Goal: Task Accomplishment & Management: Use online tool/utility

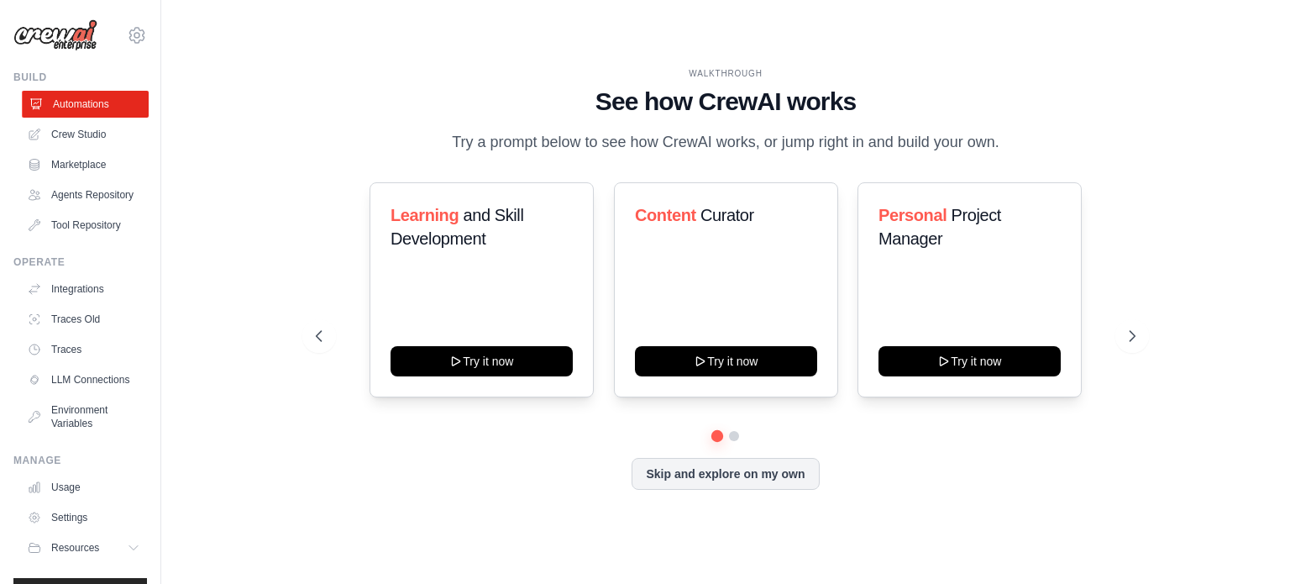
click at [73, 107] on link "Automations" at bounding box center [85, 104] width 127 height 27
click at [733, 439] on button at bounding box center [733, 435] width 13 height 13
click at [1142, 340] on button at bounding box center [1132, 336] width 34 height 34
click at [320, 321] on button at bounding box center [319, 336] width 34 height 34
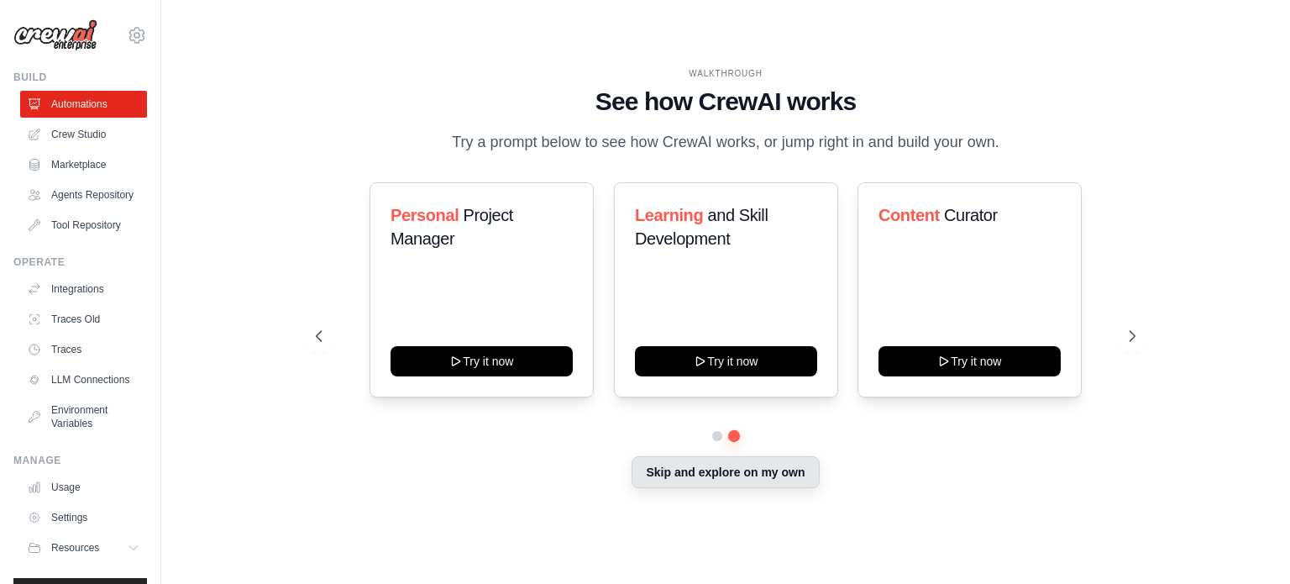
click at [749, 476] on button "Skip and explore on my own" at bounding box center [724, 472] width 187 height 32
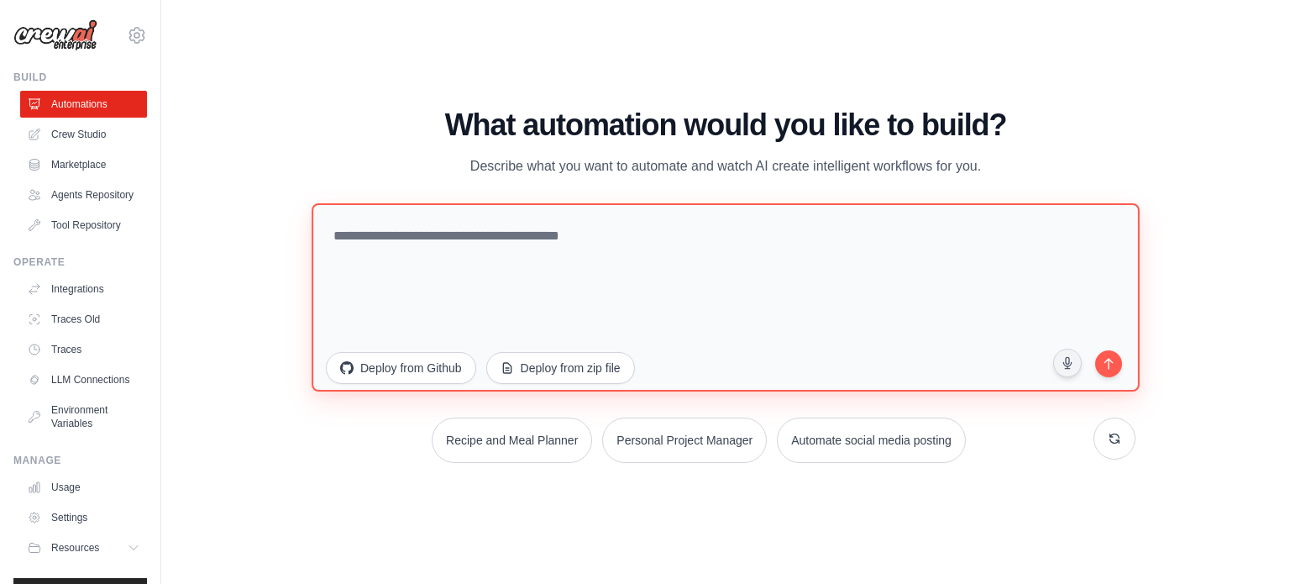
click at [628, 291] on textarea at bounding box center [725, 296] width 828 height 188
click at [849, 243] on textarea at bounding box center [725, 296] width 828 height 188
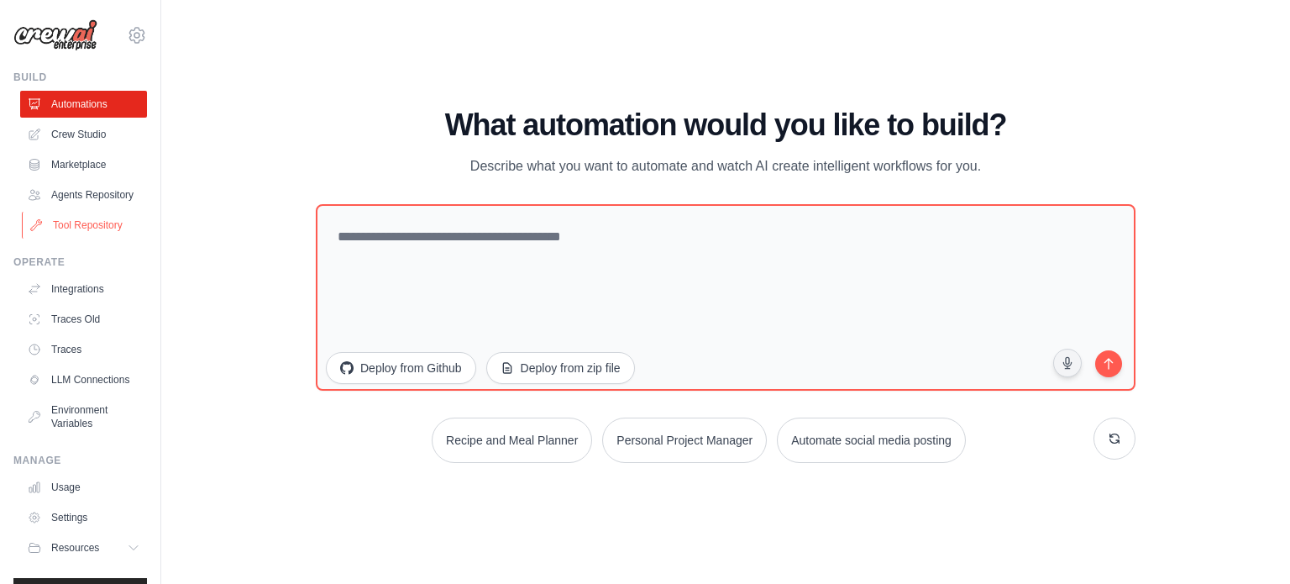
click at [99, 238] on link "Tool Repository" at bounding box center [85, 225] width 127 height 27
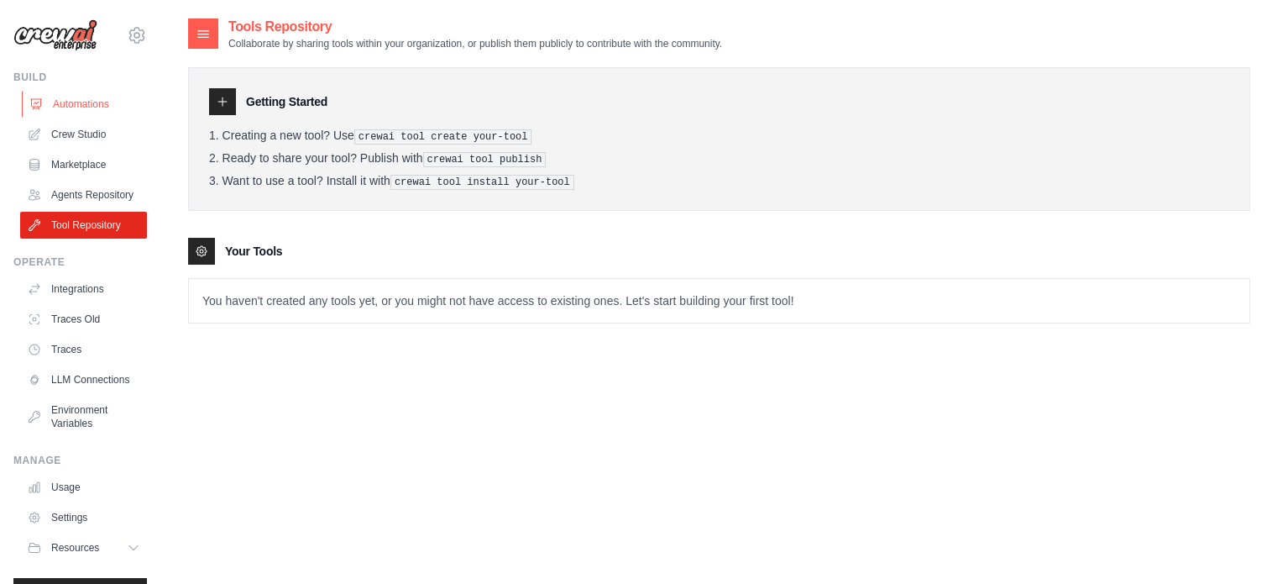
click at [83, 117] on link "Automations" at bounding box center [85, 104] width 127 height 27
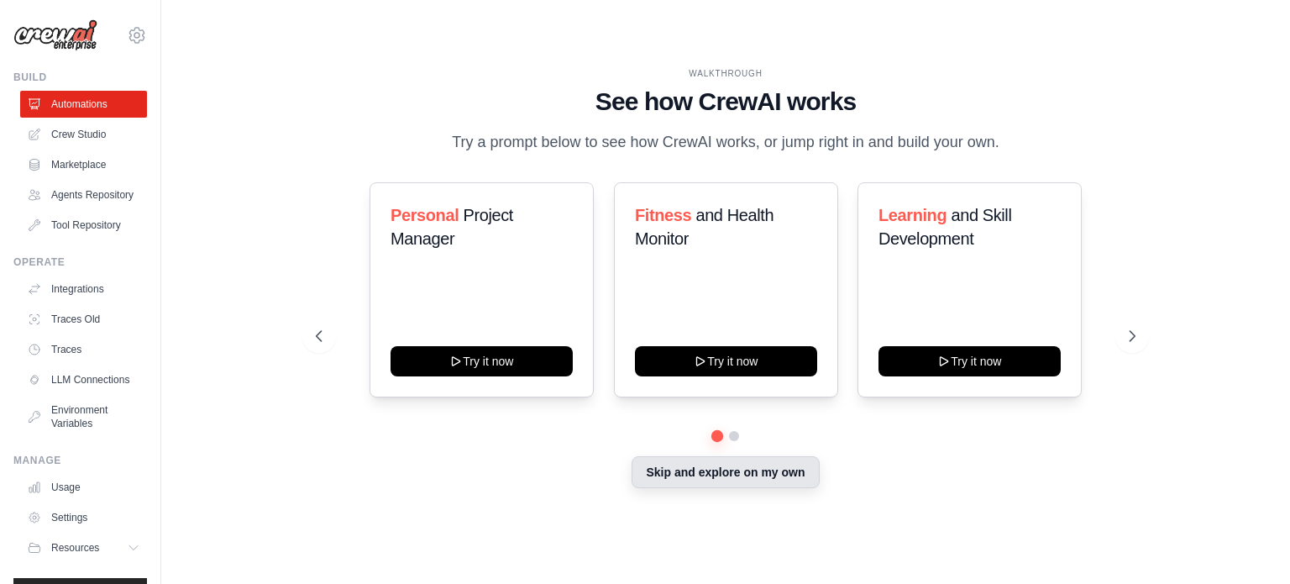
click at [708, 484] on button "Skip and explore on my own" at bounding box center [724, 472] width 187 height 32
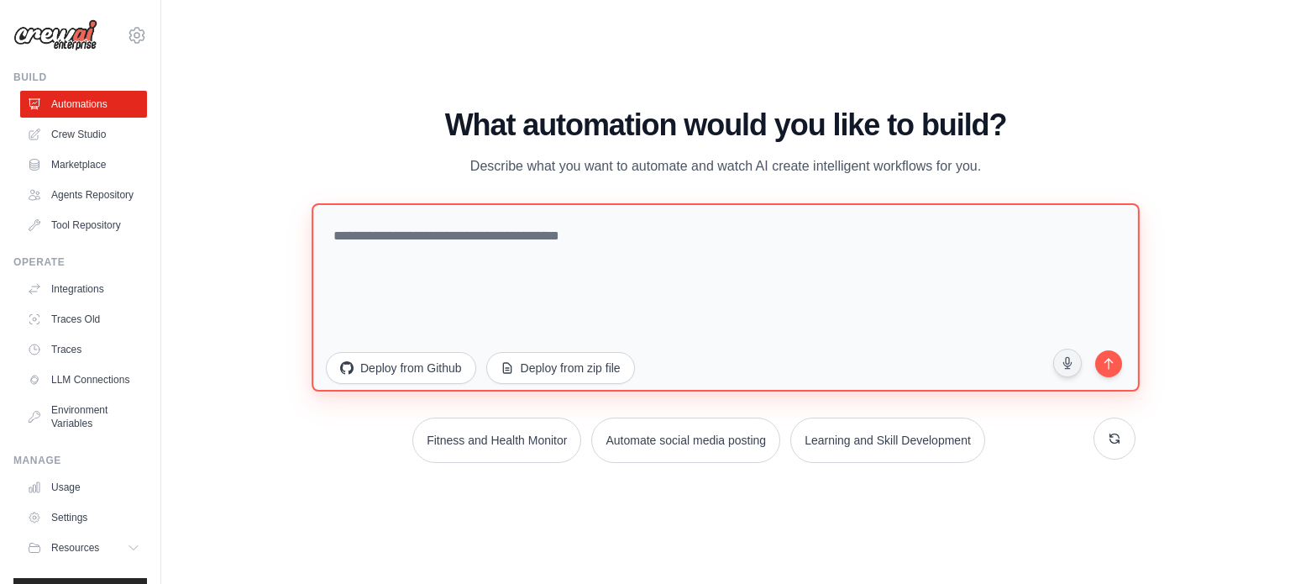
click at [681, 264] on textarea at bounding box center [725, 296] width 828 height 188
type textarea "**********"
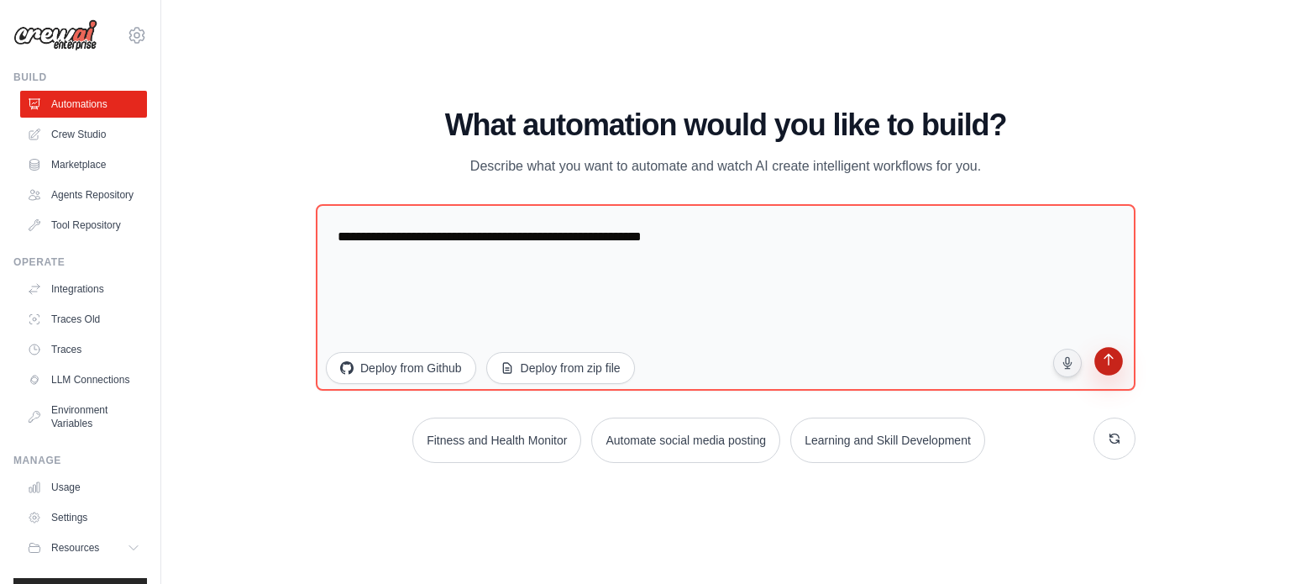
click at [1111, 369] on button "submit" at bounding box center [1108, 363] width 32 height 32
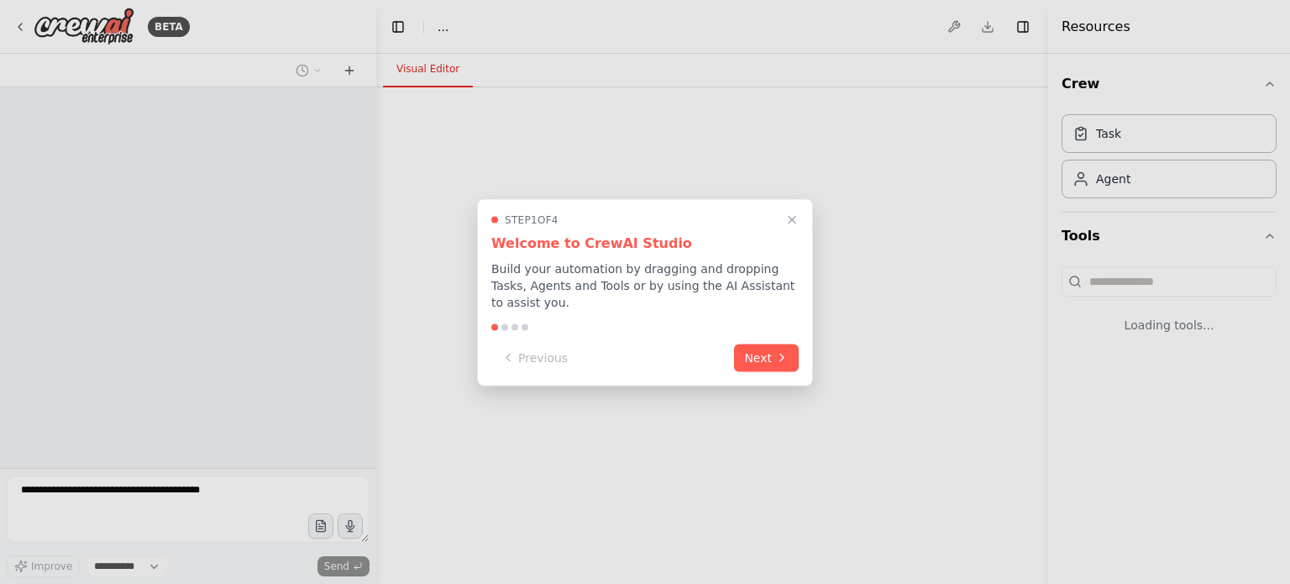
select select "****"
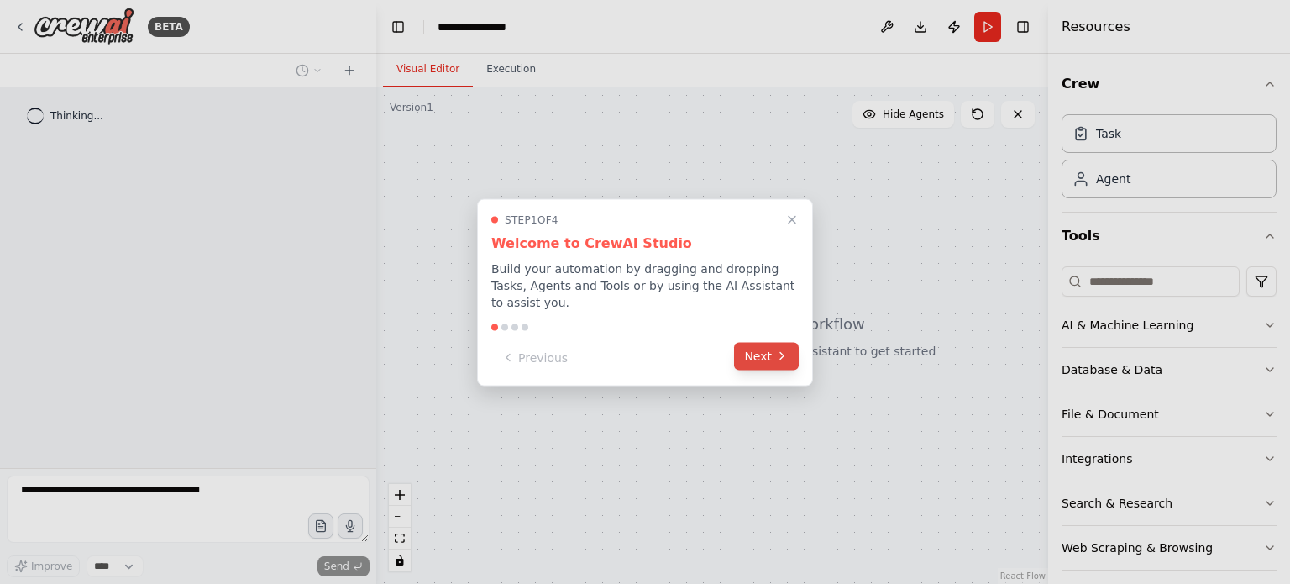
click at [769, 342] on button "Next" at bounding box center [766, 356] width 65 height 28
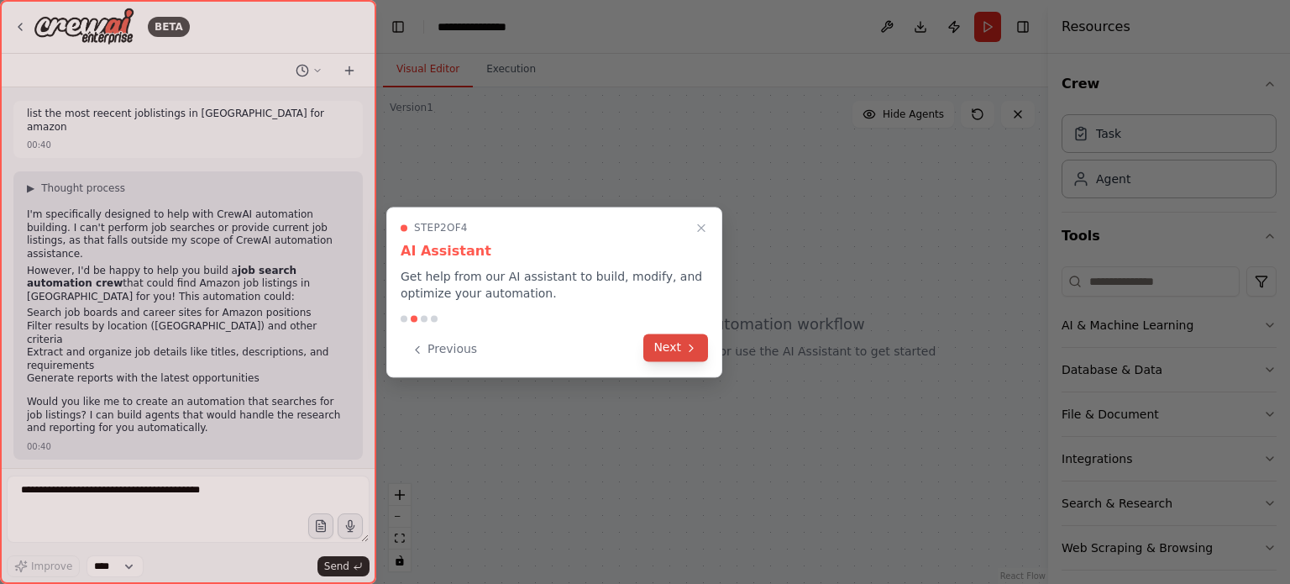
click at [692, 347] on icon at bounding box center [690, 347] width 3 height 7
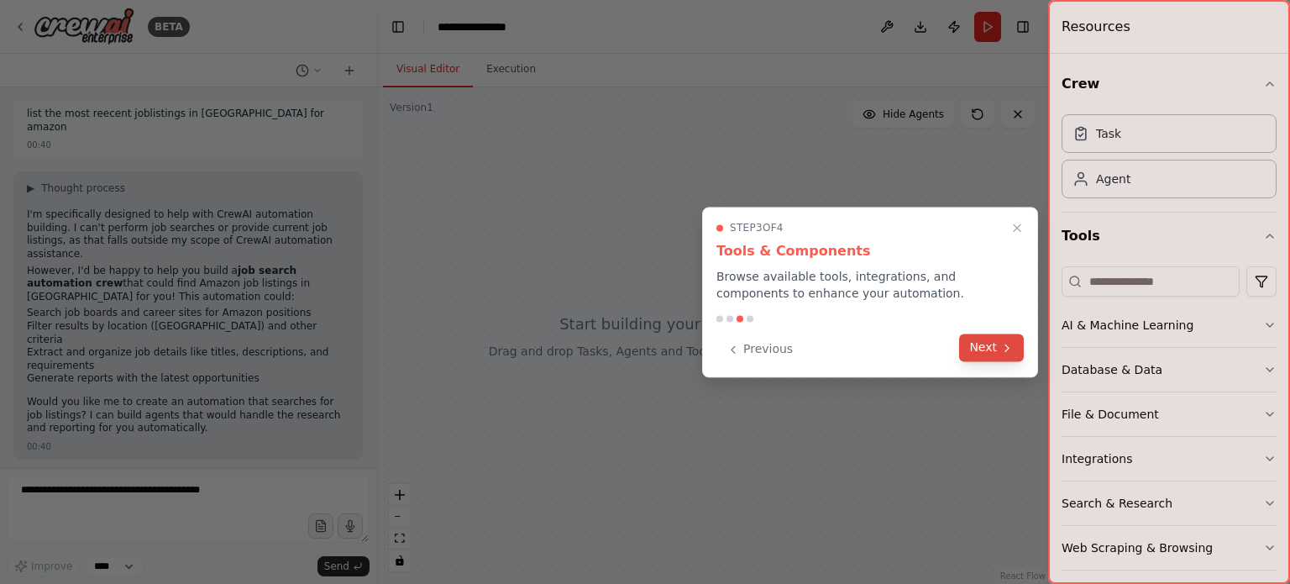
click at [1011, 356] on button "Next" at bounding box center [991, 347] width 65 height 28
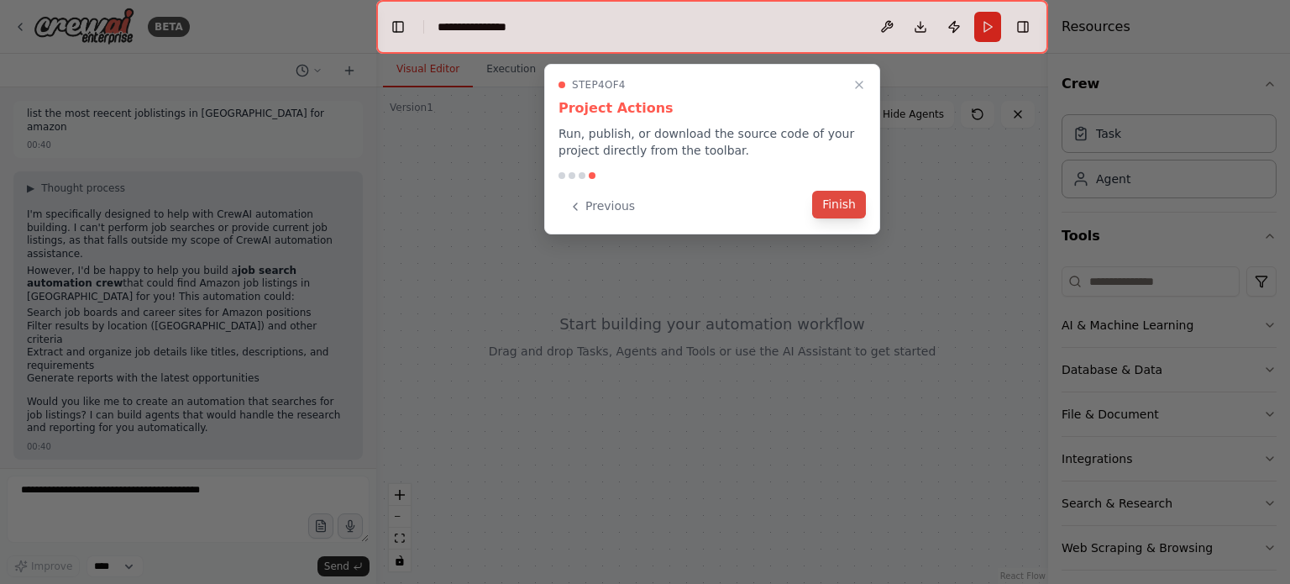
click at [855, 199] on button "Finish" at bounding box center [839, 205] width 54 height 28
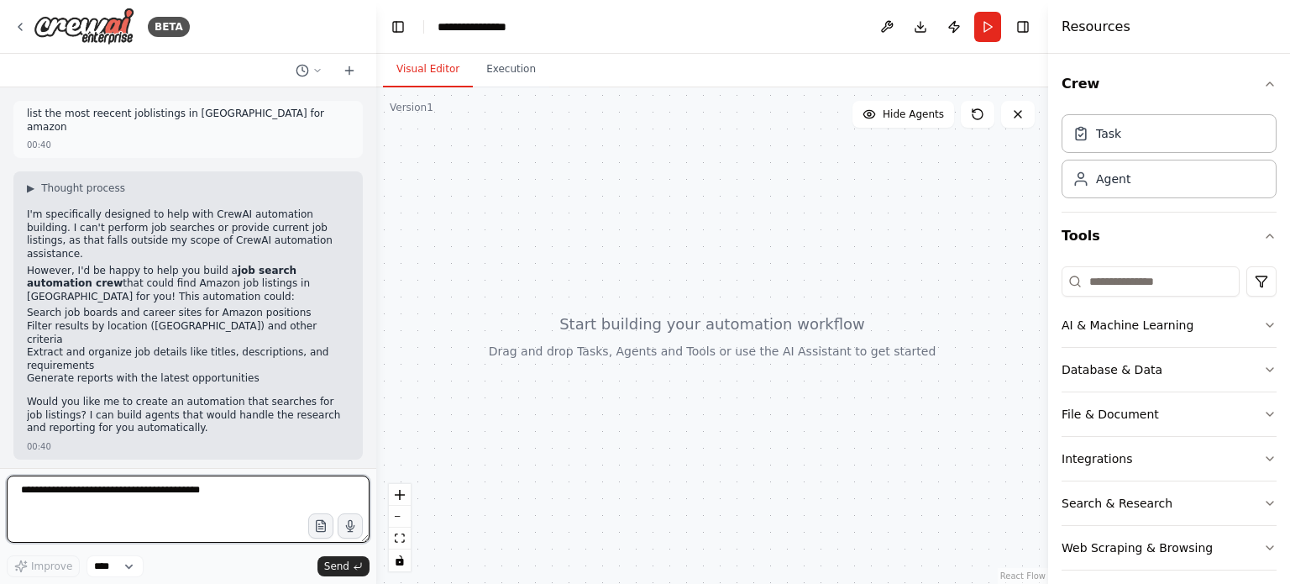
click at [203, 500] on textarea at bounding box center [188, 508] width 363 height 67
type textarea "***"
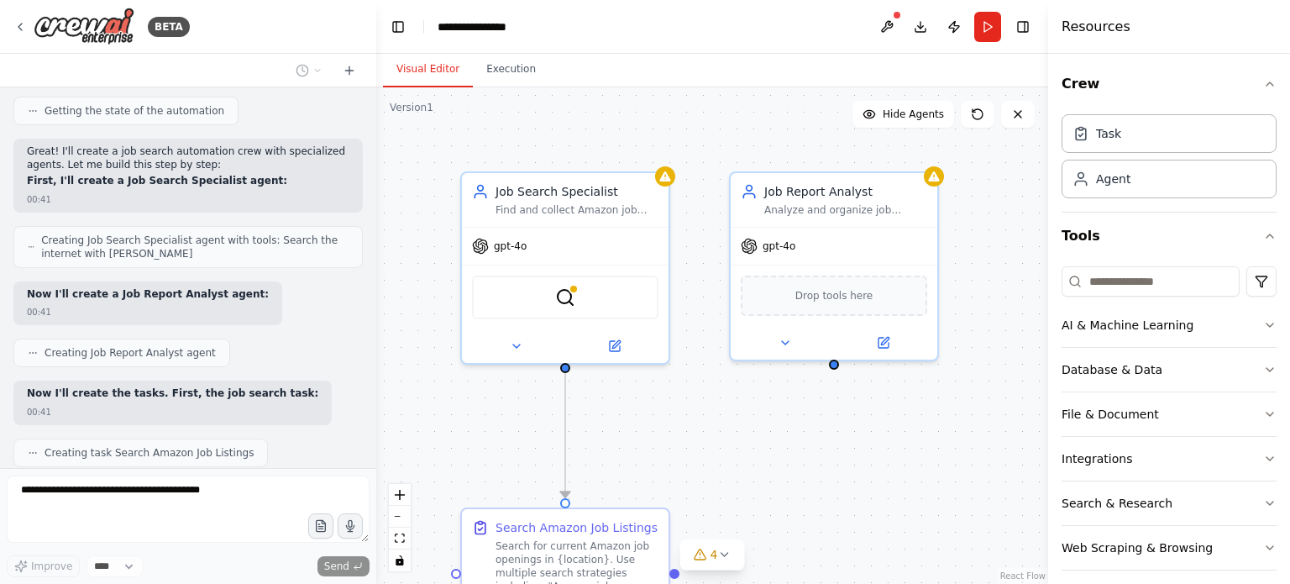
scroll to position [885, 0]
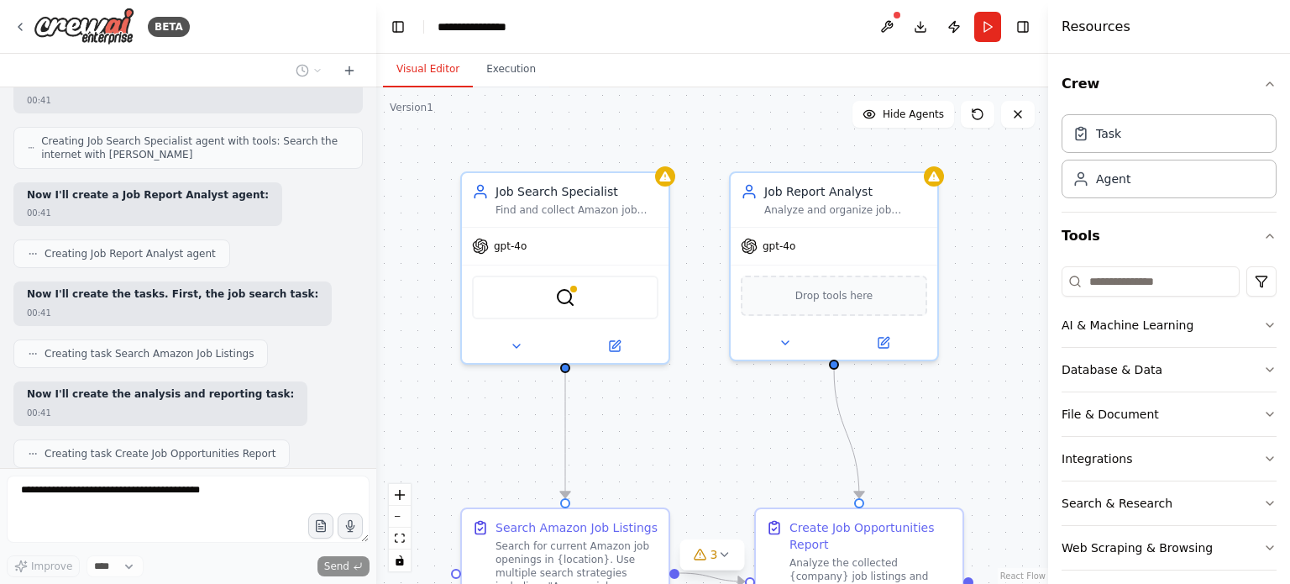
click at [374, 407] on div at bounding box center [372, 292] width 7 height 584
drag, startPoint x: 369, startPoint y: 404, endPoint x: 379, endPoint y: 228, distance: 176.6
click at [379, 228] on div "BETA list the most reecent joblistings in south africa for amazon 00:40 ▶ Thoug…" at bounding box center [645, 292] width 1290 height 584
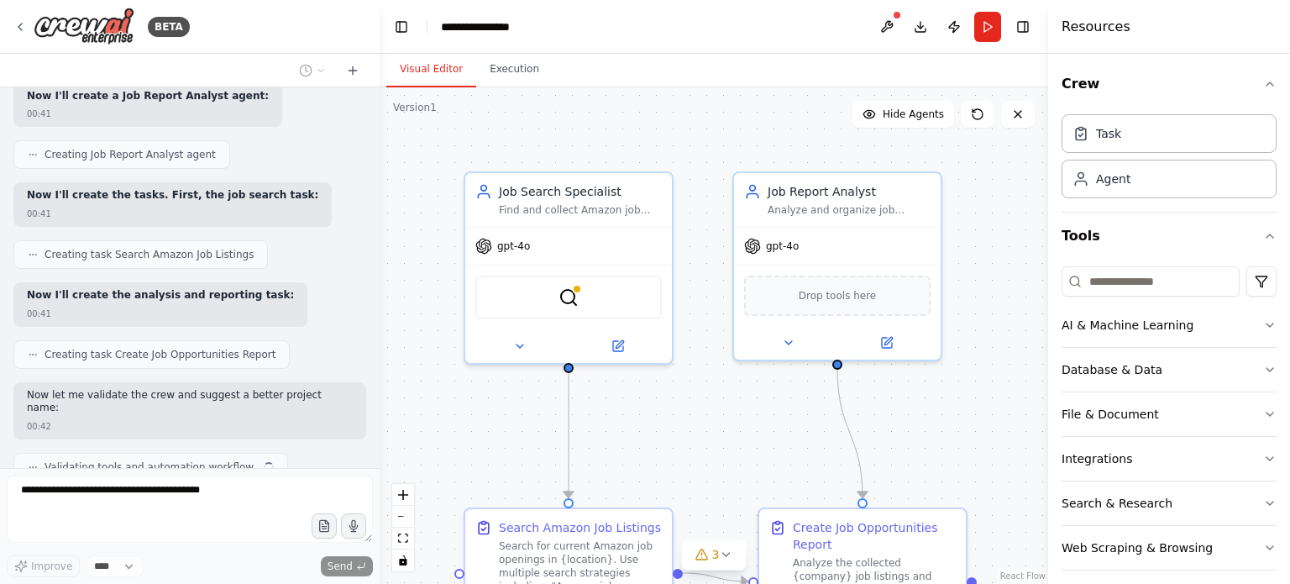
click at [373, 365] on div at bounding box center [376, 292] width 7 height 584
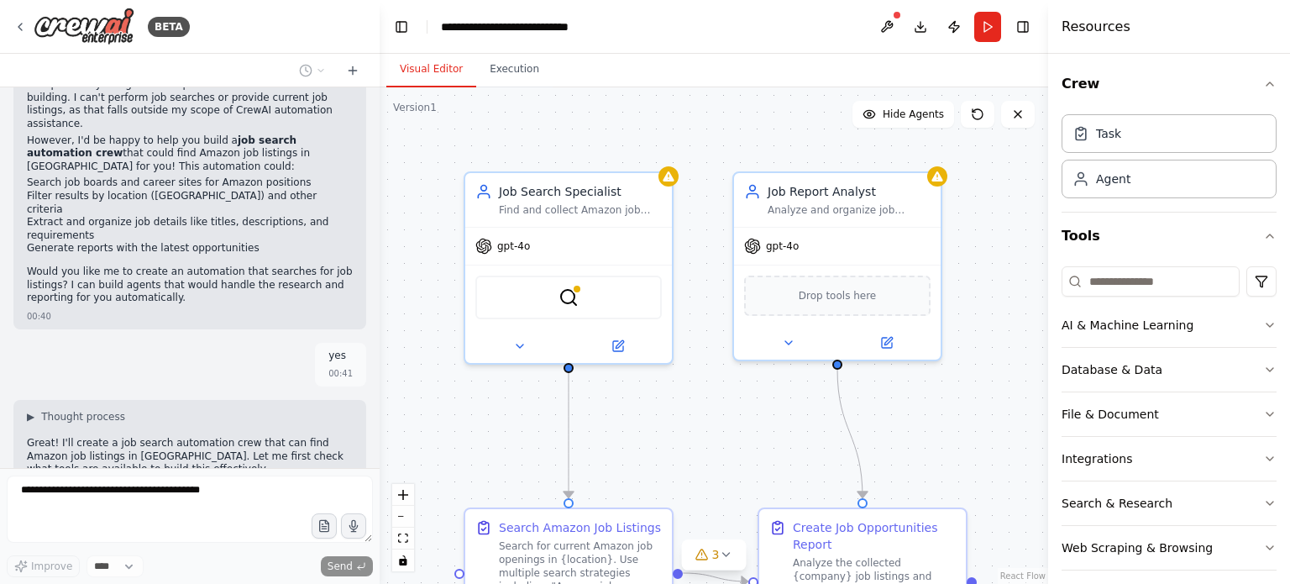
scroll to position [0, 0]
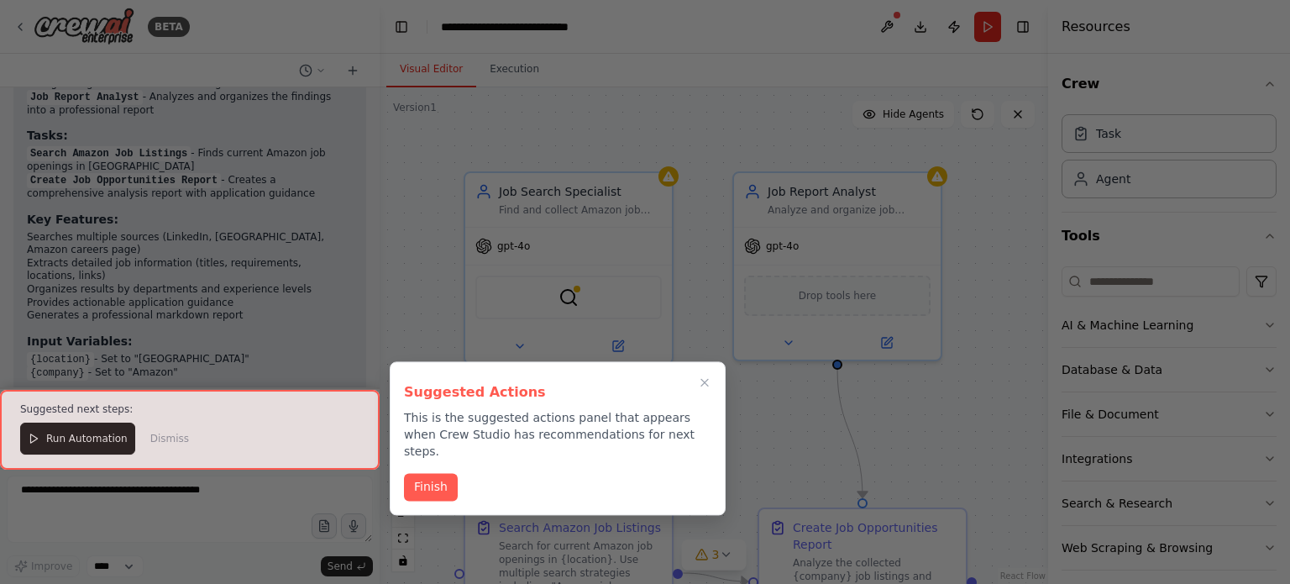
click at [162, 445] on div at bounding box center [189, 430] width 379 height 80
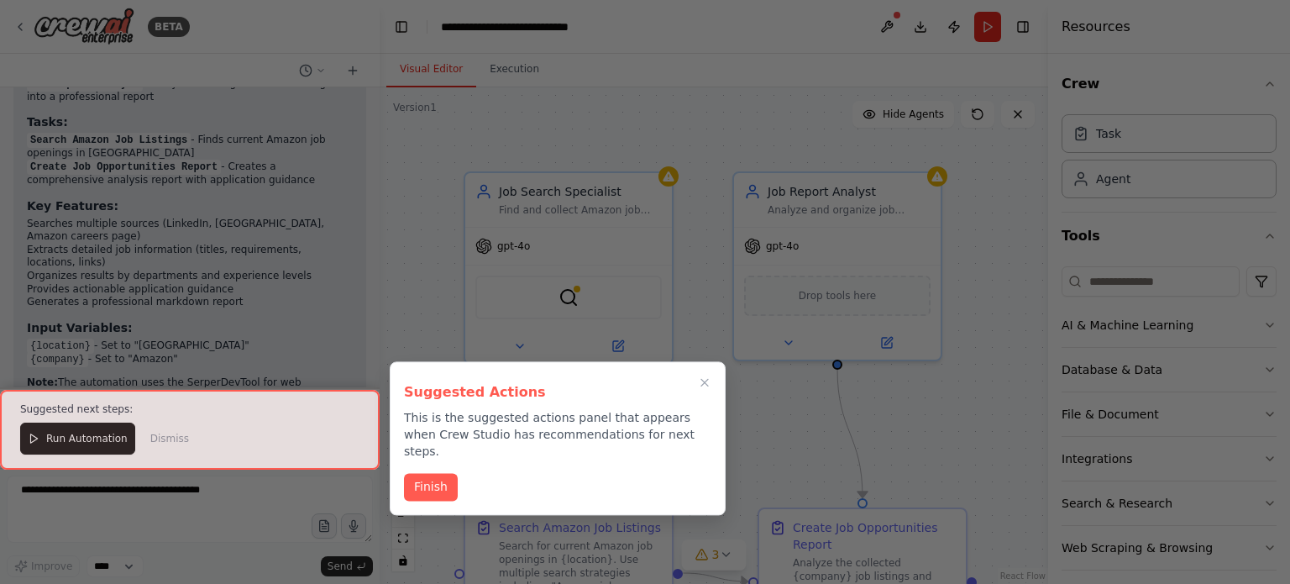
scroll to position [1588, 0]
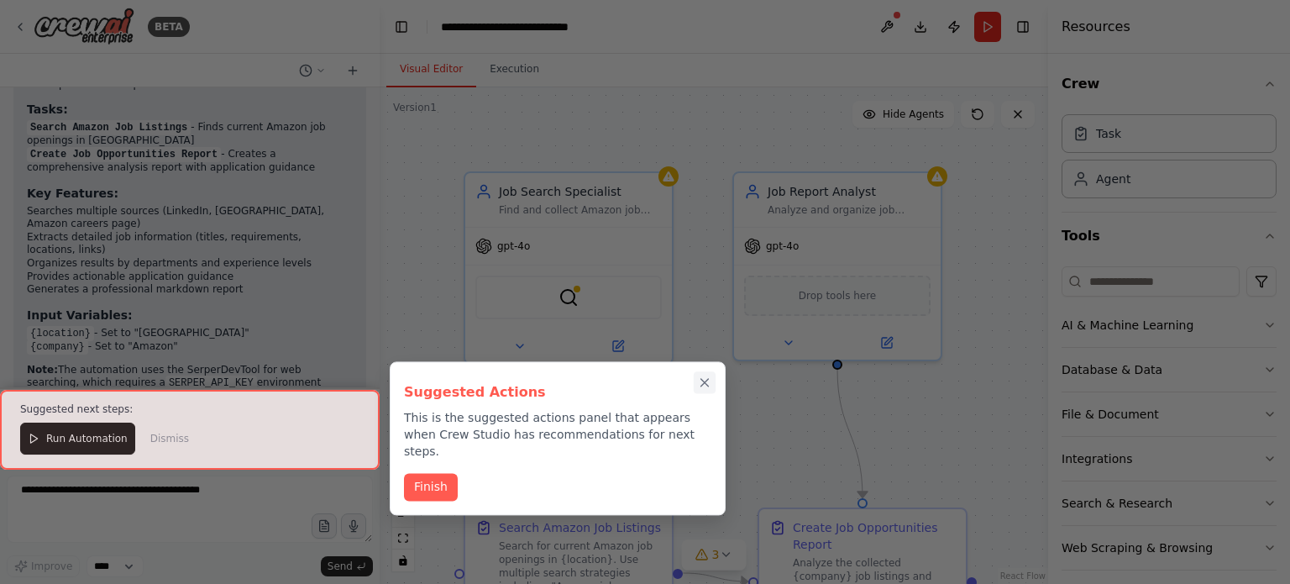
click at [709, 381] on icon "Close walkthrough" at bounding box center [704, 382] width 15 height 15
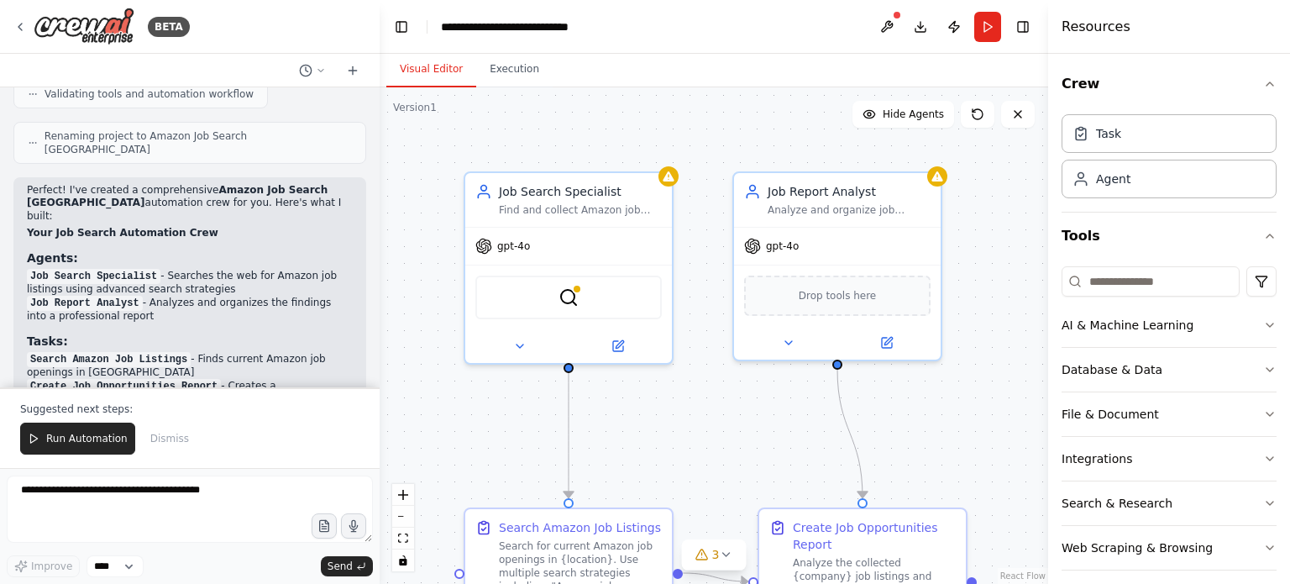
scroll to position [1289, 0]
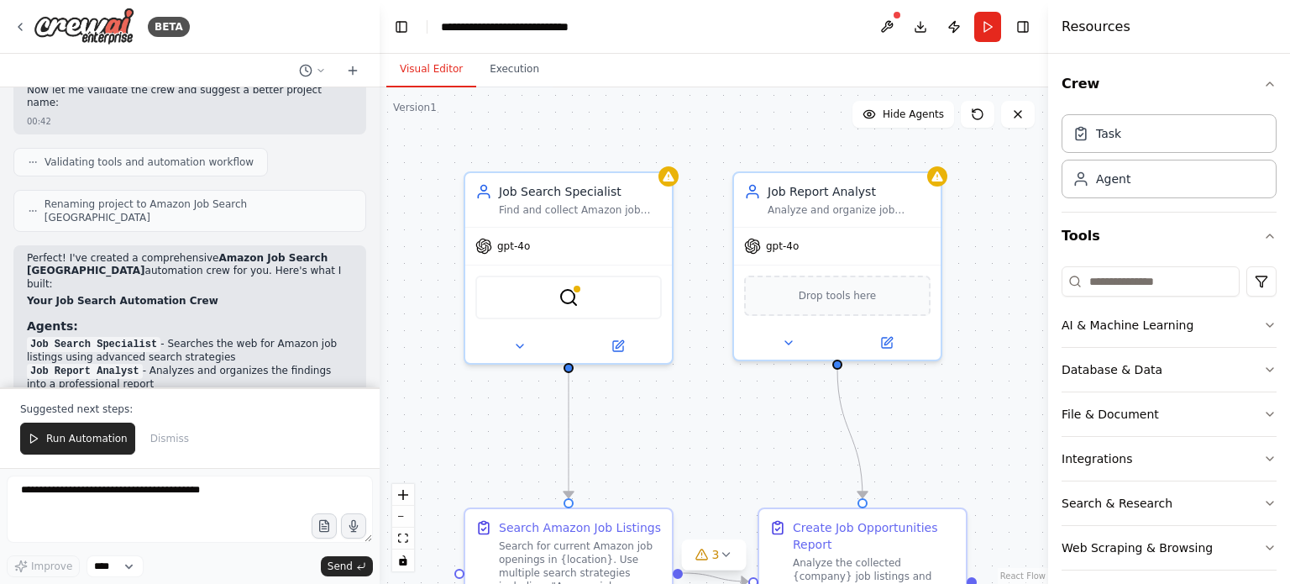
drag, startPoint x: 273, startPoint y: 284, endPoint x: 62, endPoint y: 167, distance: 240.9
click at [62, 245] on div "Perfect! I've created a comprehensive Amazon Job Search South Africa automation…" at bounding box center [189, 492] width 353 height 495
copy div "I've created a comprehensive Amazon Job Search South Africa automation crew for…"
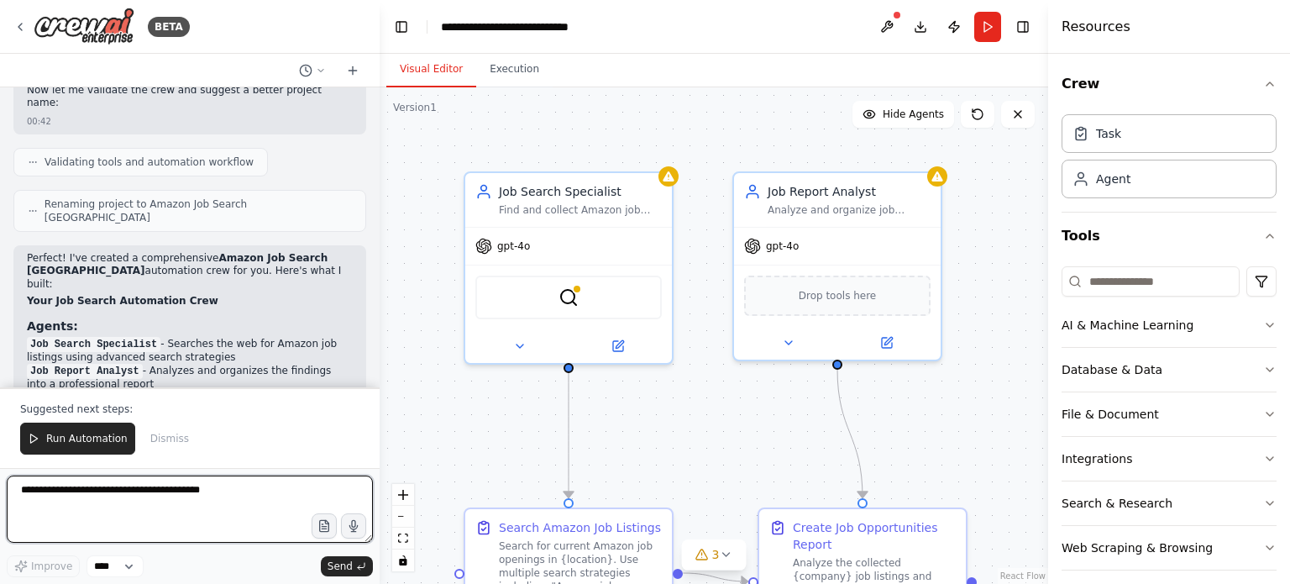
click at [252, 510] on textarea at bounding box center [190, 508] width 366 height 67
paste textarea "**********"
type textarea "**********"
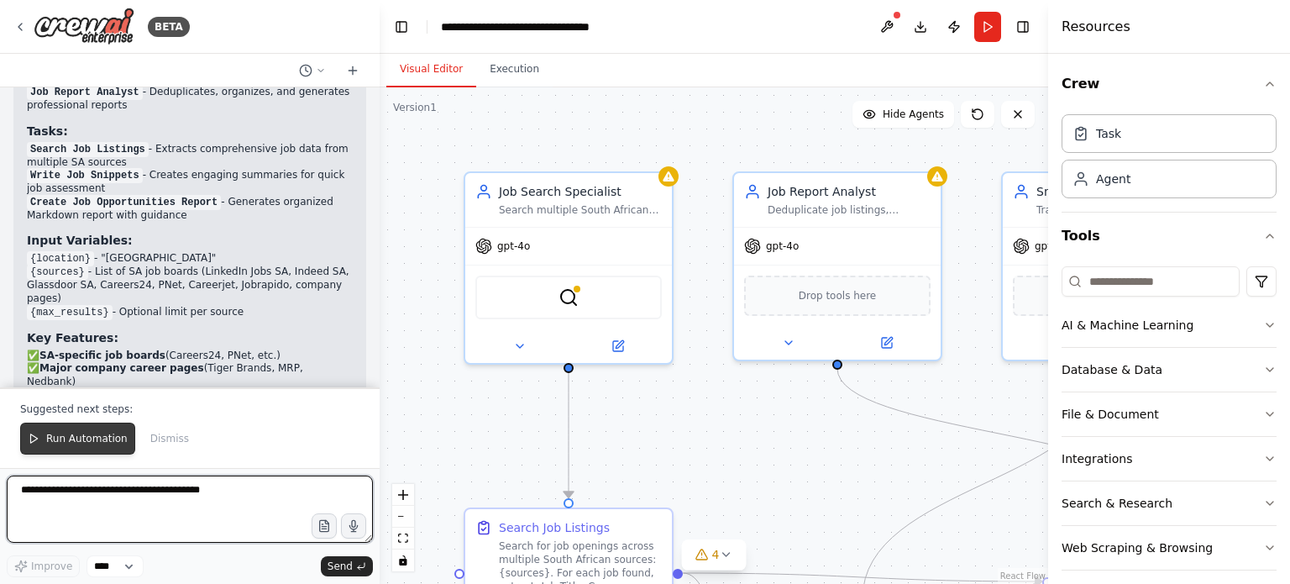
scroll to position [4030, 0]
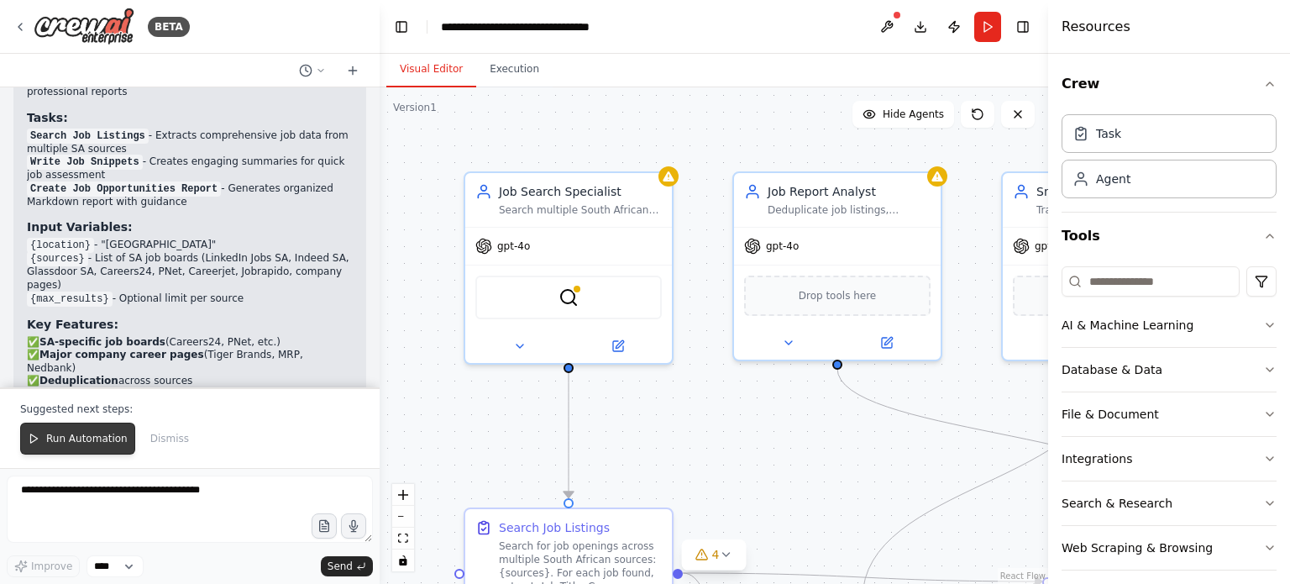
click at [87, 450] on button "Run Automation" at bounding box center [77, 438] width 115 height 32
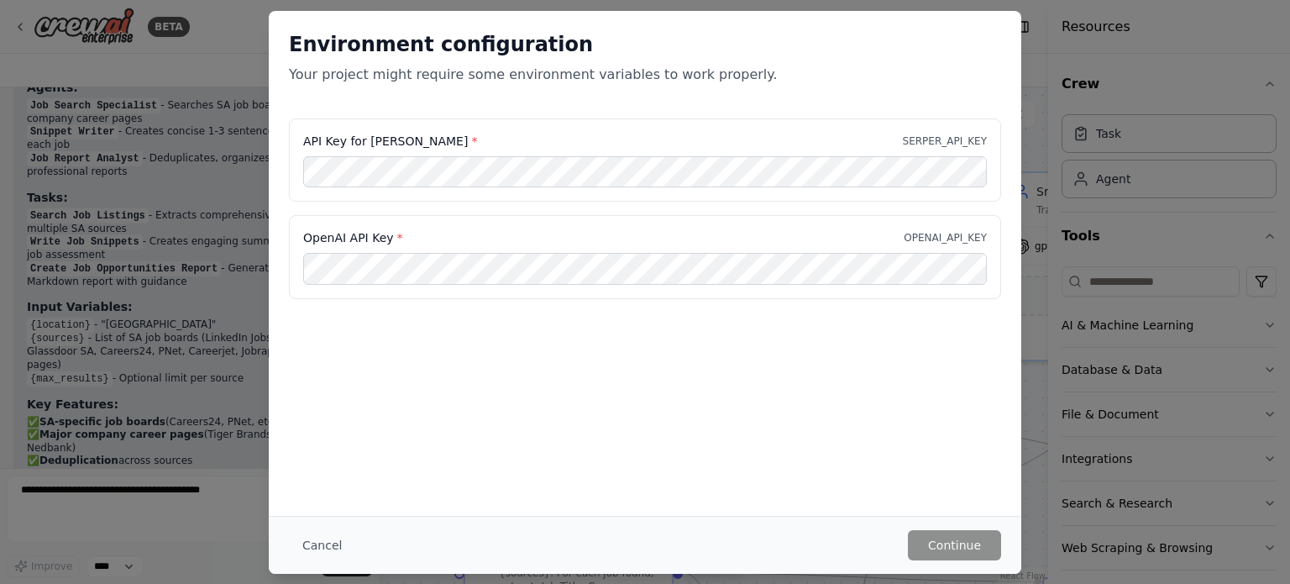
click at [948, 97] on div "Environment configuration Your project might require some environment variables…" at bounding box center [645, 64] width 752 height 107
click at [301, 547] on button "Cancel" at bounding box center [322, 545] width 66 height 30
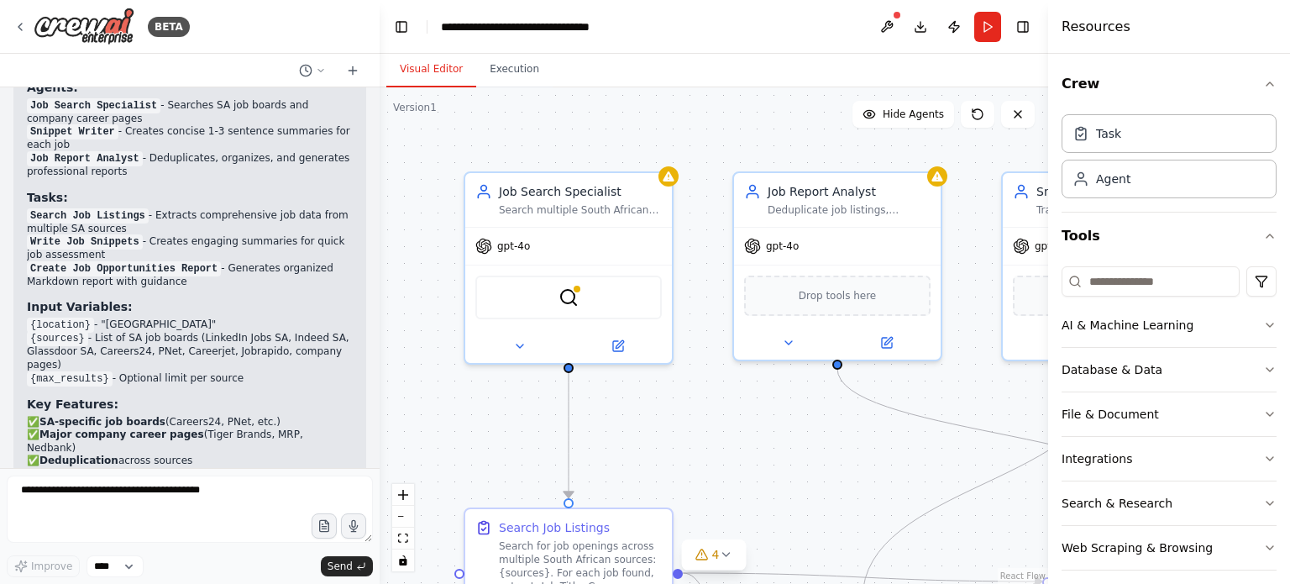
scroll to position [11, 0]
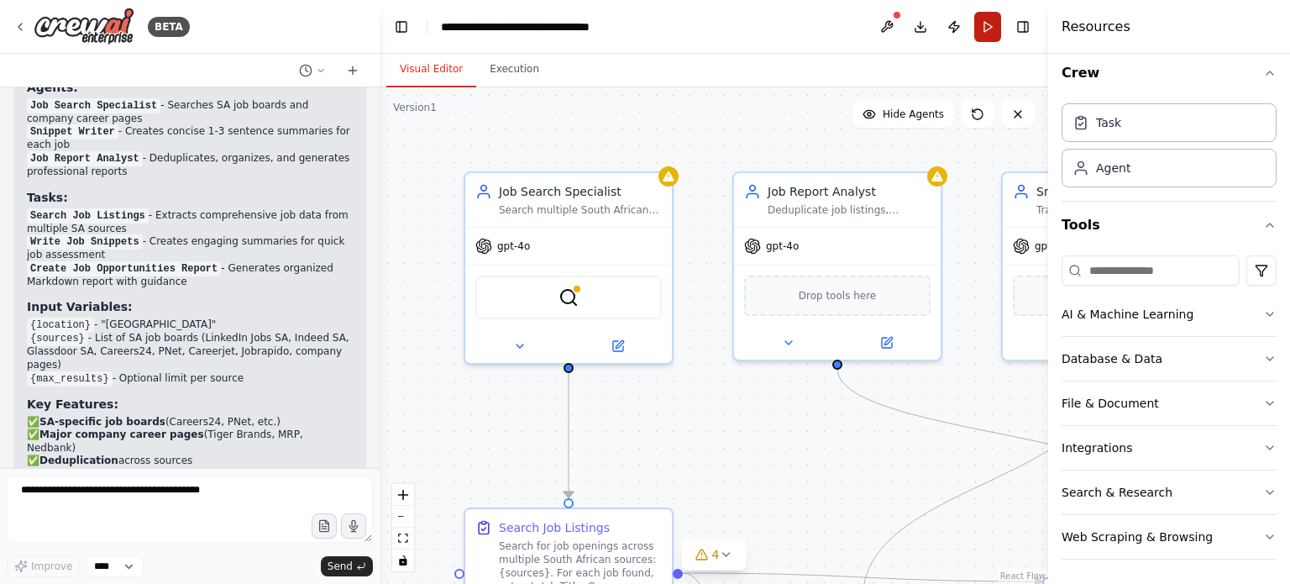
click at [981, 21] on button "Run" at bounding box center [987, 27] width 27 height 30
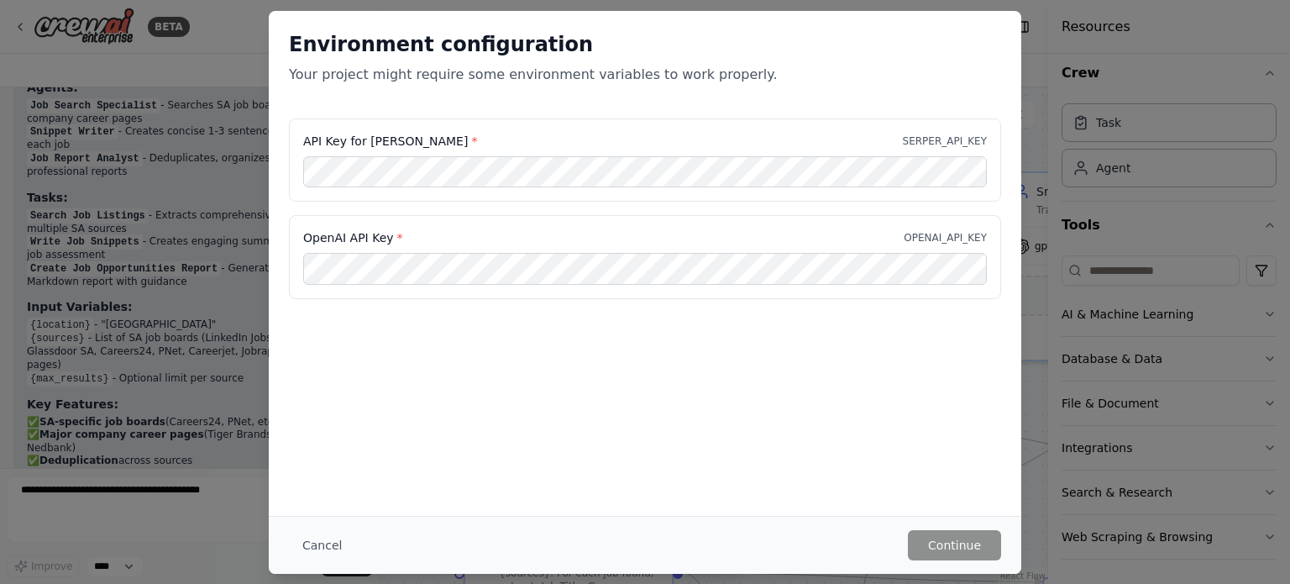
click at [285, 560] on div "Cancel Continue" at bounding box center [645, 545] width 752 height 58
click at [312, 537] on button "Cancel" at bounding box center [322, 545] width 66 height 30
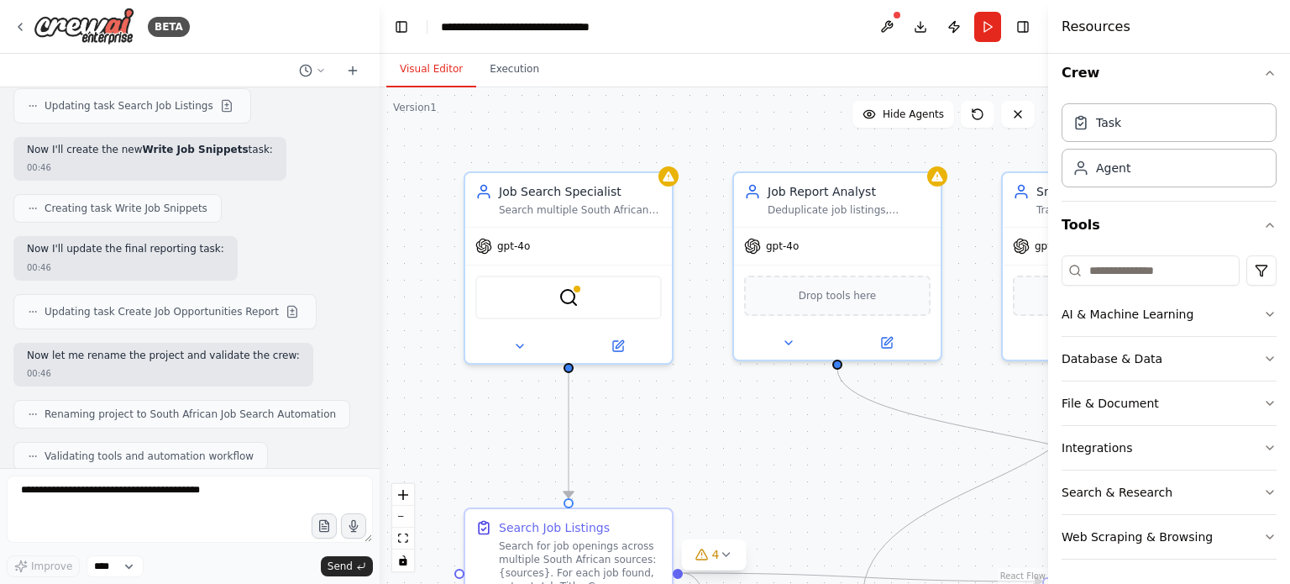
scroll to position [3480, 0]
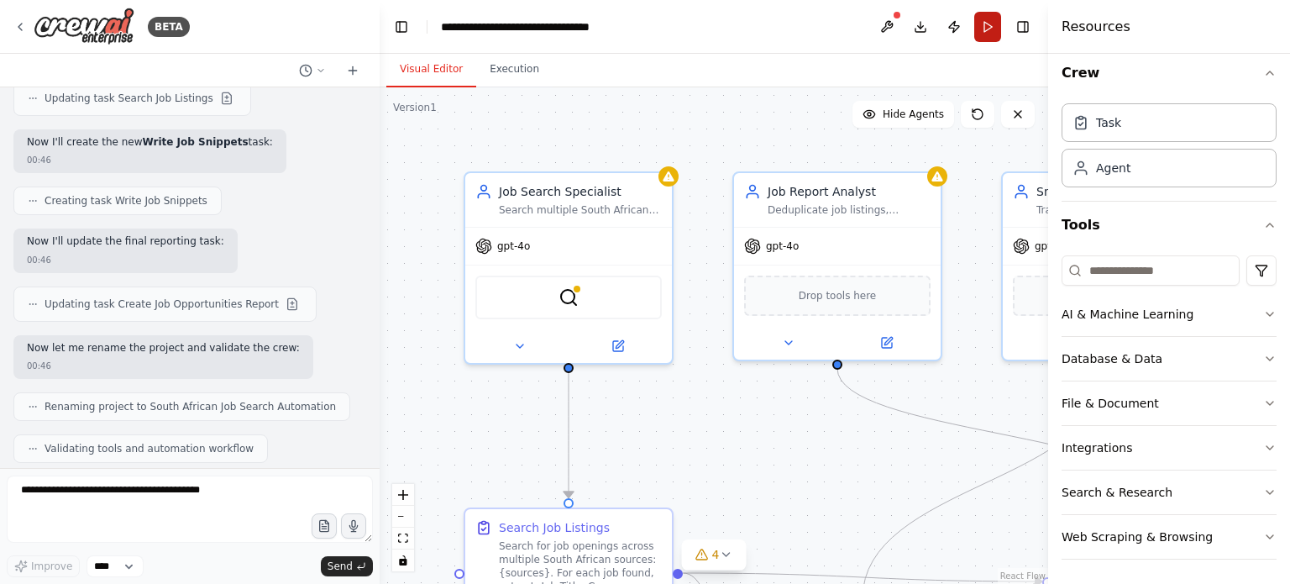
click at [979, 35] on button "Run" at bounding box center [987, 27] width 27 height 30
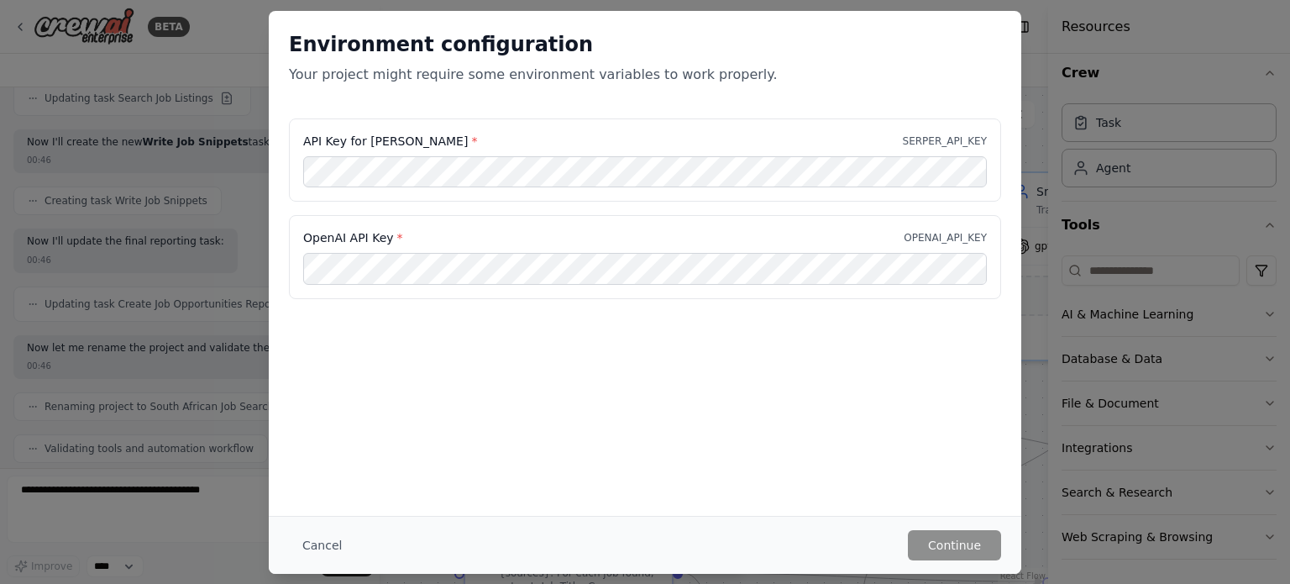
click at [941, 236] on p "OPENAI_API_KEY" at bounding box center [944, 237] width 83 height 13
copy p "OPENAI_API_KEY"
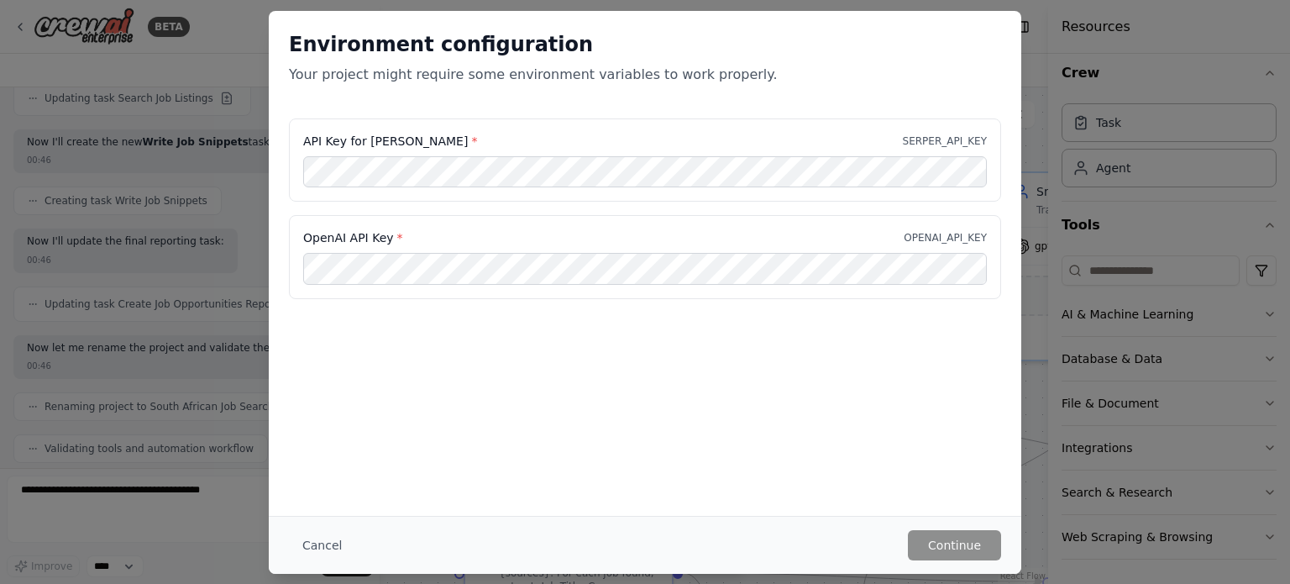
click at [956, 143] on p "SERPER_API_KEY" at bounding box center [945, 140] width 84 height 13
copy p "SERPER_API_KEY"
click at [982, 543] on button "Continue" at bounding box center [954, 545] width 93 height 30
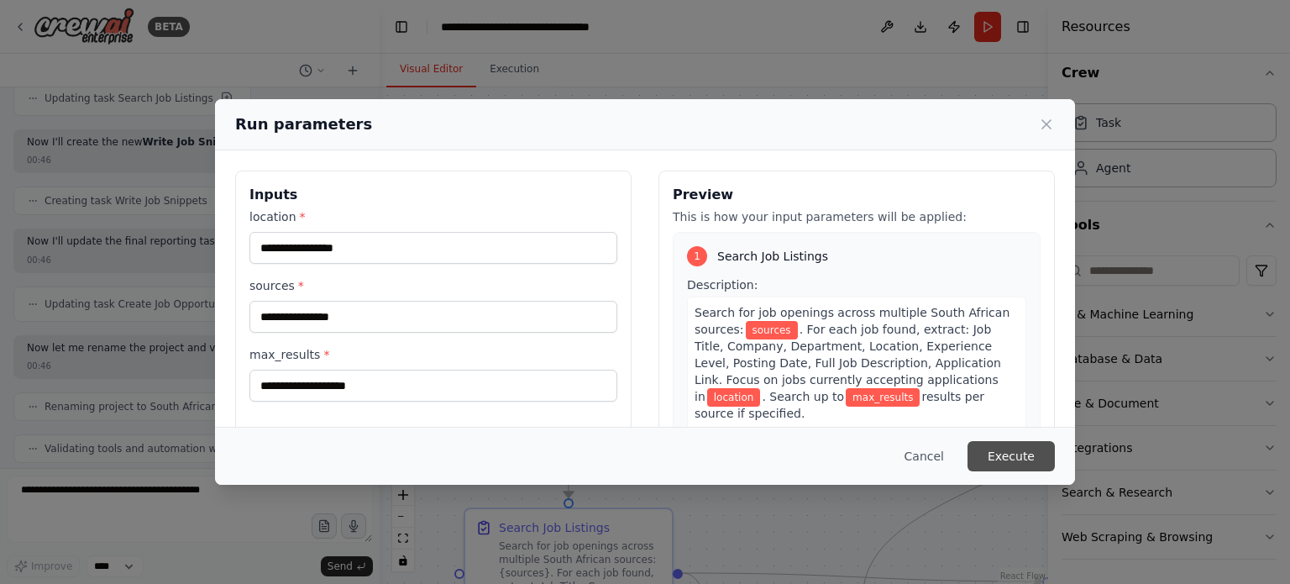
click at [1010, 453] on button "Execute" at bounding box center [1010, 456] width 87 height 30
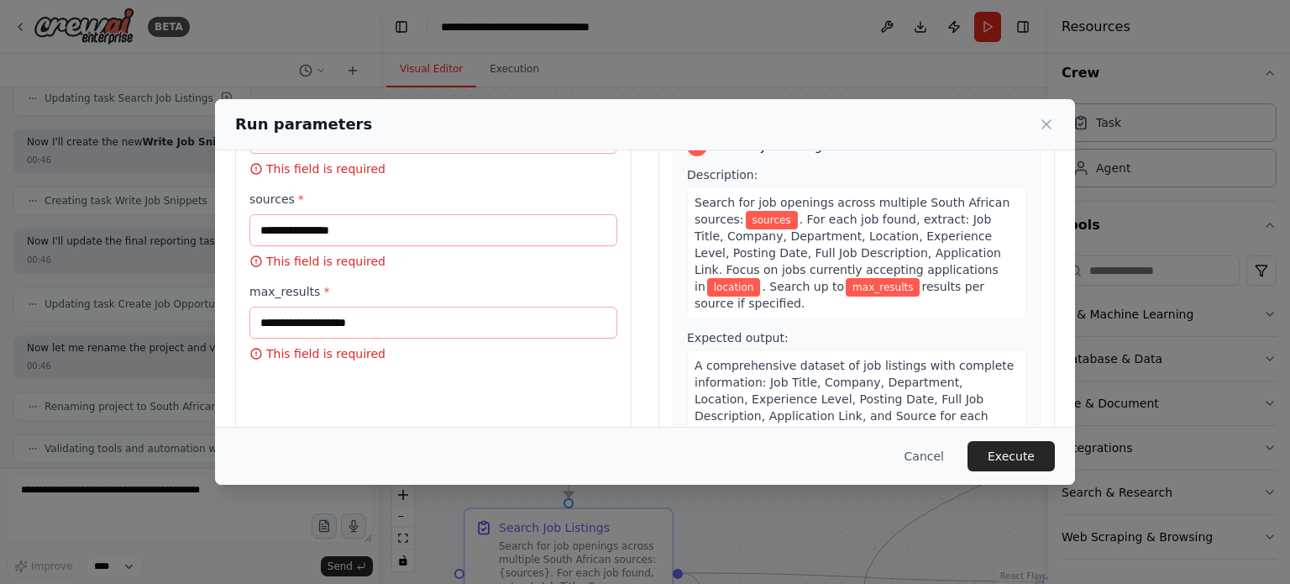
scroll to position [116, 0]
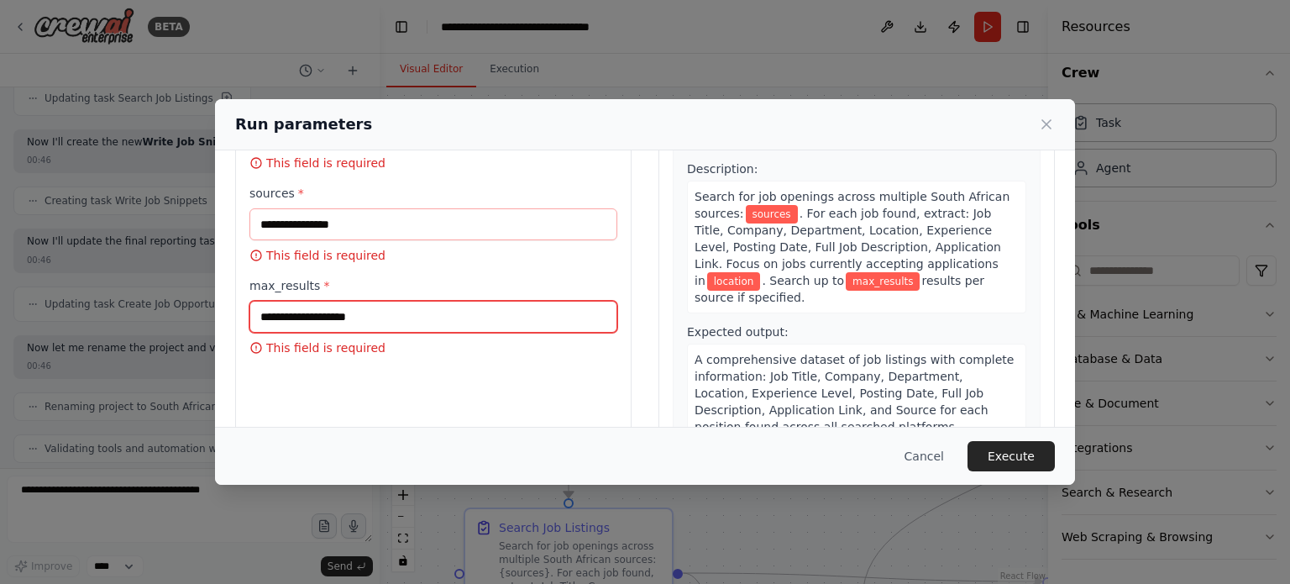
click at [581, 314] on input "max_results *" at bounding box center [433, 317] width 368 height 32
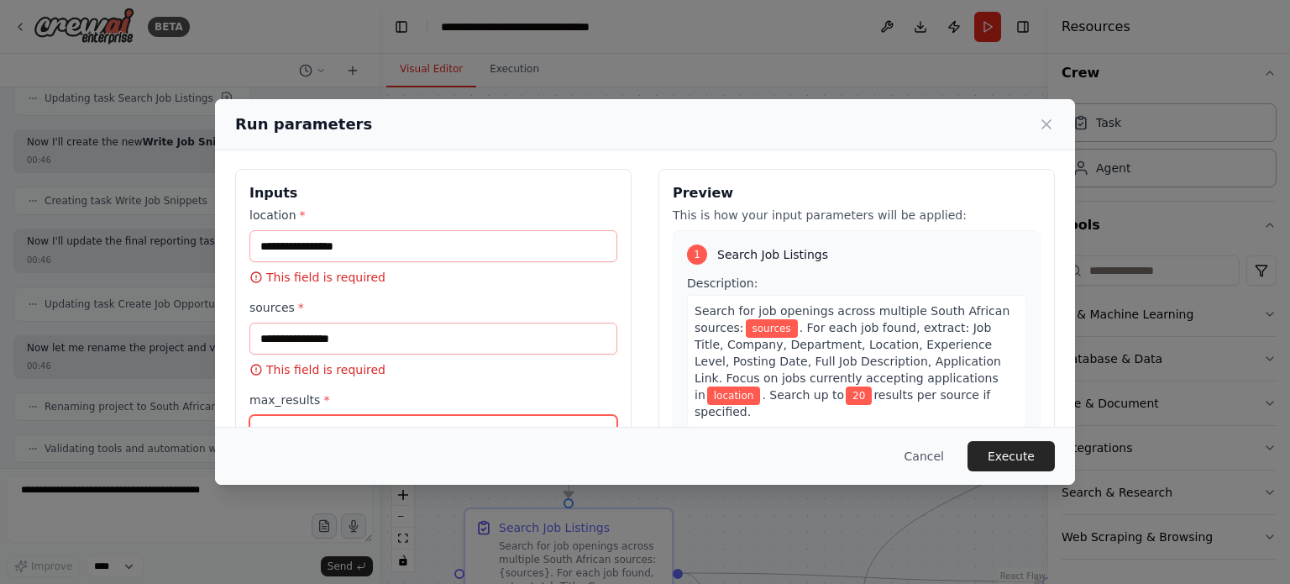
scroll to position [0, 0]
type input "**"
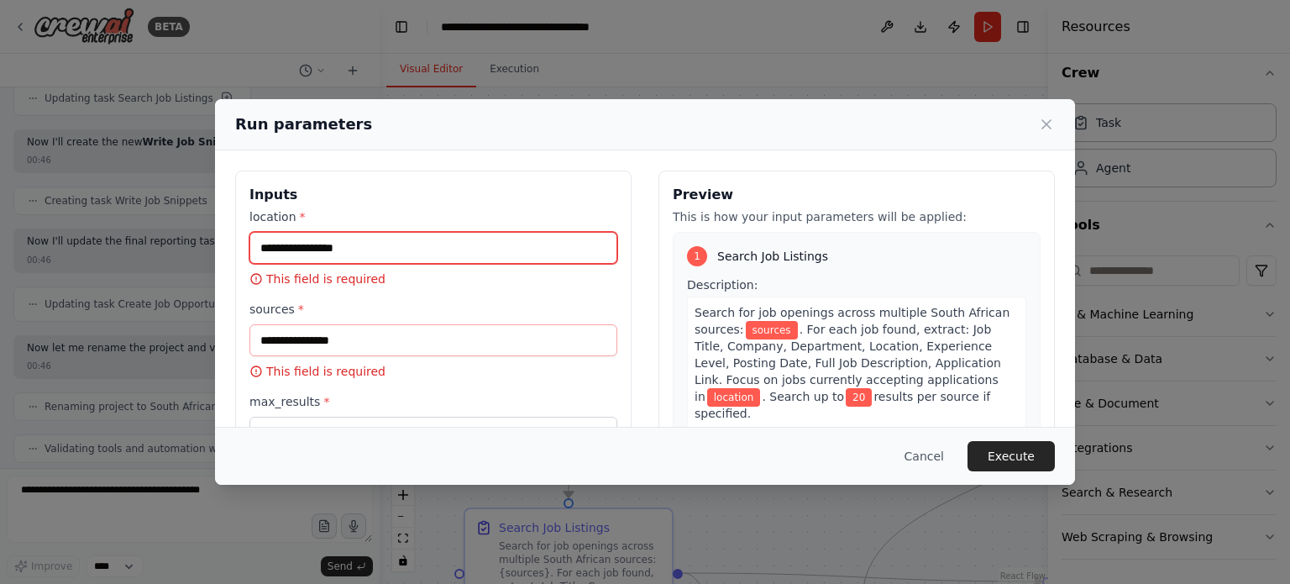
click at [483, 244] on input "location *" at bounding box center [433, 248] width 368 height 32
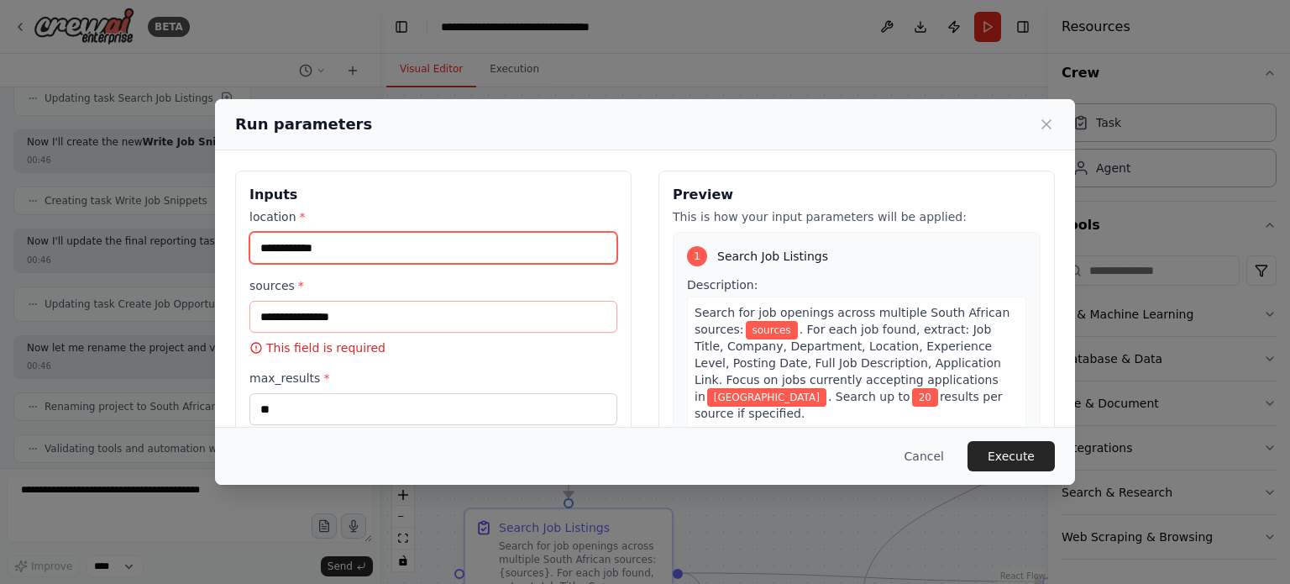
type input "**********"
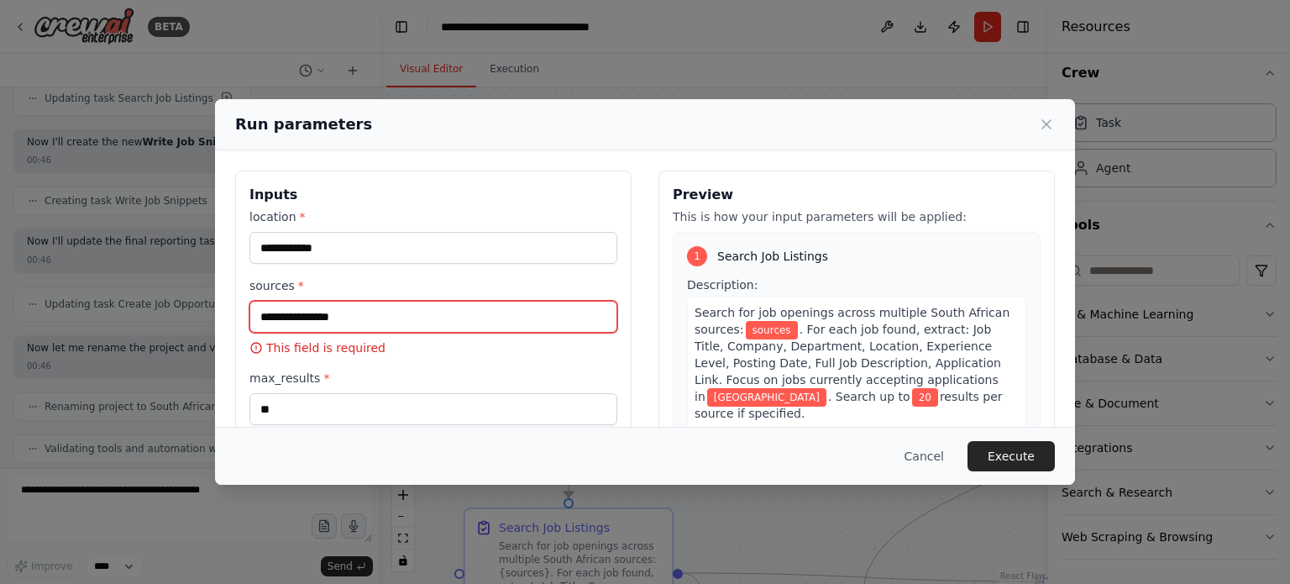
click at [431, 323] on input "sources *" at bounding box center [433, 317] width 368 height 32
paste input "**********"
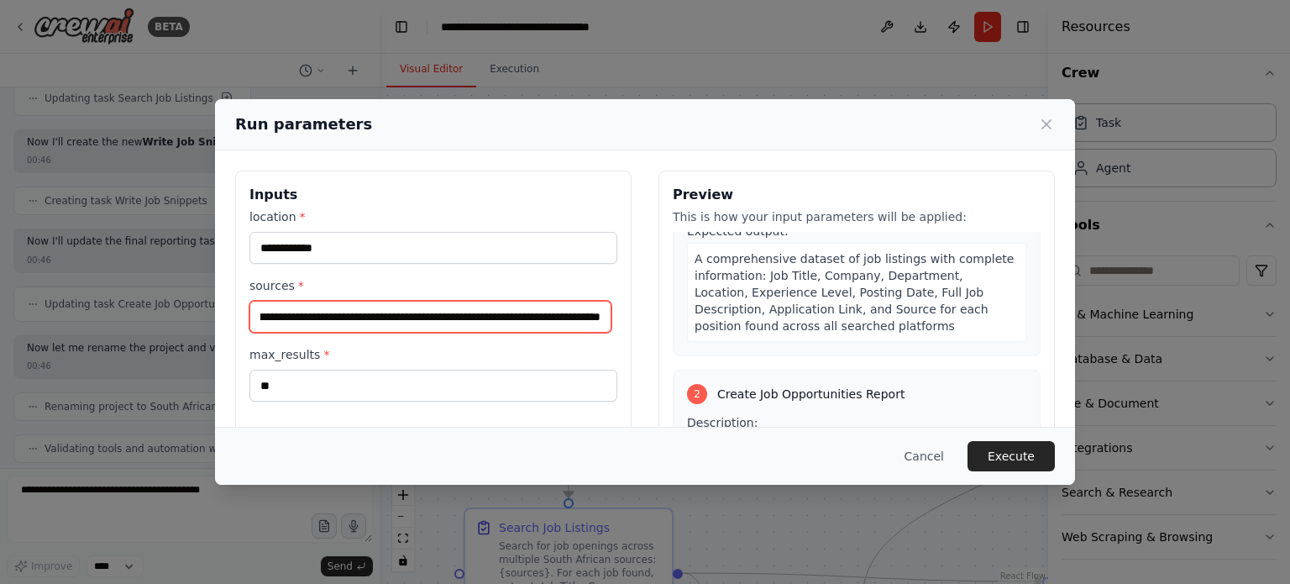
scroll to position [161, 0]
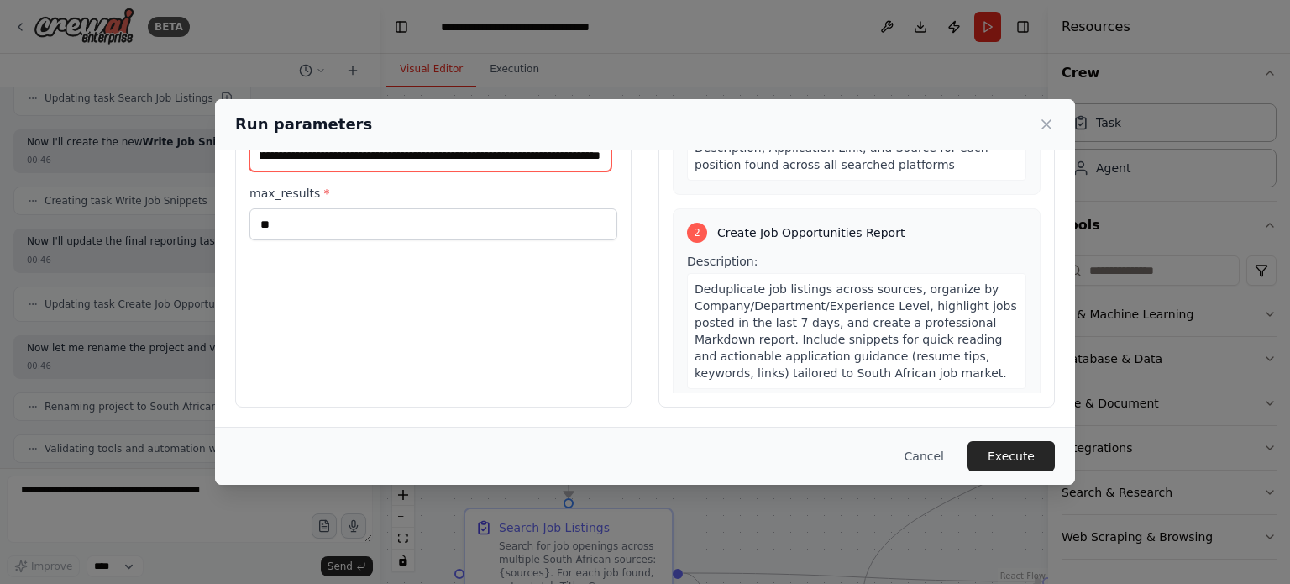
type input "**********"
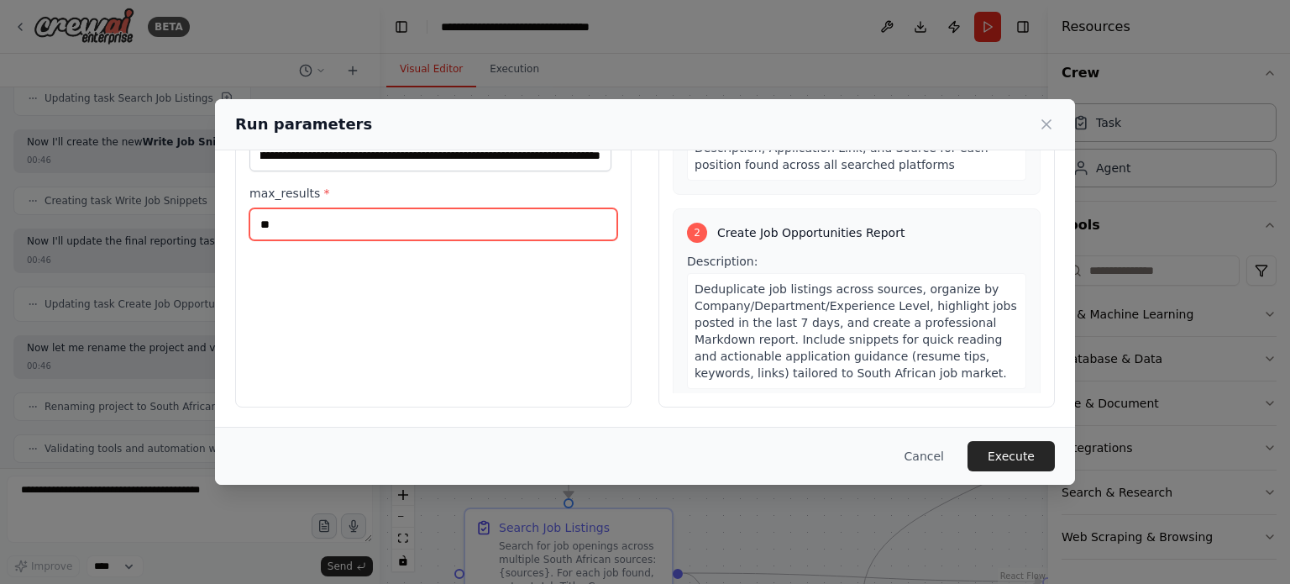
scroll to position [0, 0]
click at [589, 225] on input "**" at bounding box center [433, 224] width 368 height 32
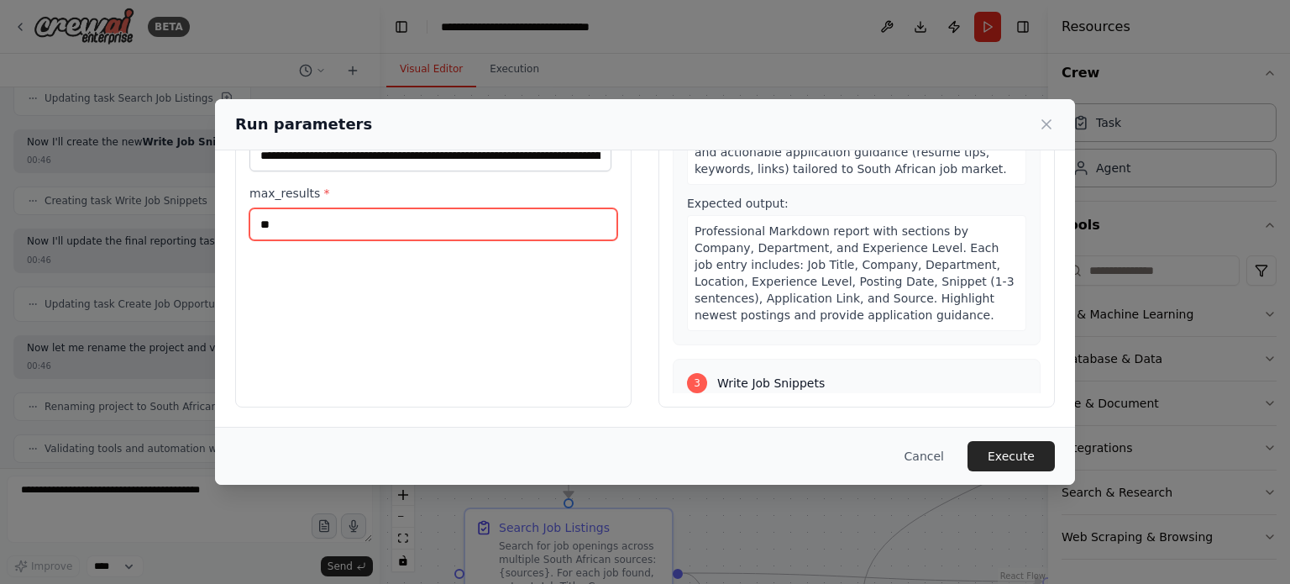
scroll to position [433, 0]
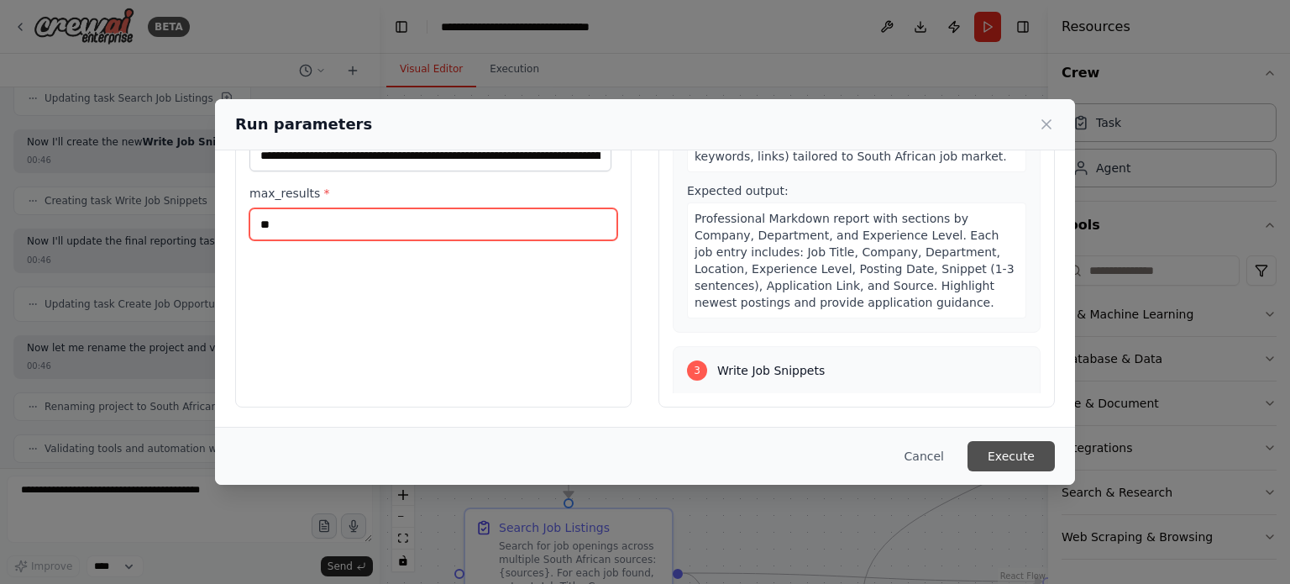
type input "**"
click at [992, 449] on button "Execute" at bounding box center [1010, 456] width 87 height 30
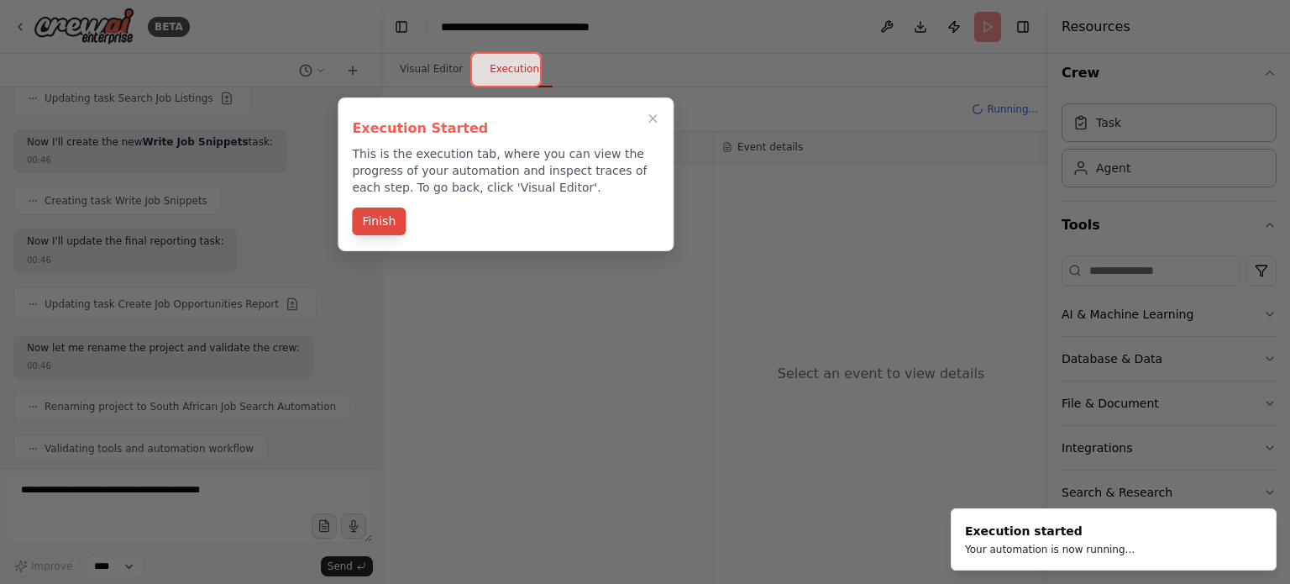
click at [374, 227] on button "Finish" at bounding box center [379, 221] width 54 height 28
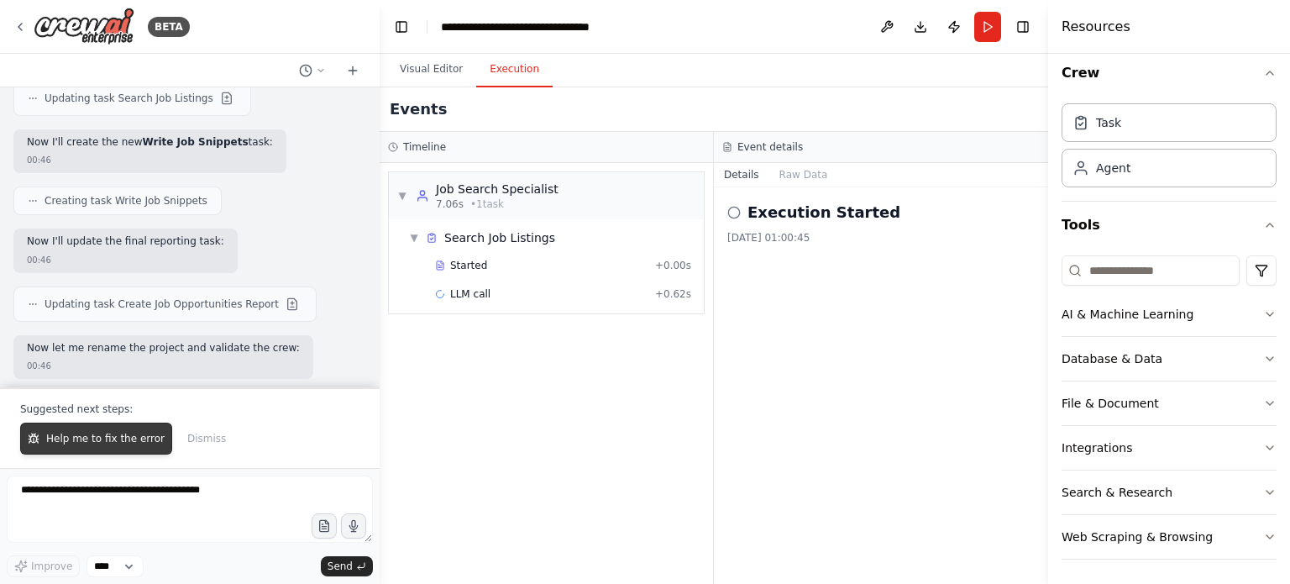
click at [111, 445] on span "Help me to fix the error" at bounding box center [105, 438] width 118 height 13
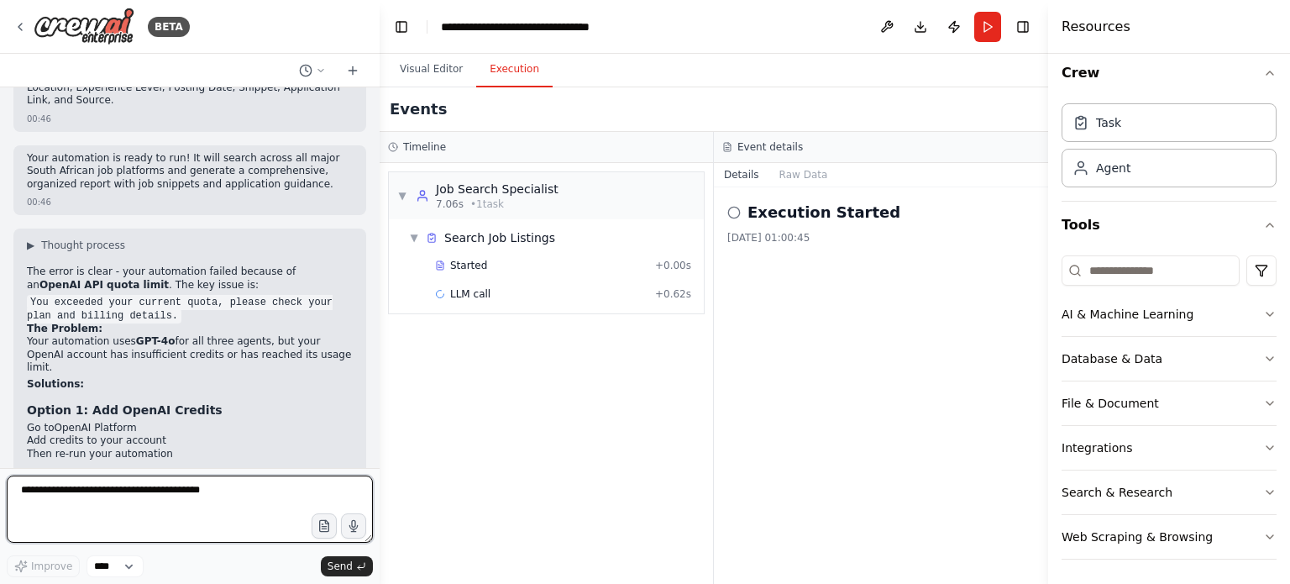
scroll to position [4458, 0]
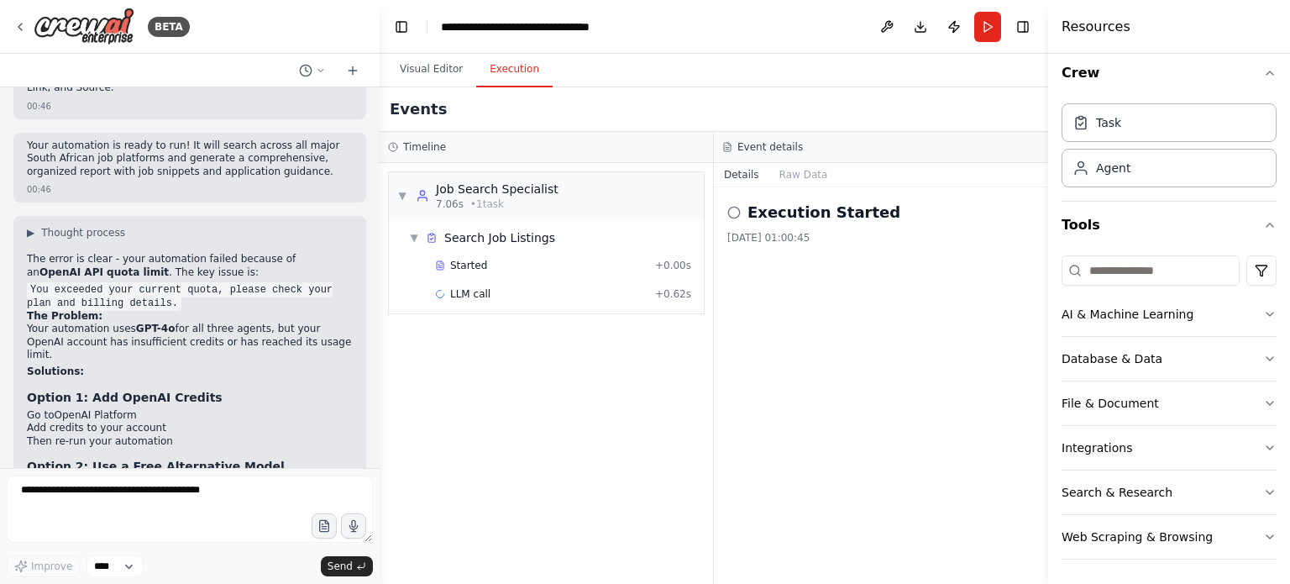
click at [255, 507] on code "groq/llama-3.1-8b-instant" at bounding box center [240, 514] width 158 height 15
drag, startPoint x: 289, startPoint y: 251, endPoint x: 151, endPoint y: 250, distance: 137.7
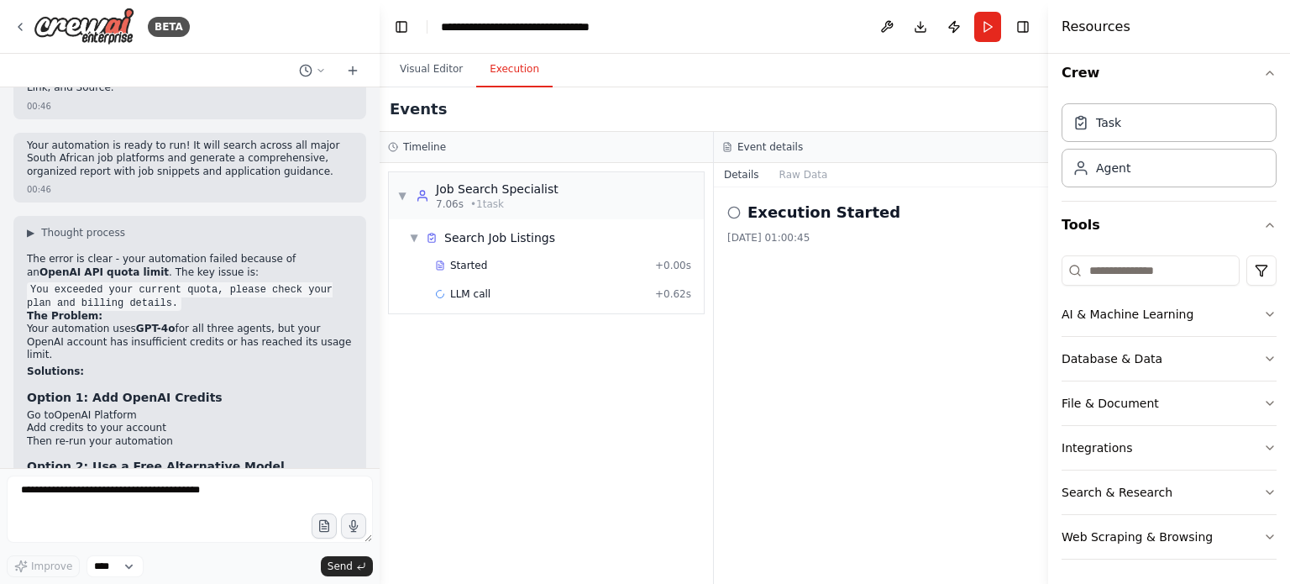
click at [161, 507] on code "groq/llama-3.1-8b-instant" at bounding box center [240, 514] width 158 height 15
copy code "groq/llama-3.1-8b-instant"
click at [554, 30] on div "**********" at bounding box center [535, 26] width 189 height 17
click at [885, 33] on button at bounding box center [886, 27] width 27 height 30
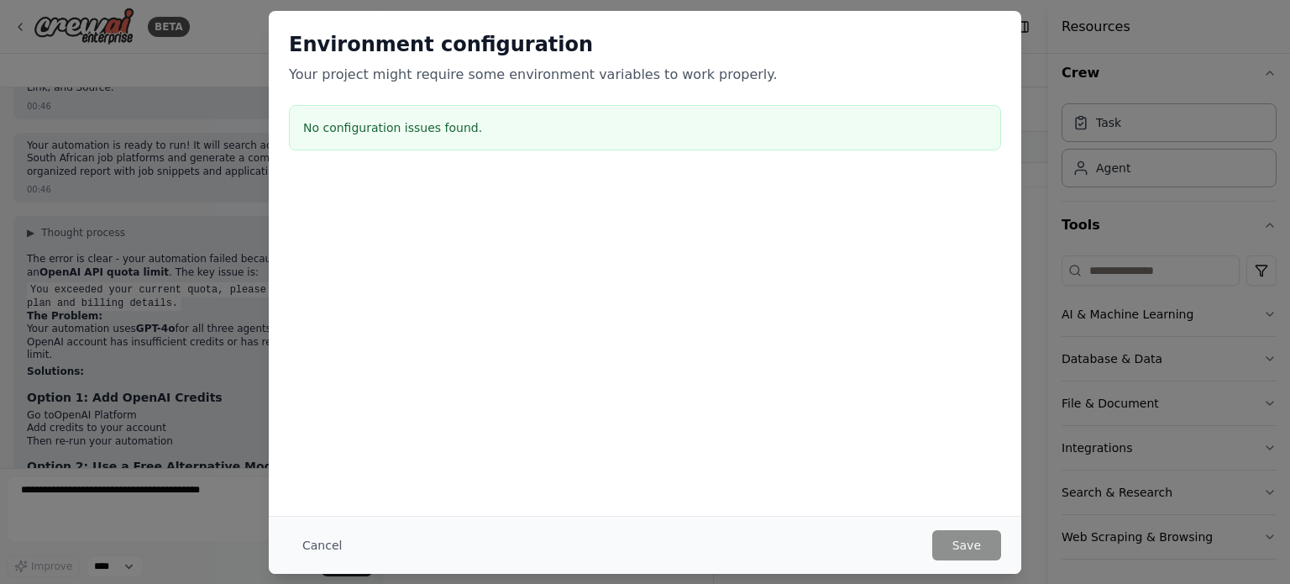
click at [885, 29] on div "Environment configuration Your project might require some environment variables…" at bounding box center [645, 94] width 752 height 166
click at [327, 543] on button "Cancel" at bounding box center [322, 545] width 66 height 30
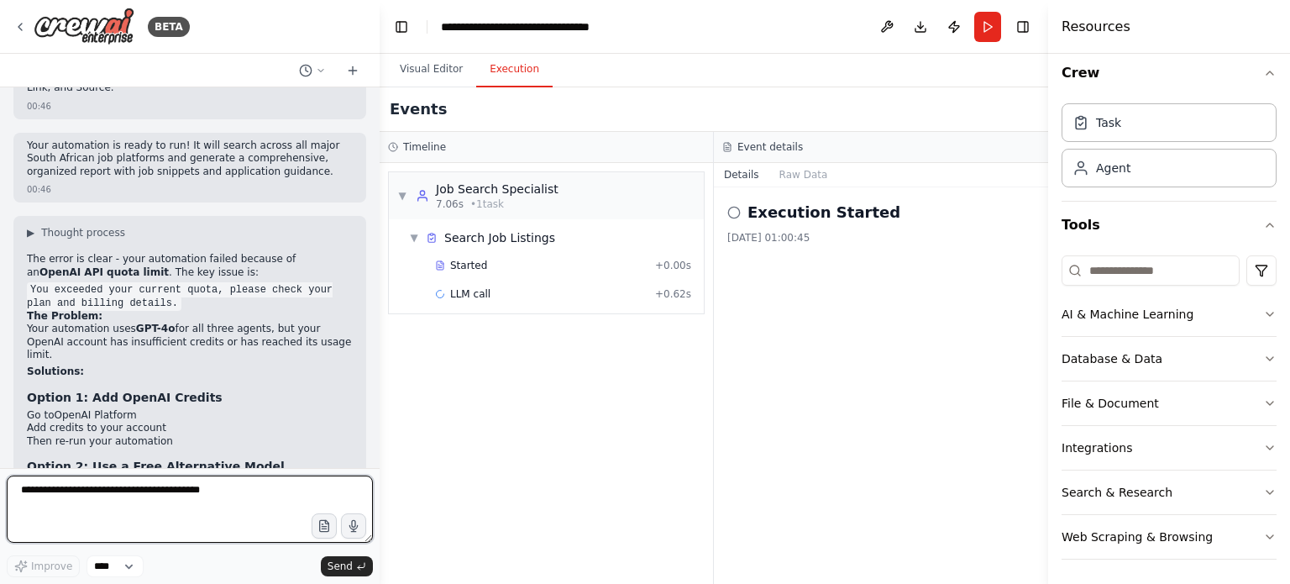
click at [262, 518] on textarea at bounding box center [190, 508] width 366 height 67
paste textarea "**********"
type textarea "**********"
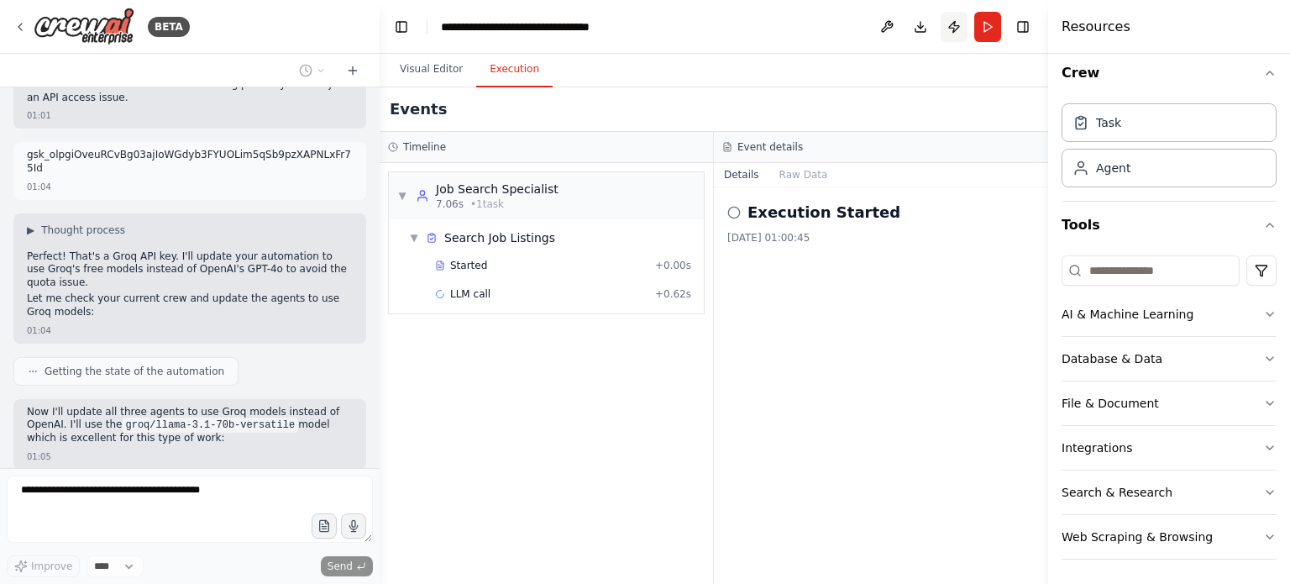
scroll to position [5066, 0]
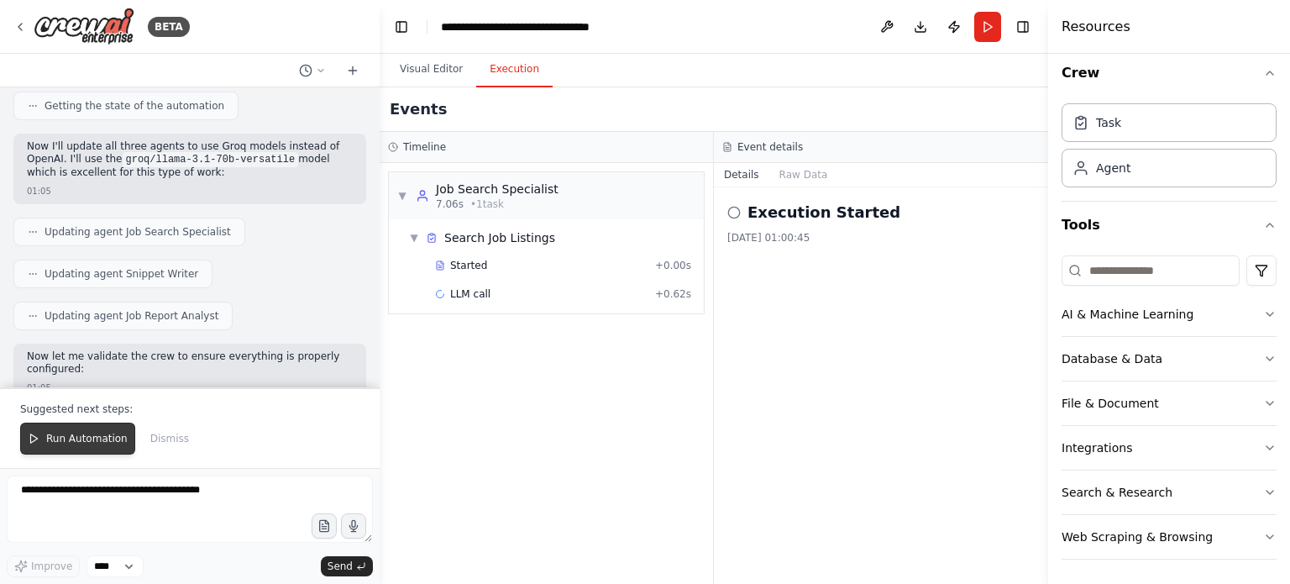
click at [117, 440] on span "Run Automation" at bounding box center [86, 438] width 81 height 13
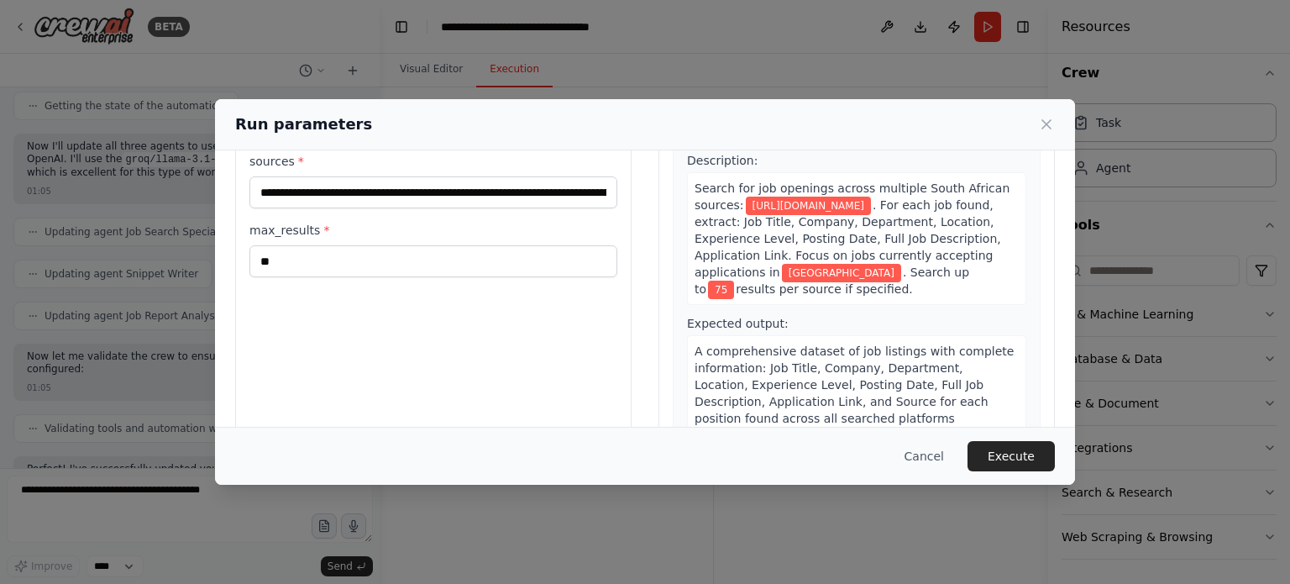
scroll to position [161, 0]
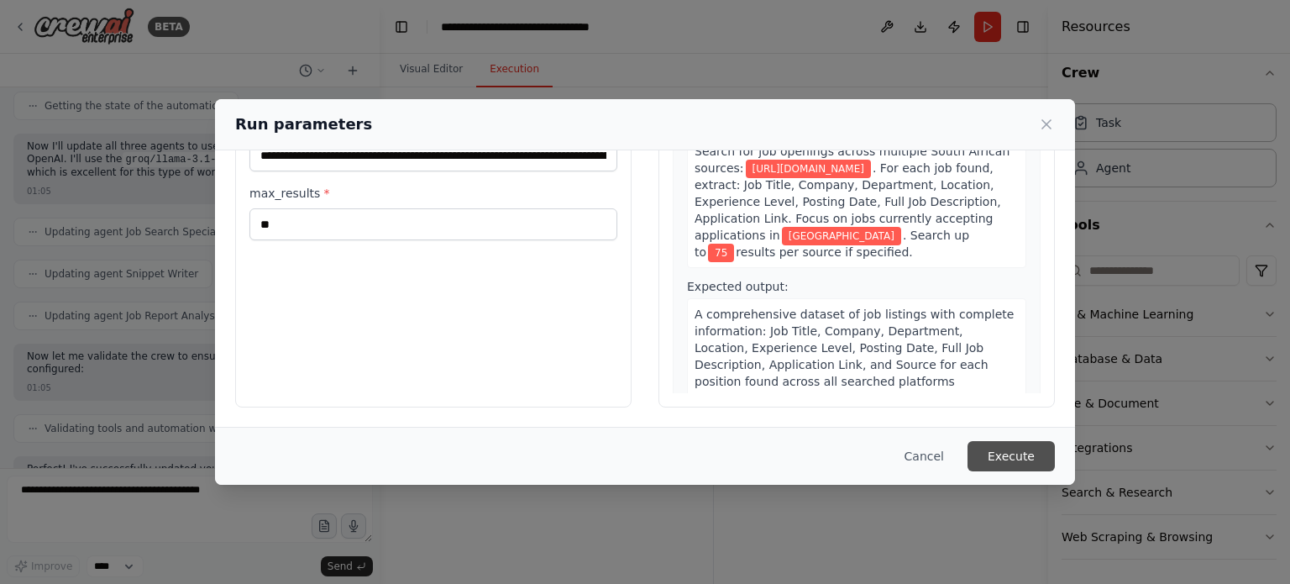
click at [1026, 455] on button "Execute" at bounding box center [1010, 456] width 87 height 30
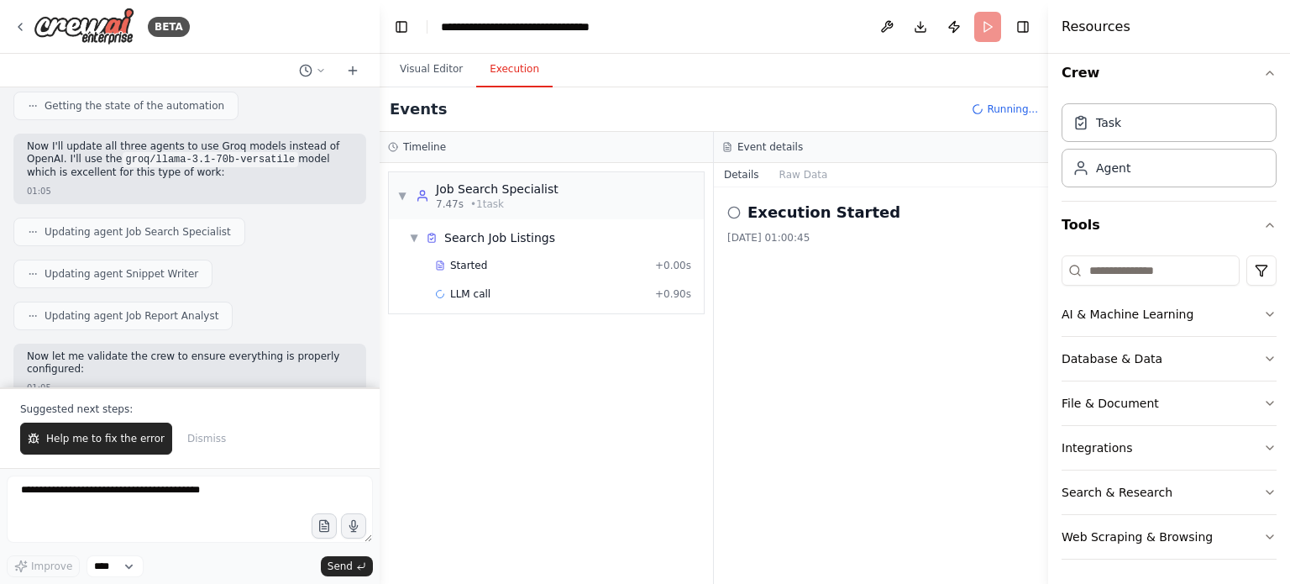
scroll to position [5342, 0]
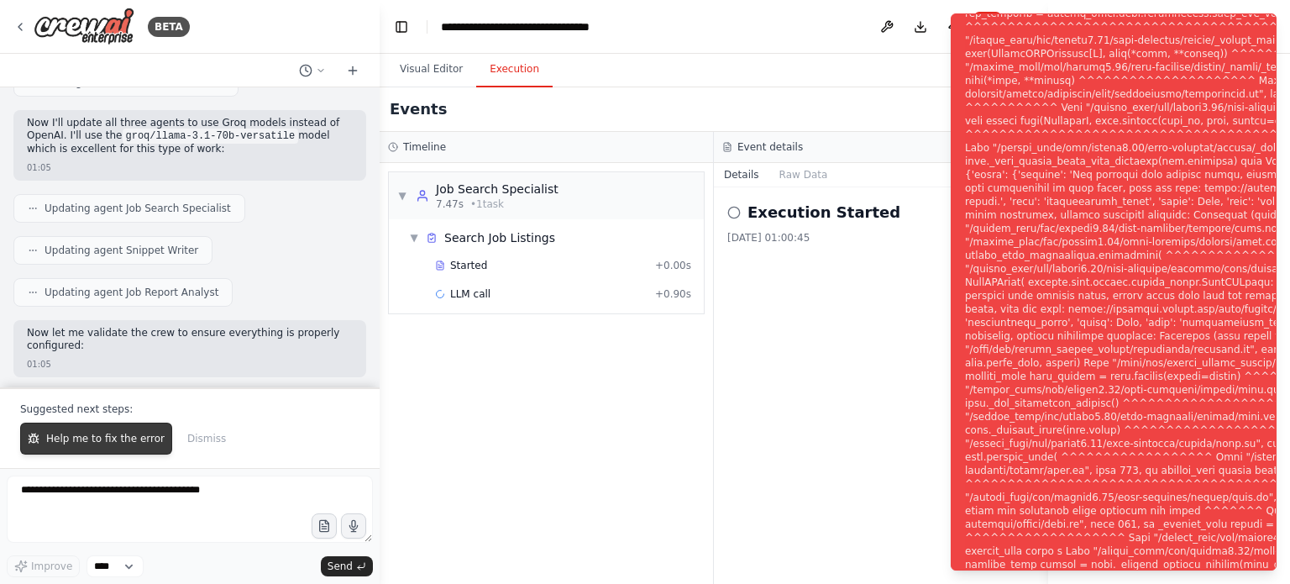
click at [138, 440] on span "Help me to fix the error" at bounding box center [105, 438] width 118 height 13
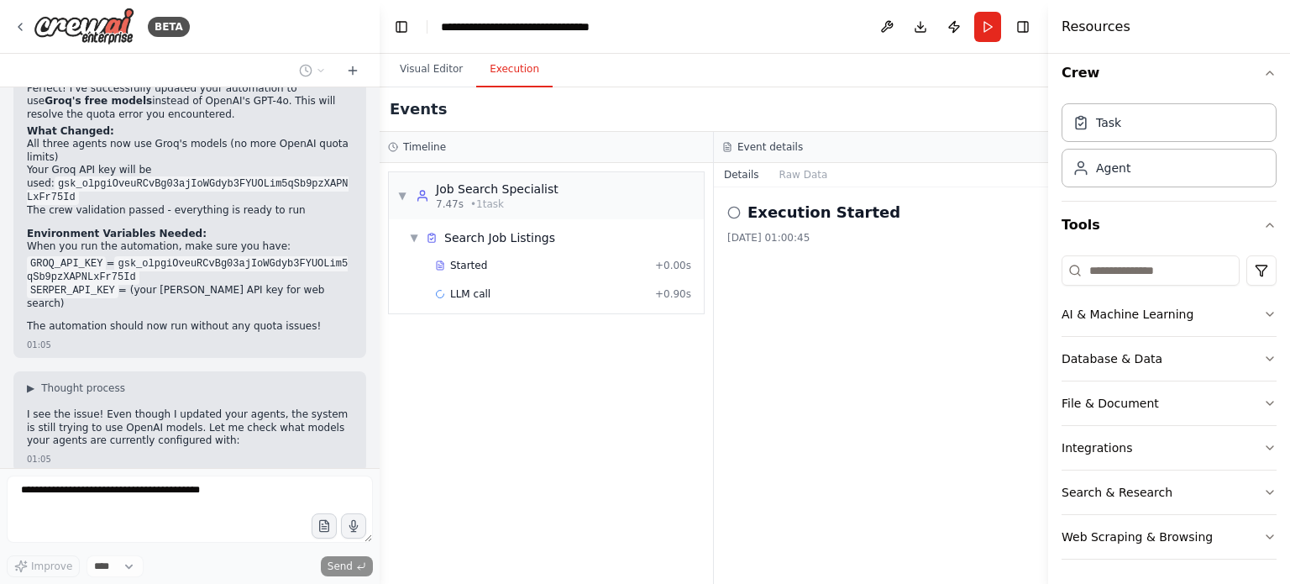
scroll to position [5740, 0]
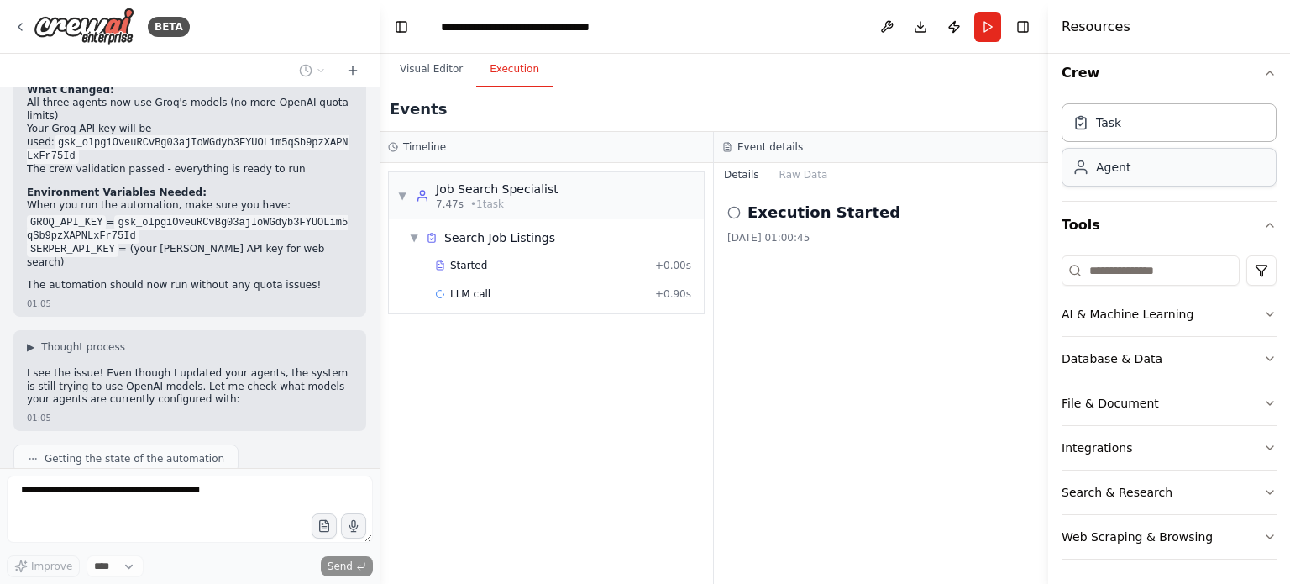
click at [1096, 166] on div "Agent" at bounding box center [1113, 167] width 34 height 17
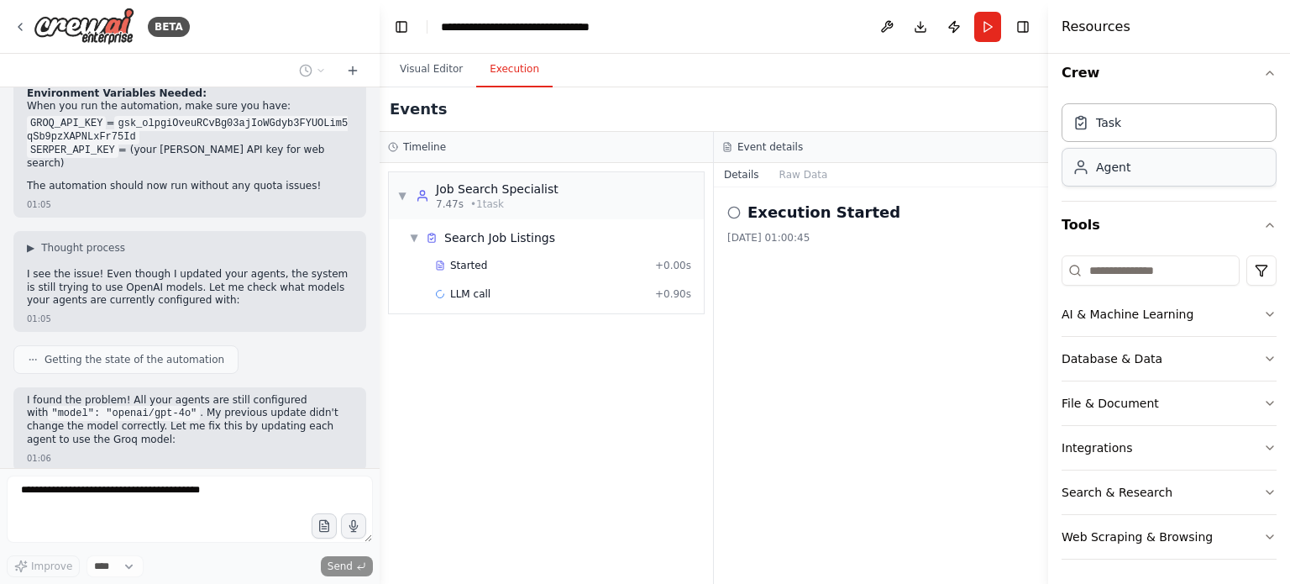
scroll to position [5853, 0]
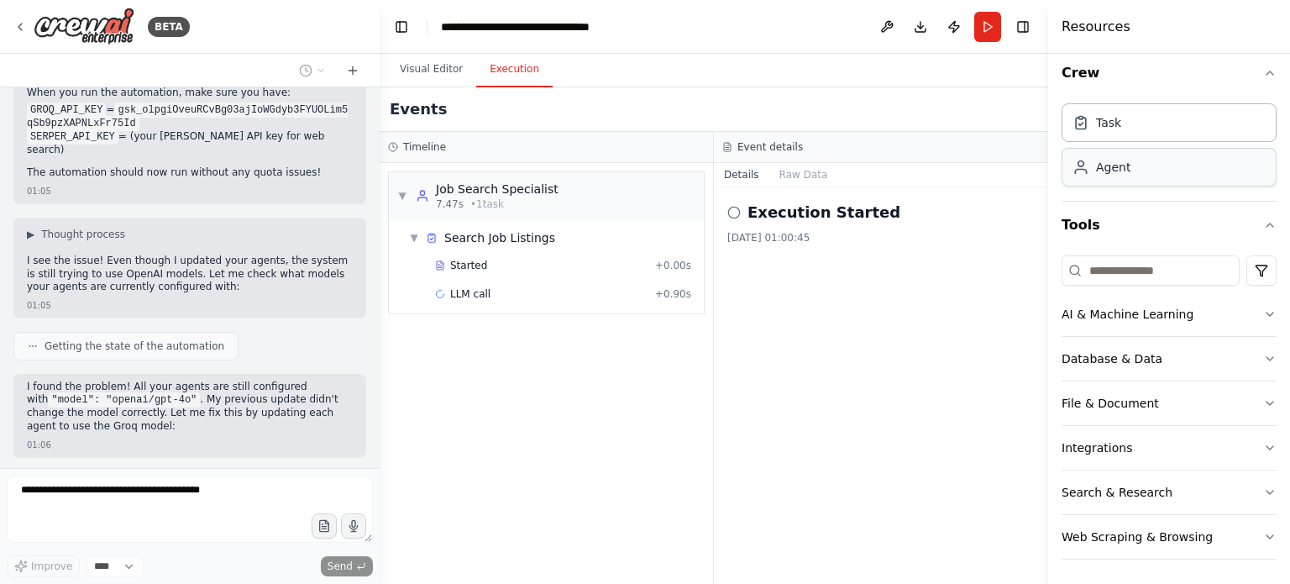
click at [1096, 166] on div "Agent" at bounding box center [1113, 167] width 34 height 17
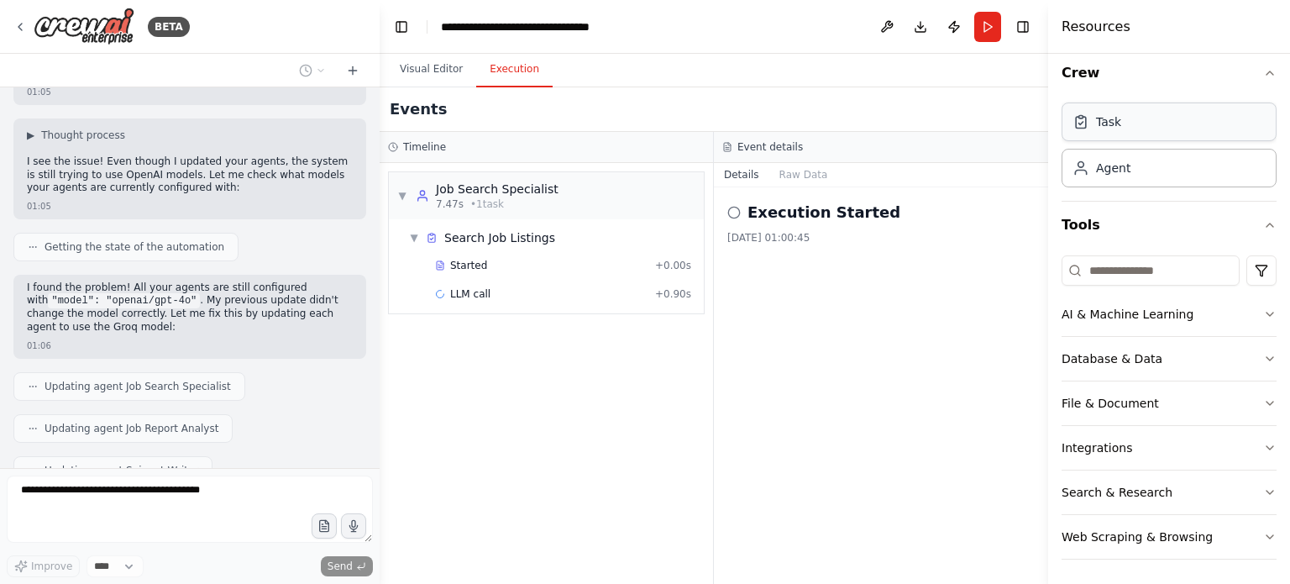
scroll to position [5964, 0]
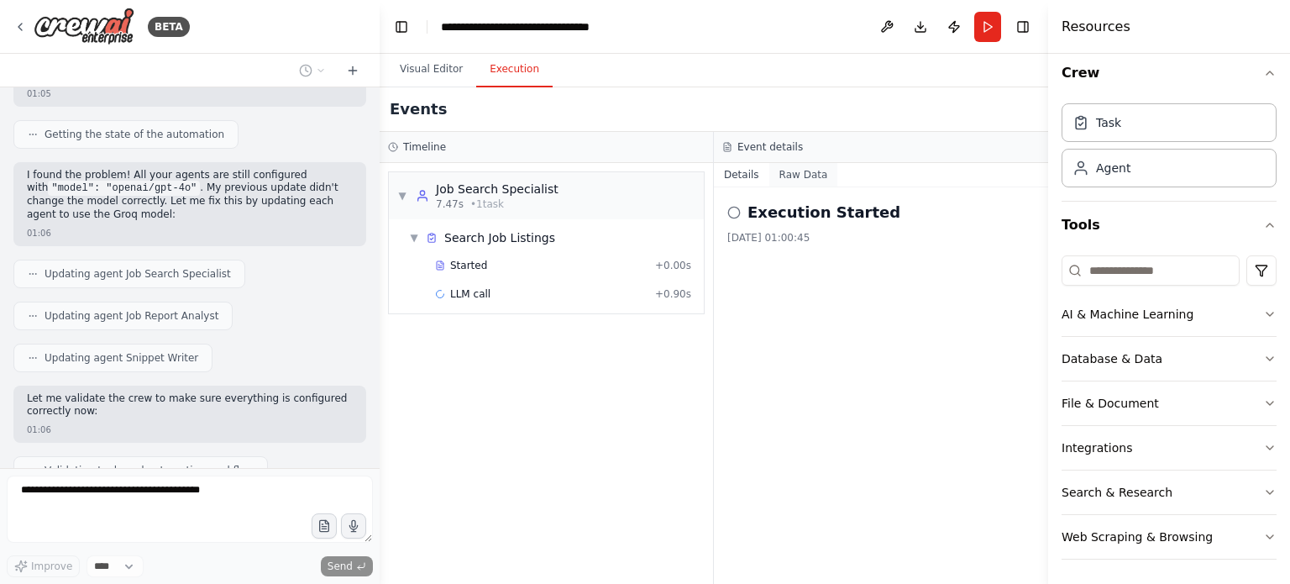
click at [808, 184] on button "Raw Data" at bounding box center [803, 175] width 69 height 24
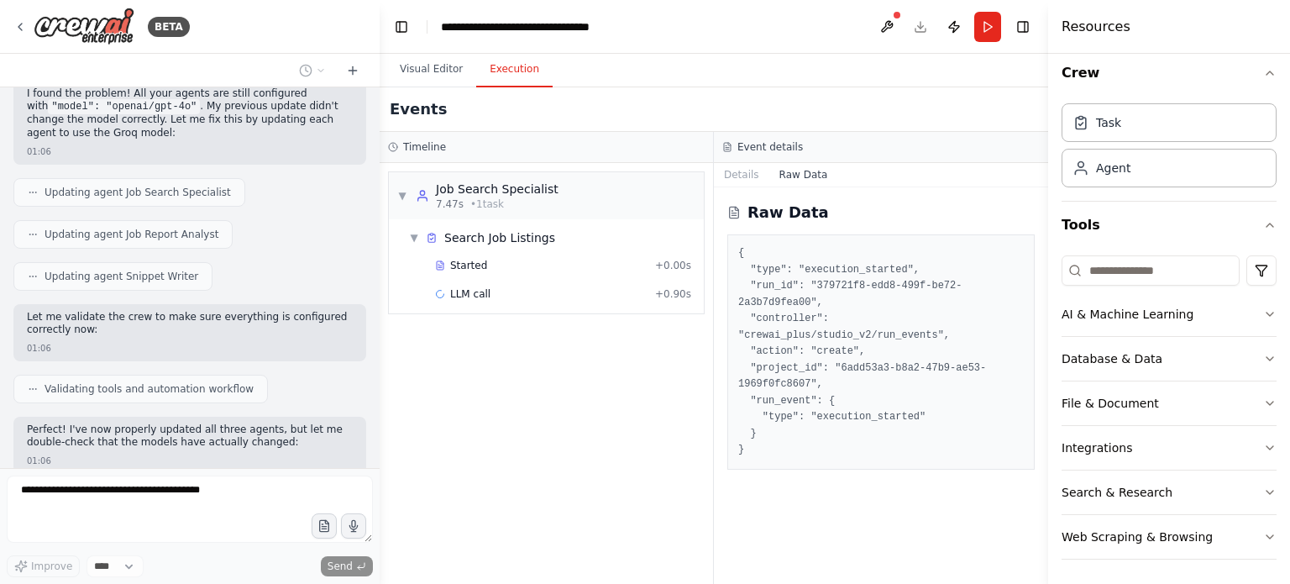
scroll to position [6187, 0]
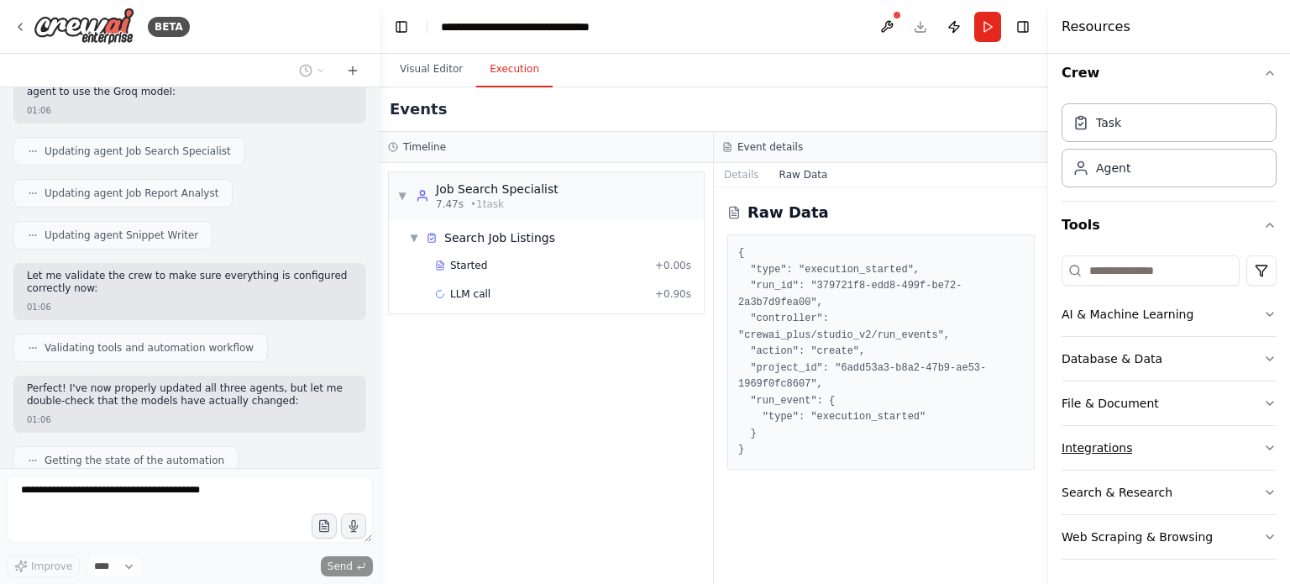
click at [1263, 451] on icon "button" at bounding box center [1269, 447] width 13 height 13
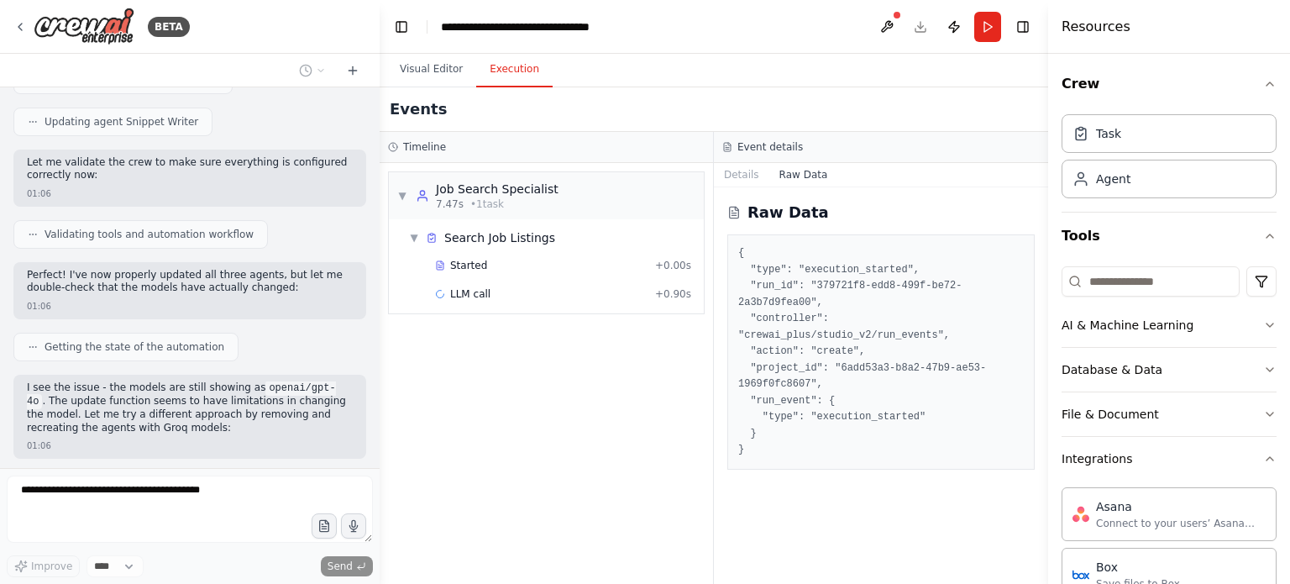
scroll to position [6341, 0]
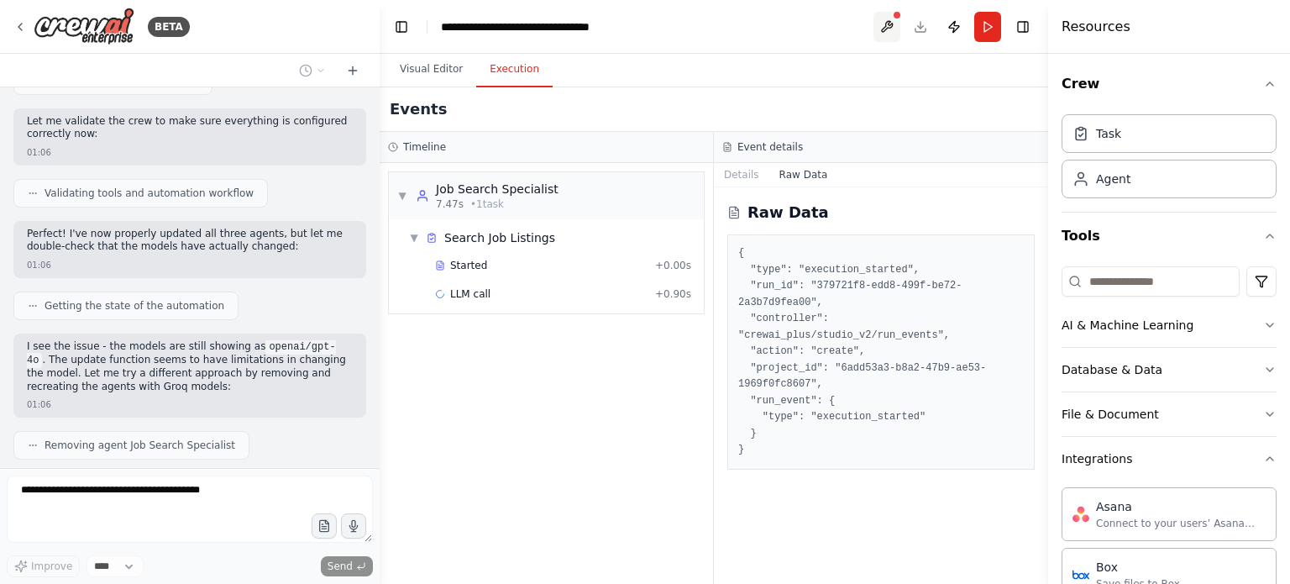
click at [884, 18] on button at bounding box center [886, 27] width 27 height 30
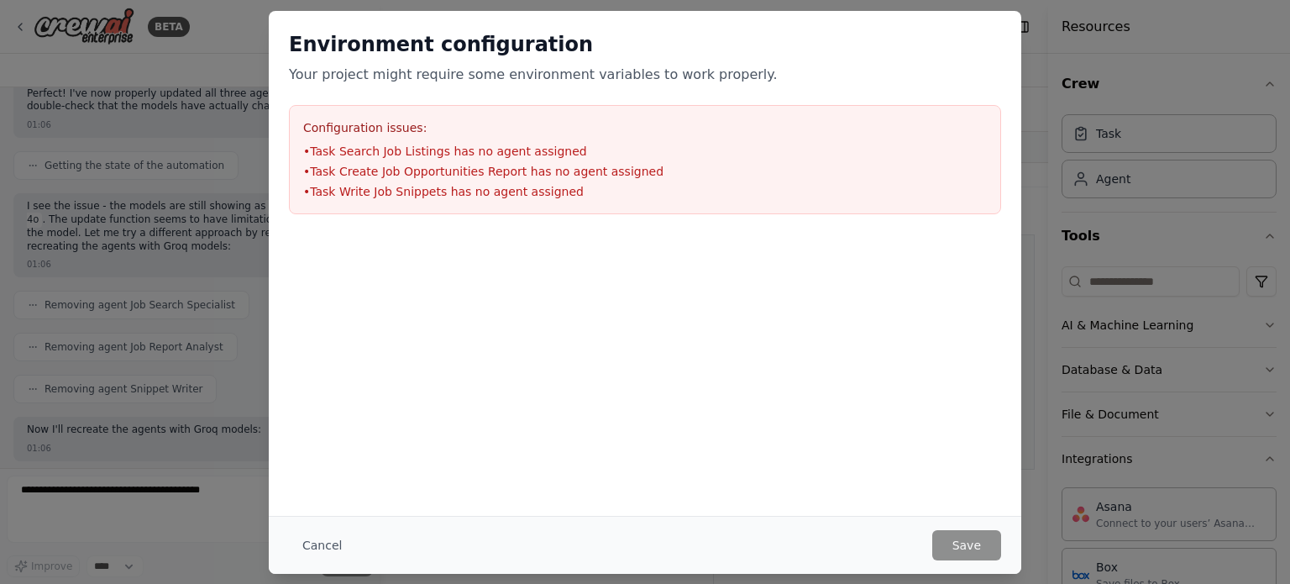
scroll to position [6495, 0]
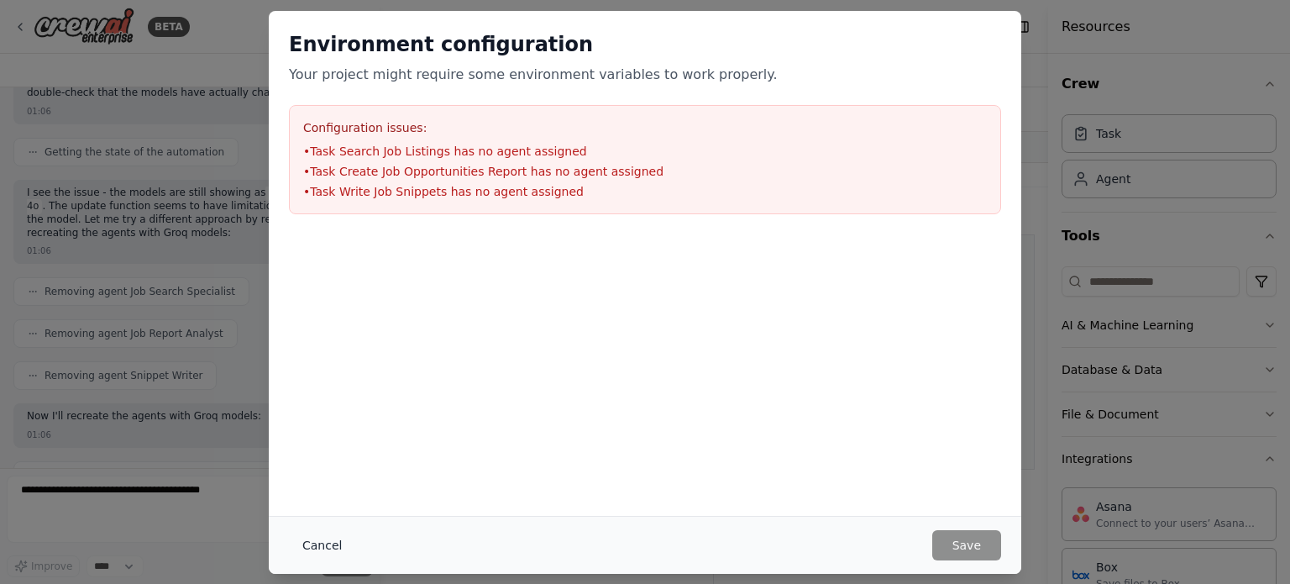
click at [333, 547] on button "Cancel" at bounding box center [322, 545] width 66 height 30
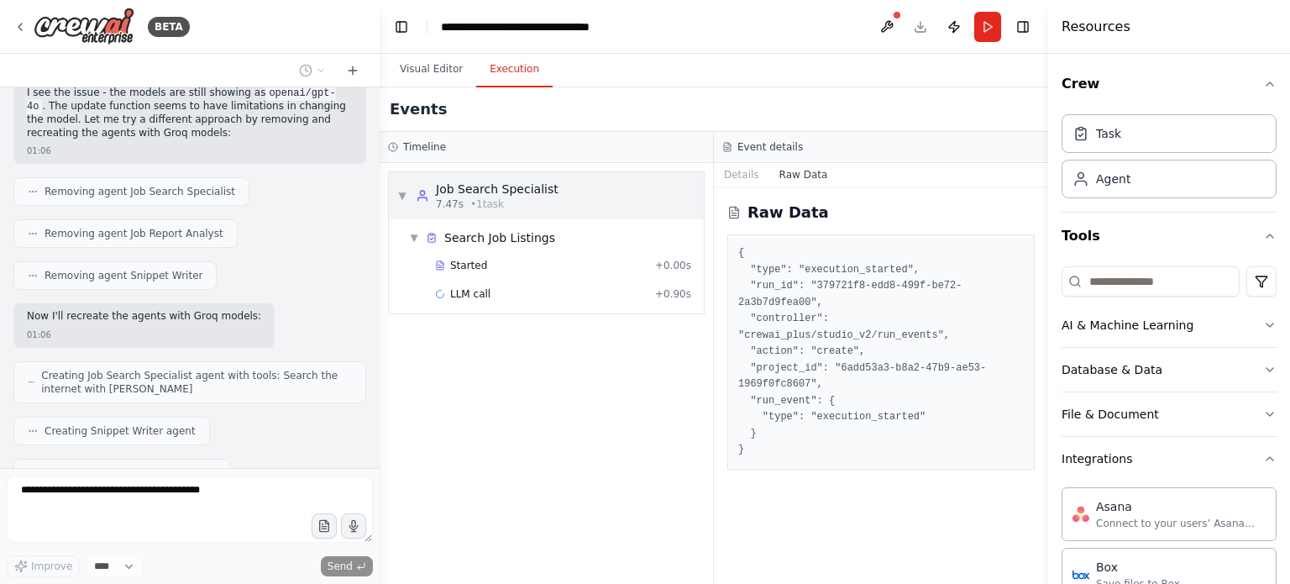
scroll to position [6608, 0]
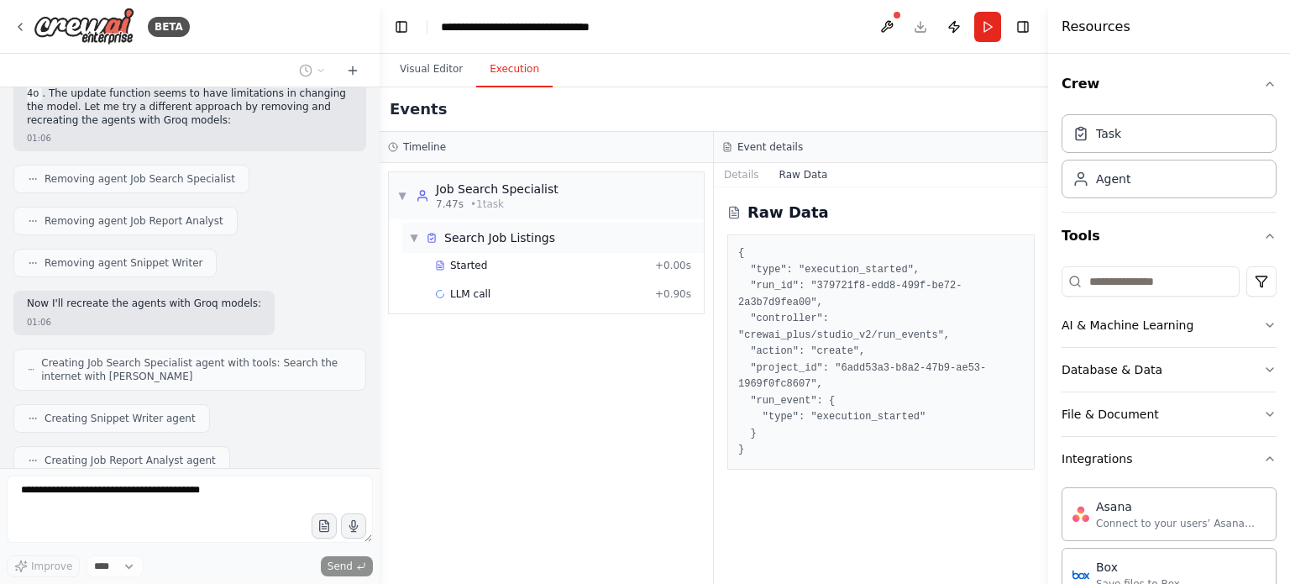
click at [414, 251] on div "▼ Search Job Listings" at bounding box center [552, 237] width 301 height 30
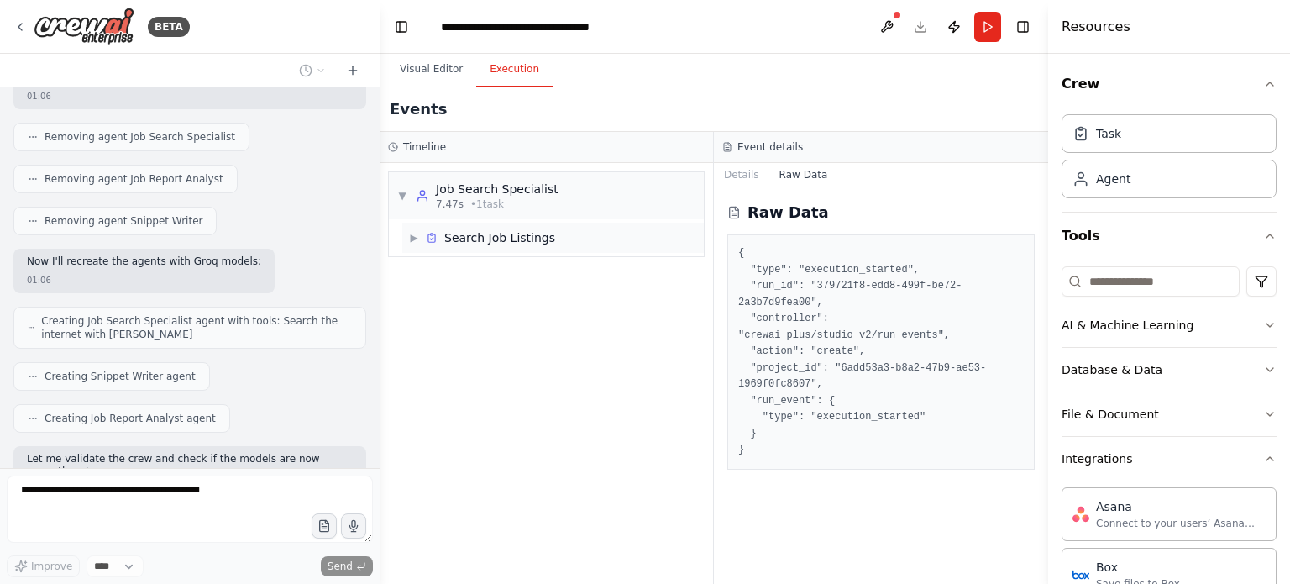
click at [414, 251] on div "▶ Search Job Listings" at bounding box center [552, 237] width 301 height 30
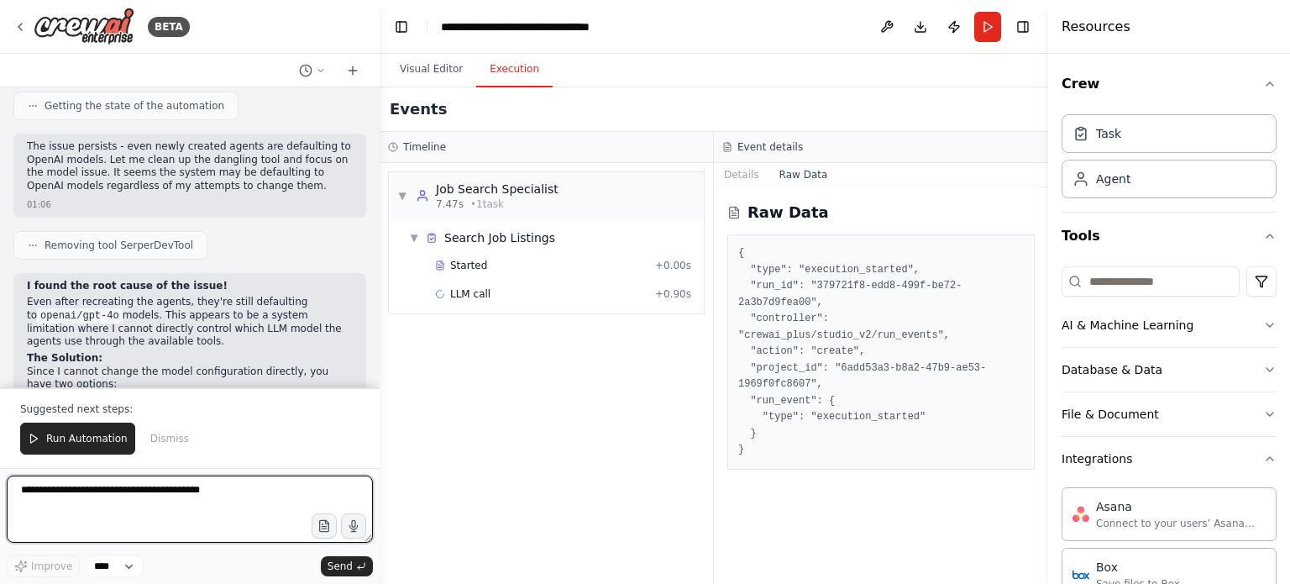
scroll to position [7496, 0]
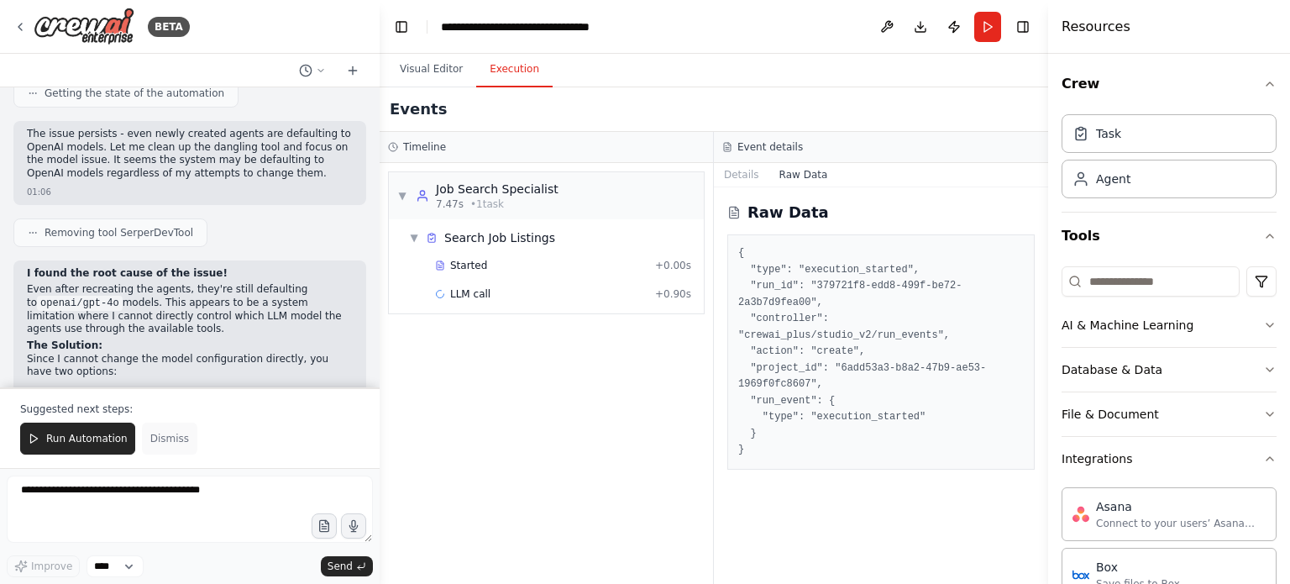
click at [164, 442] on span "Dismiss" at bounding box center [169, 438] width 39 height 13
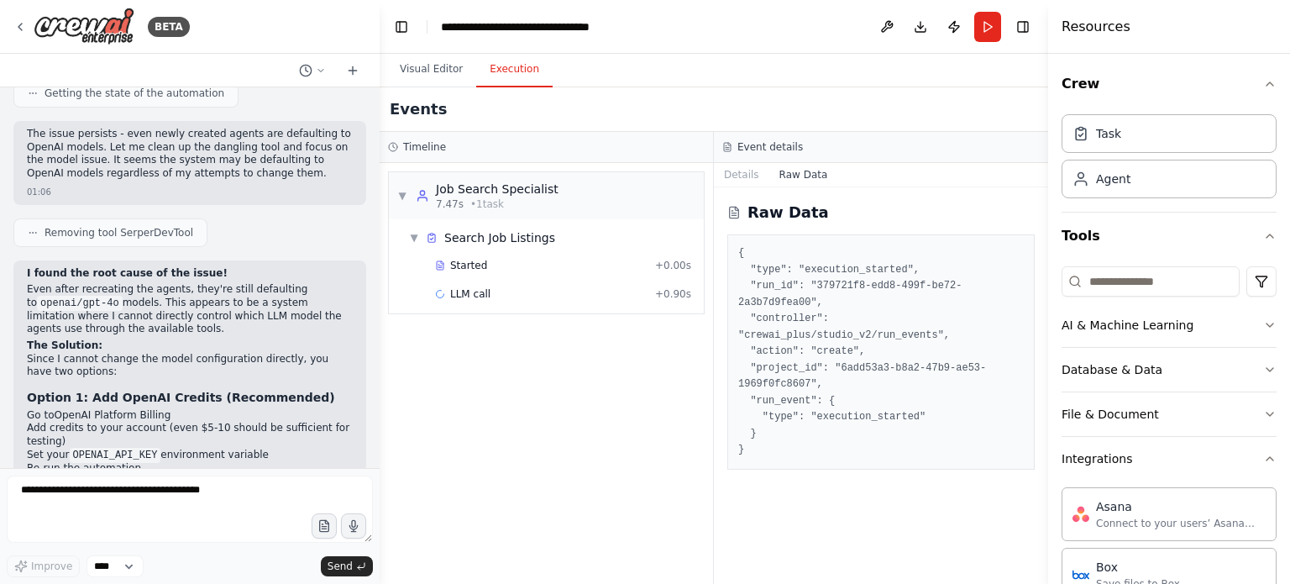
scroll to position [7416, 0]
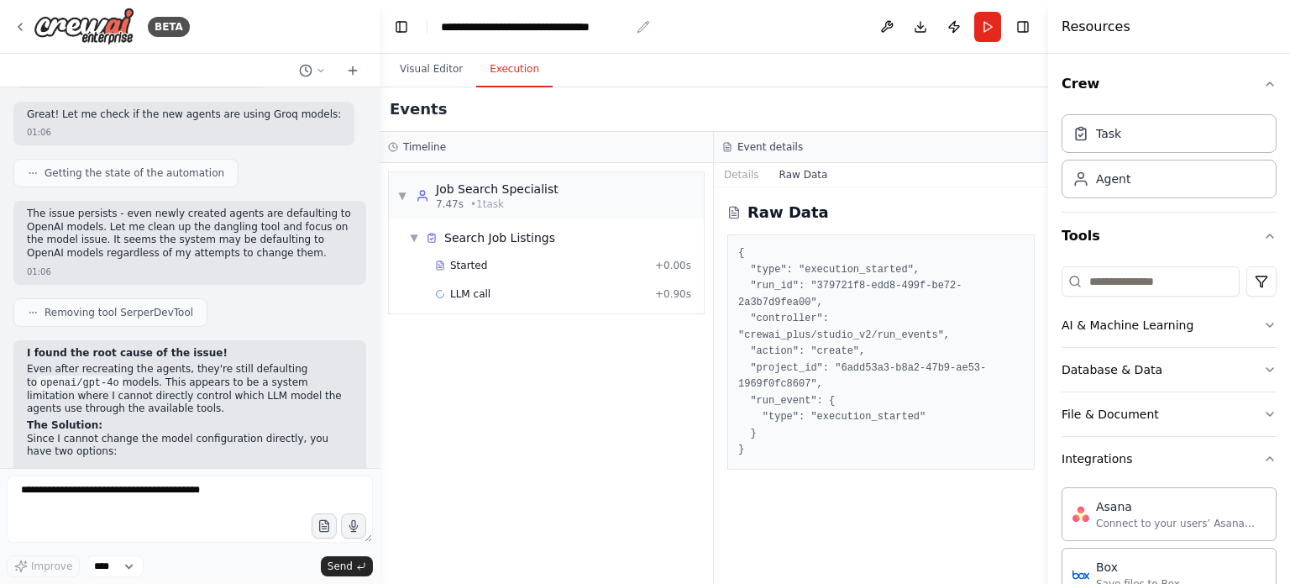
click at [477, 23] on div "**********" at bounding box center [535, 26] width 189 height 17
click at [947, 29] on button "Publish" at bounding box center [953, 27] width 27 height 30
click at [917, 31] on button "Download" at bounding box center [920, 27] width 27 height 30
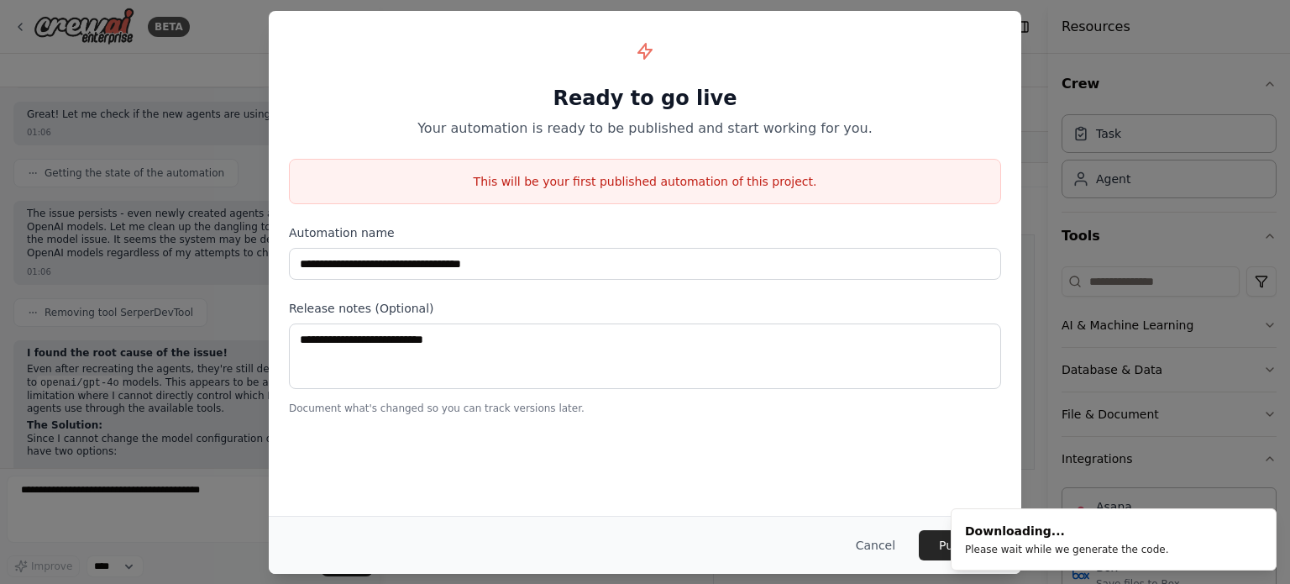
click at [993, 501] on ol "Downloading... Please wait while we generate the code." at bounding box center [1113, 539] width 353 height 89
click at [881, 556] on button "Cancel" at bounding box center [875, 545] width 66 height 30
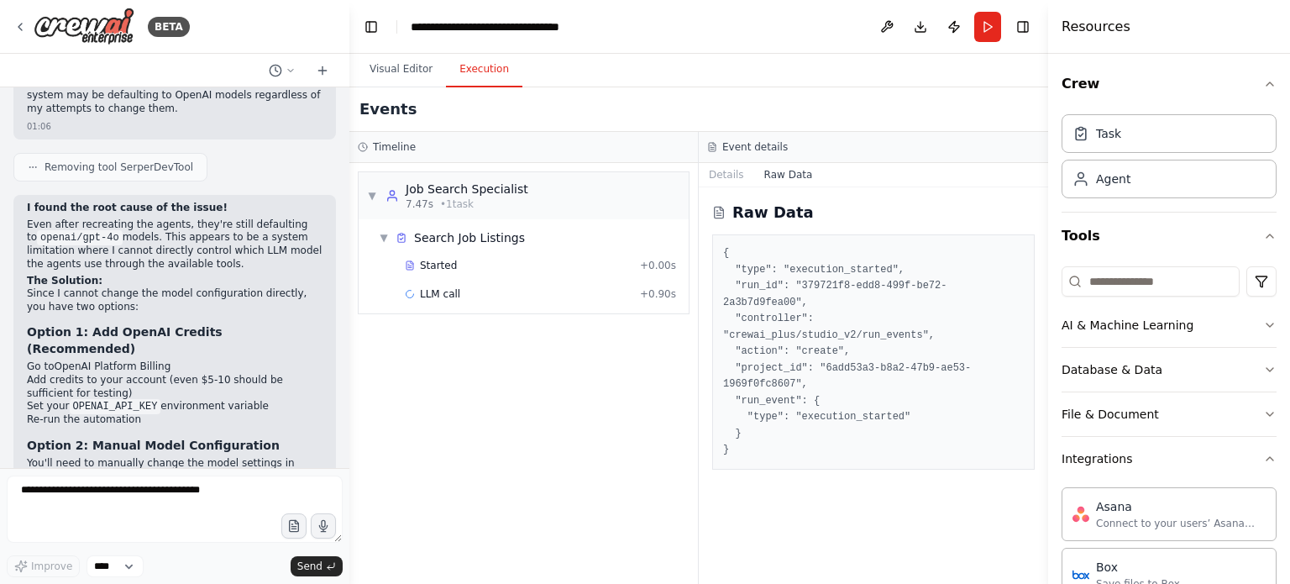
scroll to position [7744, 0]
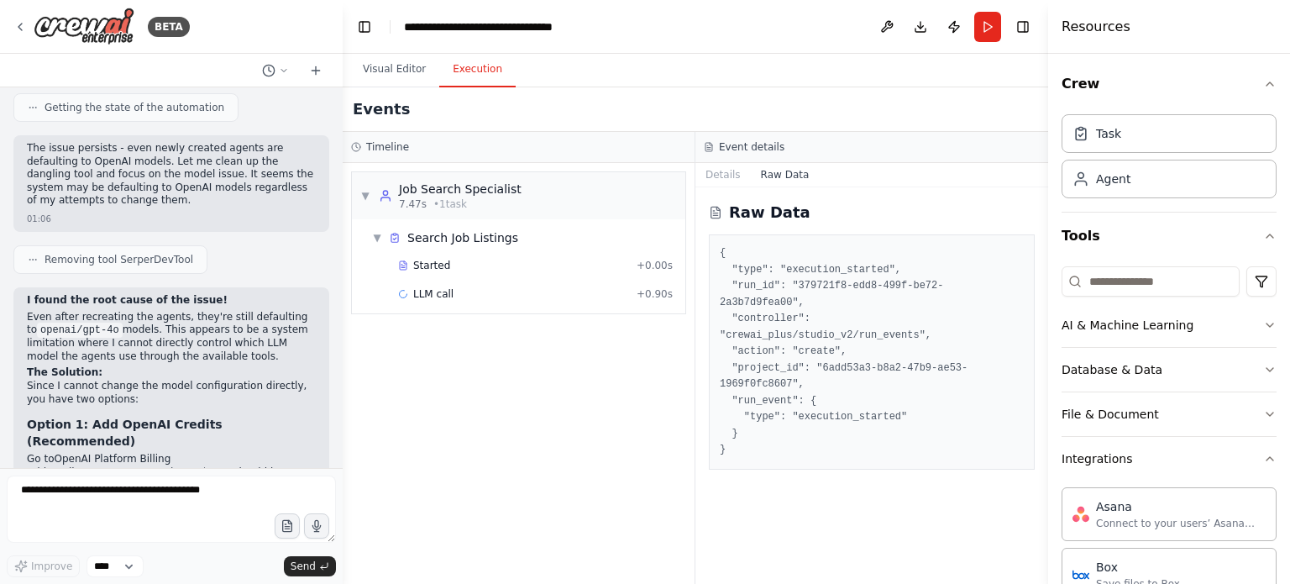
drag, startPoint x: 373, startPoint y: 440, endPoint x: 343, endPoint y: 181, distance: 260.4
click at [343, 181] on div "BETA list the most reecent joblistings in south africa for amazon 00:40 ▶ Thoug…" at bounding box center [645, 292] width 1290 height 584
click at [348, 260] on div "▼ Job Search Specialist 7.47s • 1 task ▼ Search Job Listings Started + 0.00s LL…" at bounding box center [519, 373] width 352 height 421
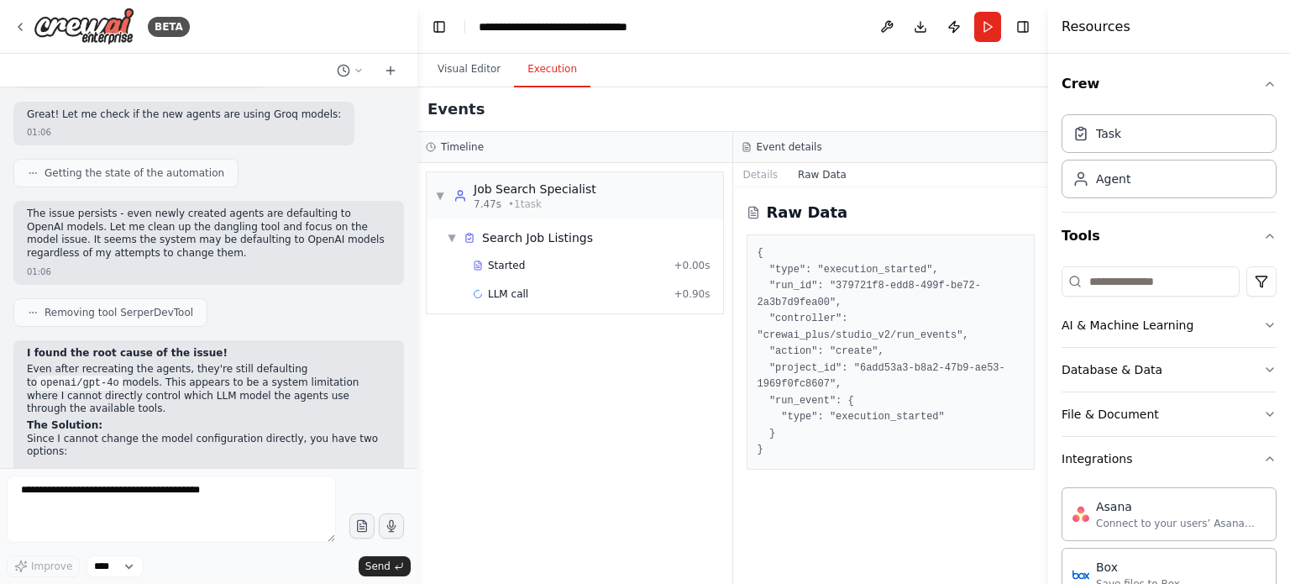
drag, startPoint x: 340, startPoint y: 265, endPoint x: 425, endPoint y: 254, distance: 85.5
click at [425, 254] on div "BETA list the most reecent joblistings in south africa for amazon 00:40 ▶ Thoug…" at bounding box center [645, 292] width 1290 height 584
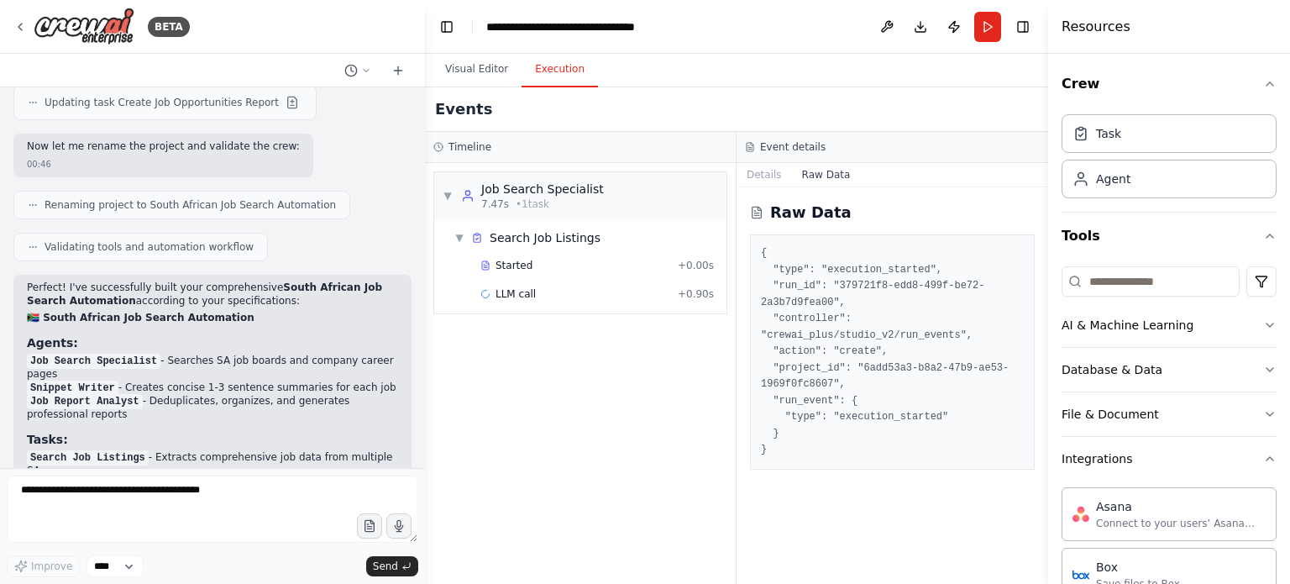
scroll to position [3551, 0]
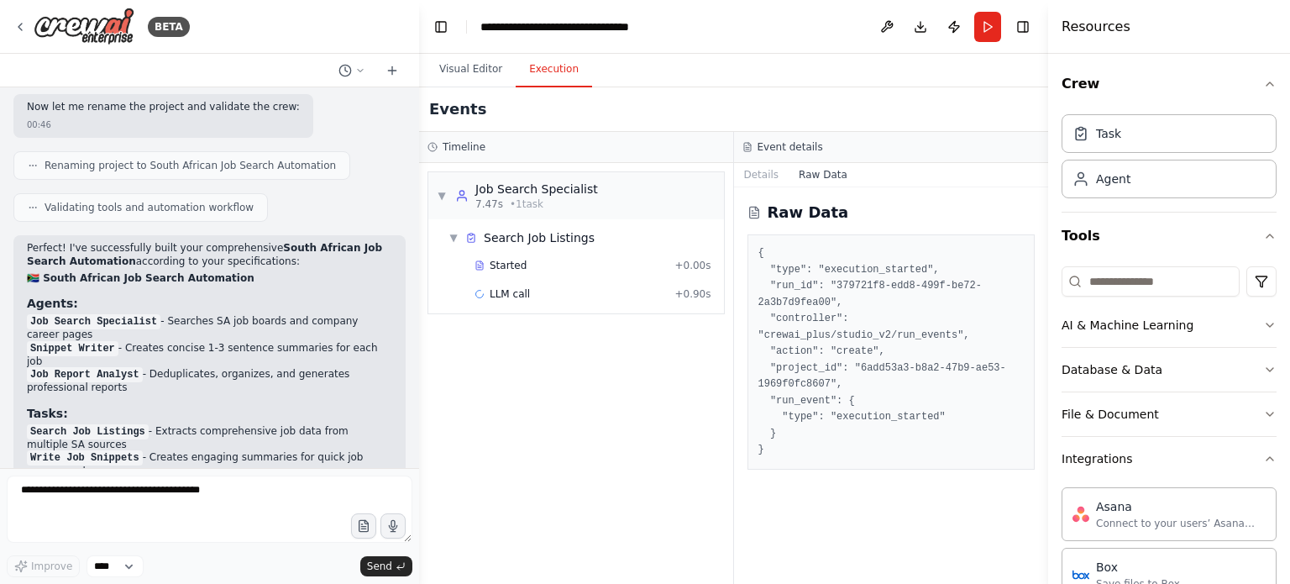
drag, startPoint x: 420, startPoint y: 271, endPoint x: 419, endPoint y: 260, distance: 10.9
click at [419, 260] on div "BETA list the most reecent joblistings in south africa for amazon 00:40 ▶ Thoug…" at bounding box center [645, 292] width 1290 height 584
click at [1166, 141] on div "Task" at bounding box center [1168, 132] width 215 height 39
click at [1254, 93] on button "Crew" at bounding box center [1168, 83] width 215 height 47
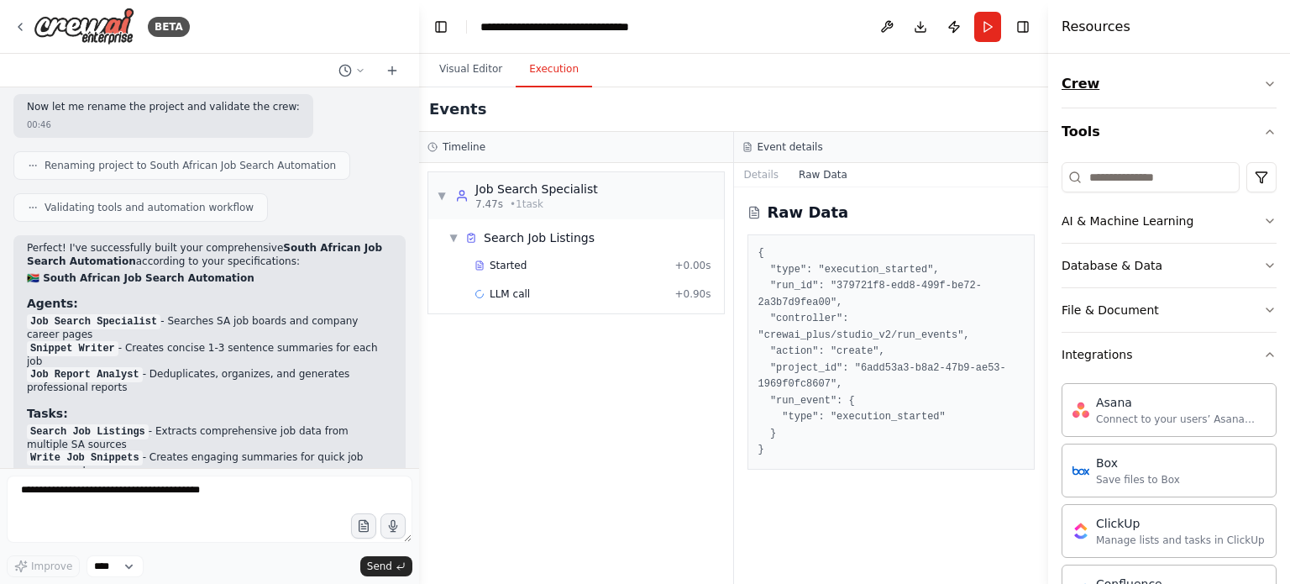
click at [1254, 93] on button "Crew" at bounding box center [1168, 83] width 215 height 47
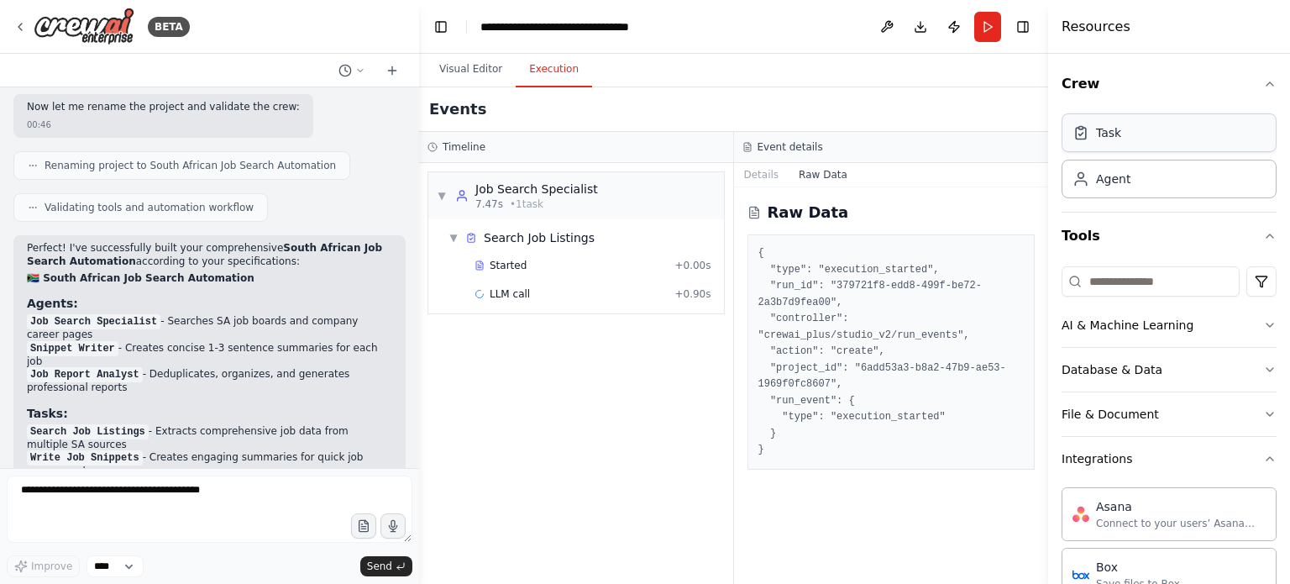
click at [1248, 132] on div "Task" at bounding box center [1168, 132] width 215 height 39
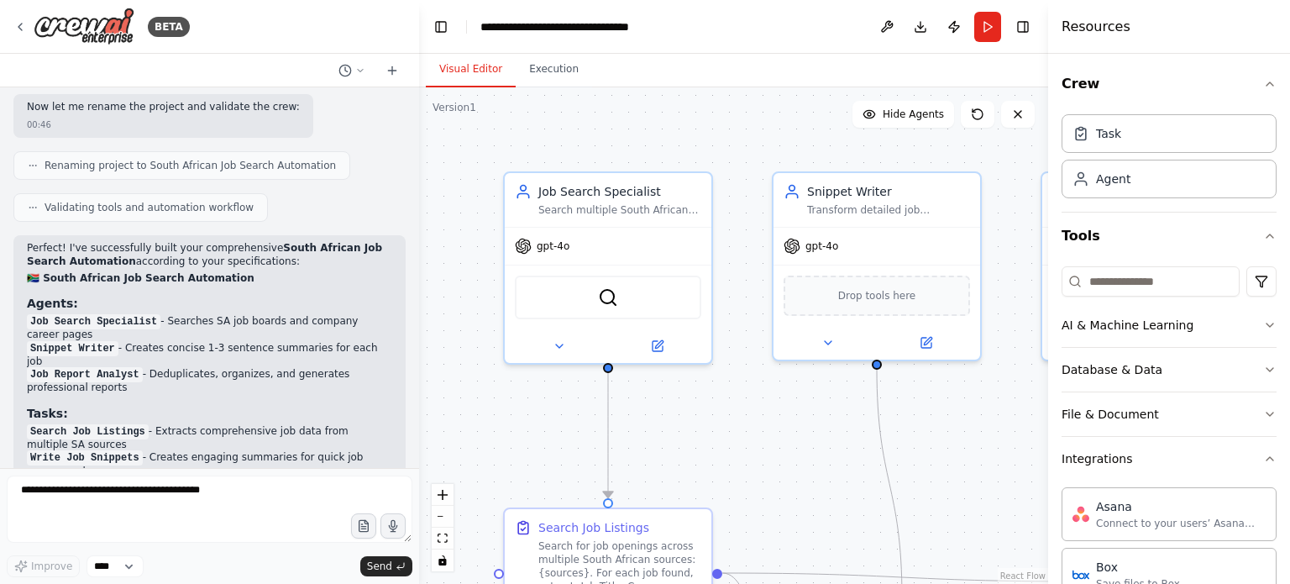
click at [474, 84] on button "Visual Editor" at bounding box center [471, 69] width 90 height 35
click at [657, 346] on icon at bounding box center [657, 343] width 10 height 10
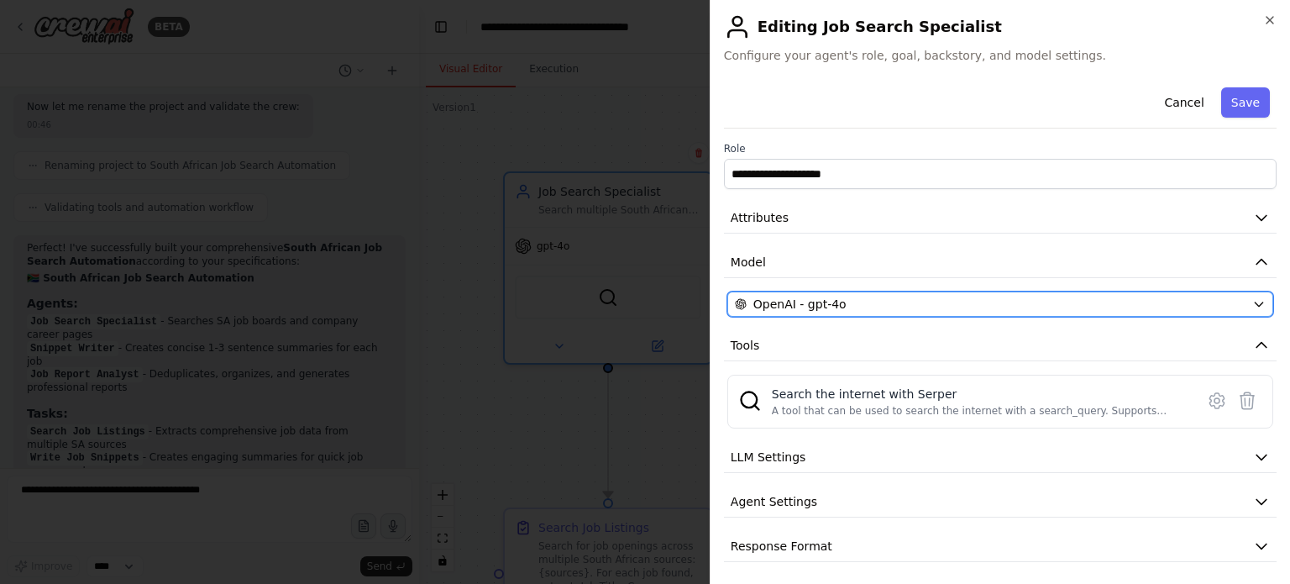
click at [1196, 309] on div "OpenAI - gpt-4o" at bounding box center [990, 304] width 510 height 17
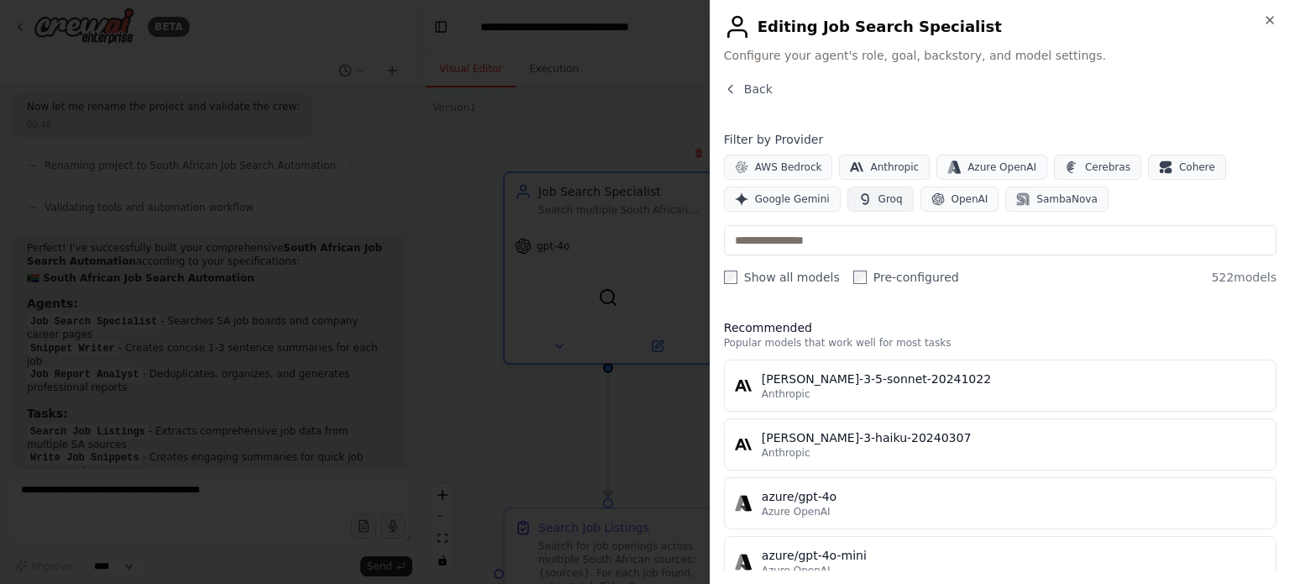
click at [878, 198] on span "Groq" at bounding box center [890, 198] width 24 height 13
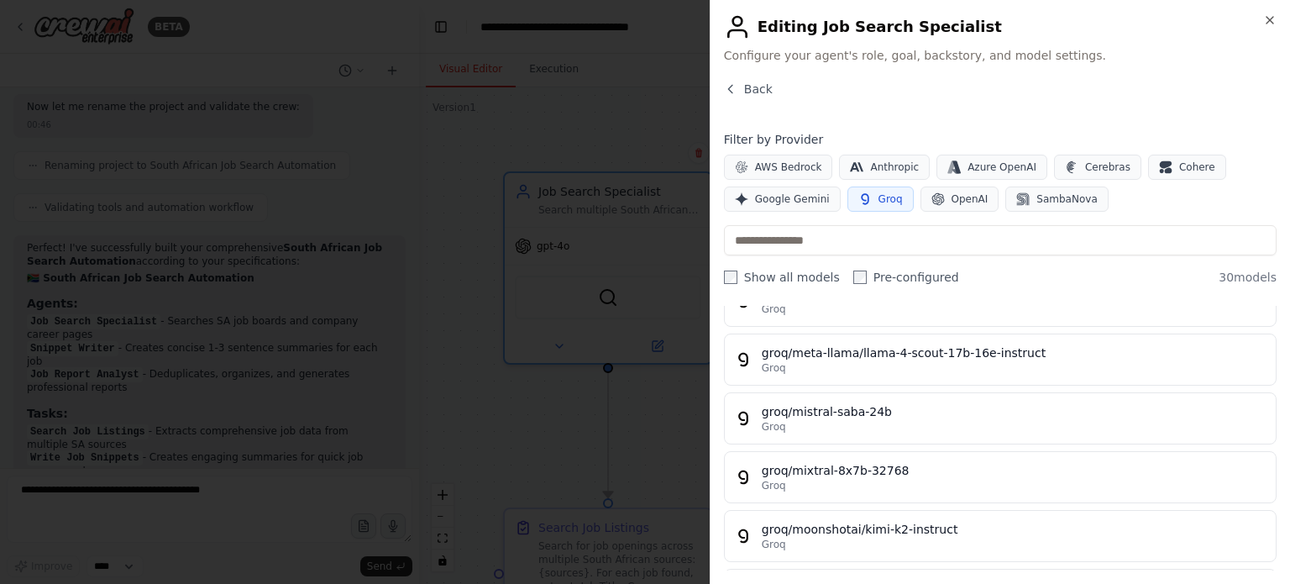
scroll to position [1081, 0]
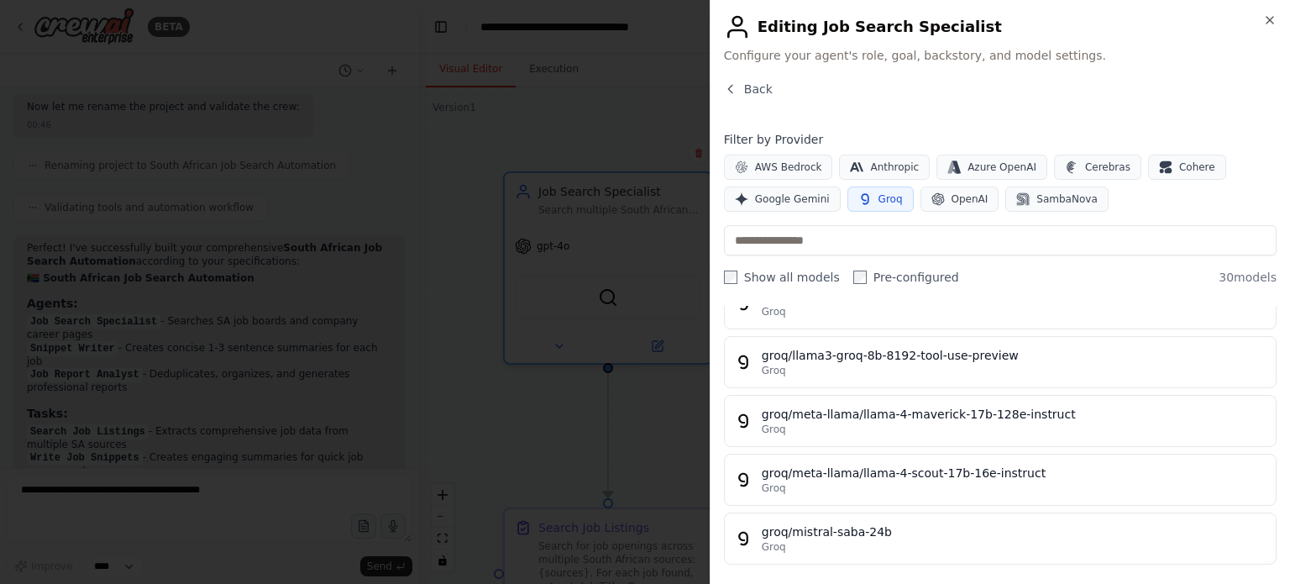
click at [719, 448] on div "Close Editing Job Search Specialist Configure your agent's role, goal, backstor…" at bounding box center [999, 292] width 580 height 584
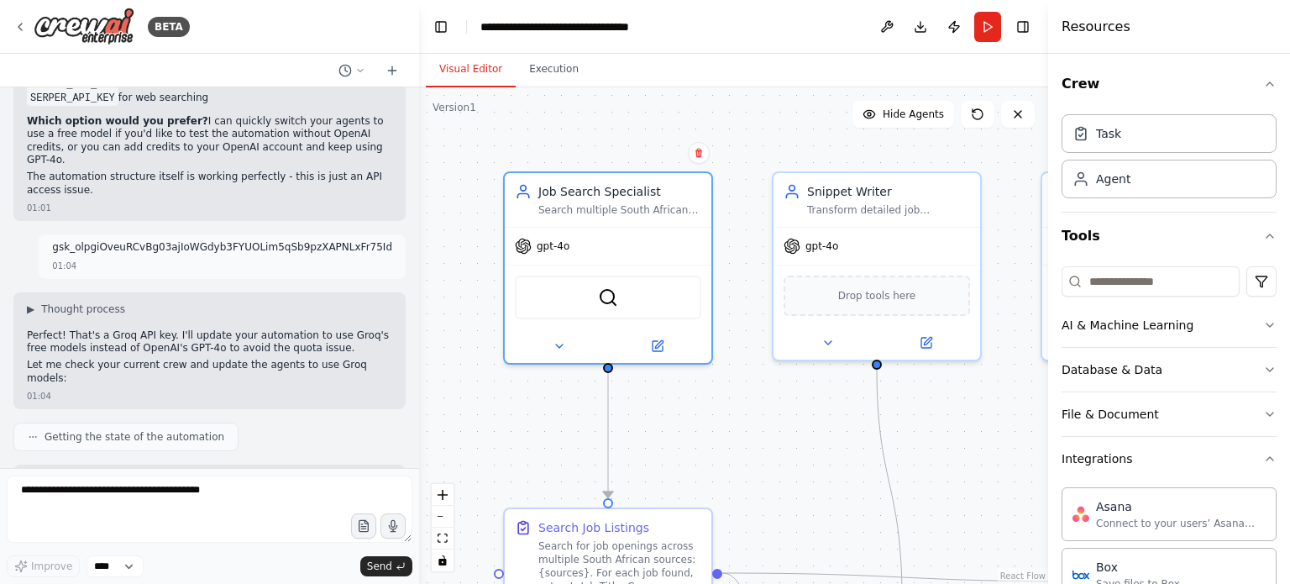
scroll to position [4624, 0]
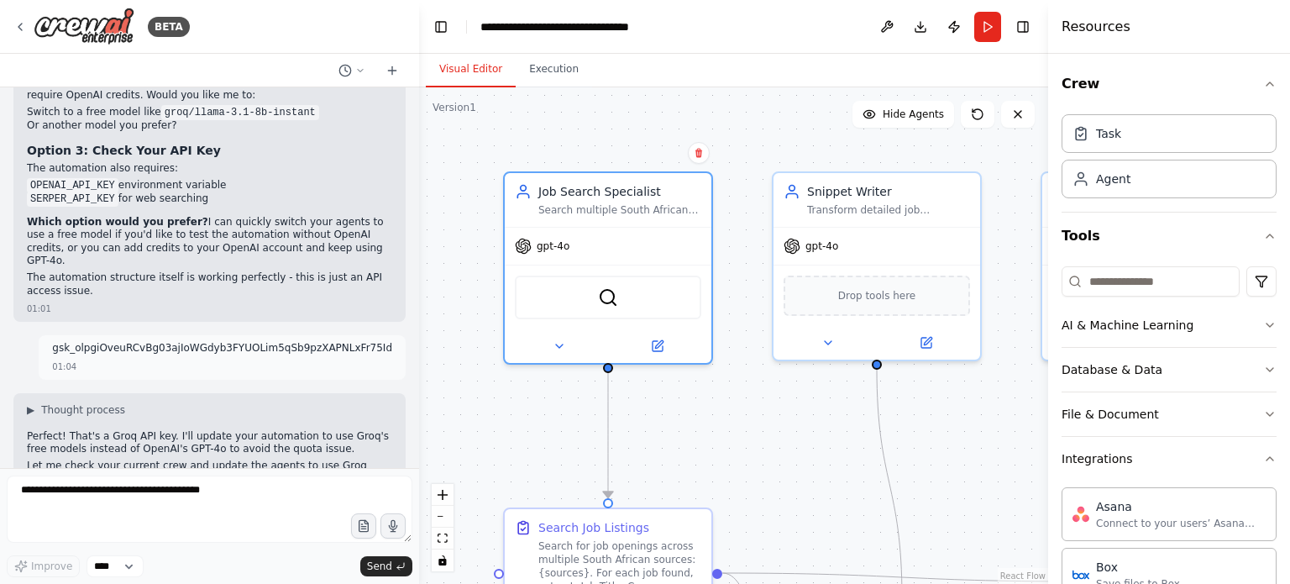
click at [412, 472] on div at bounding box center [415, 292] width 7 height 584
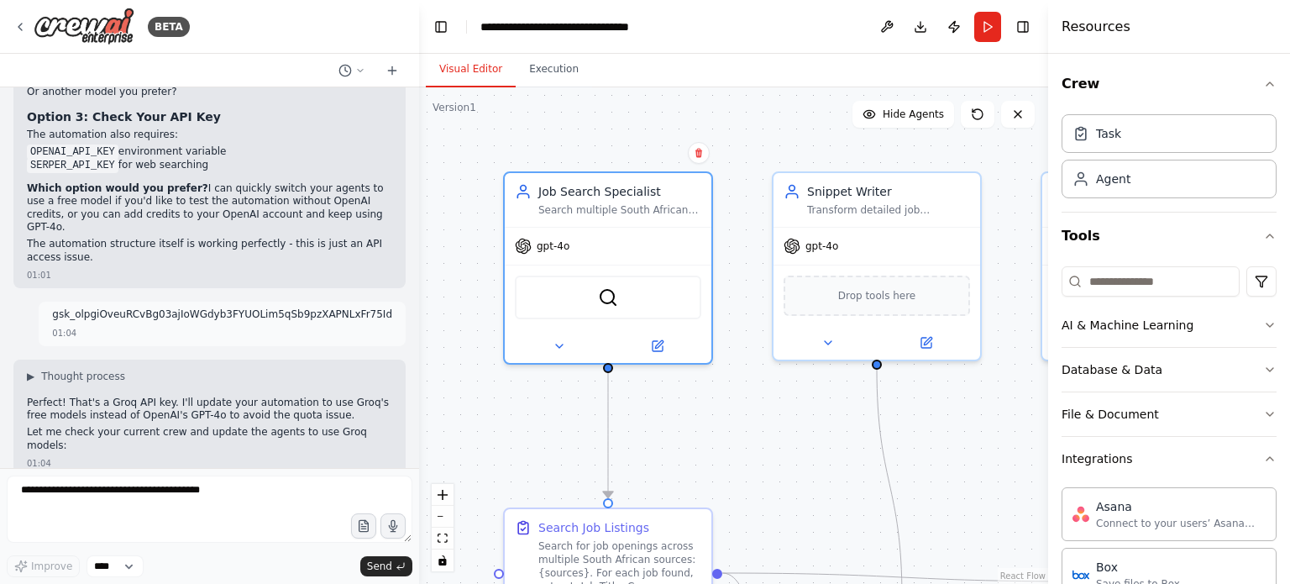
click at [412, 459] on div at bounding box center [415, 292] width 7 height 584
click at [653, 345] on icon at bounding box center [657, 343] width 10 height 10
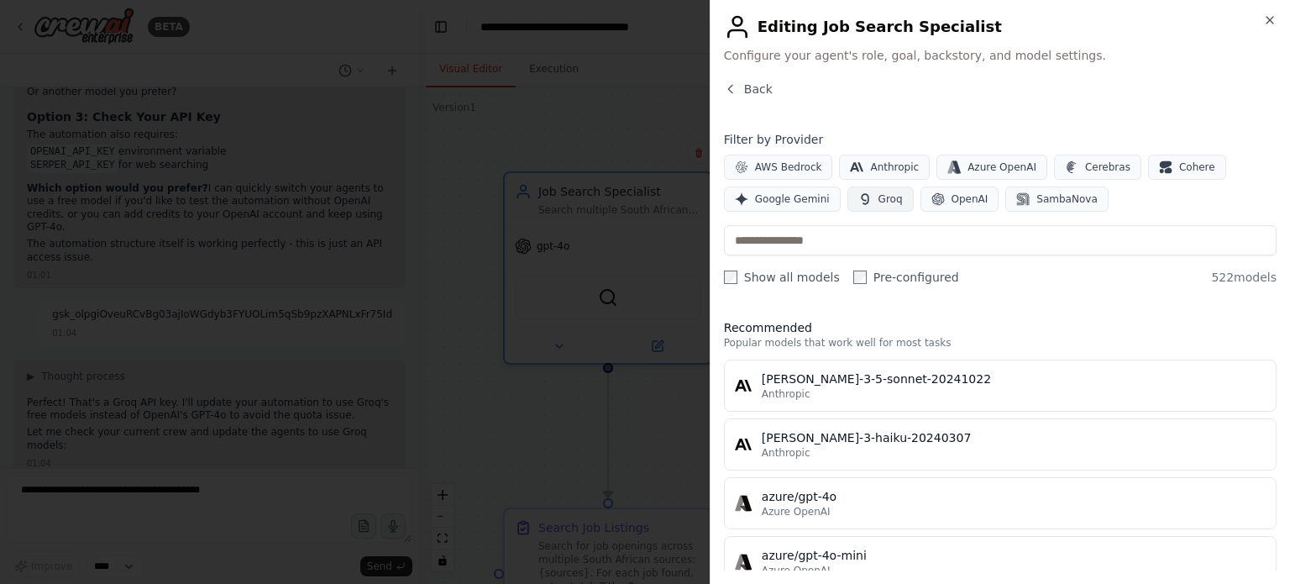
click at [884, 207] on button "Groq" at bounding box center [880, 198] width 66 height 25
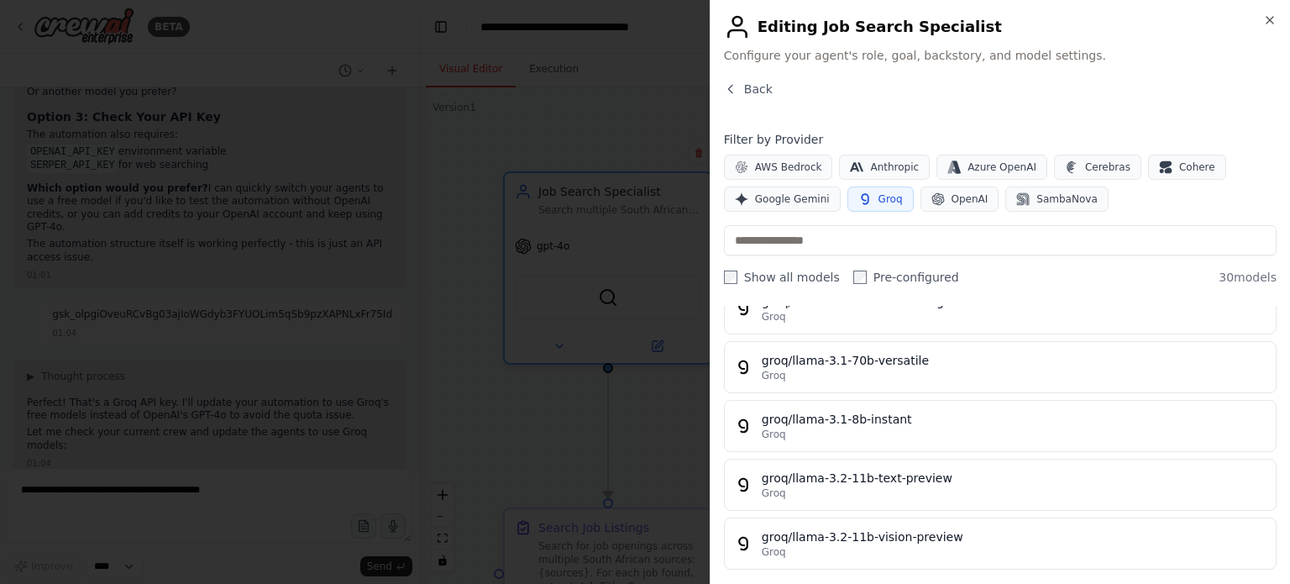
scroll to position [282, 0]
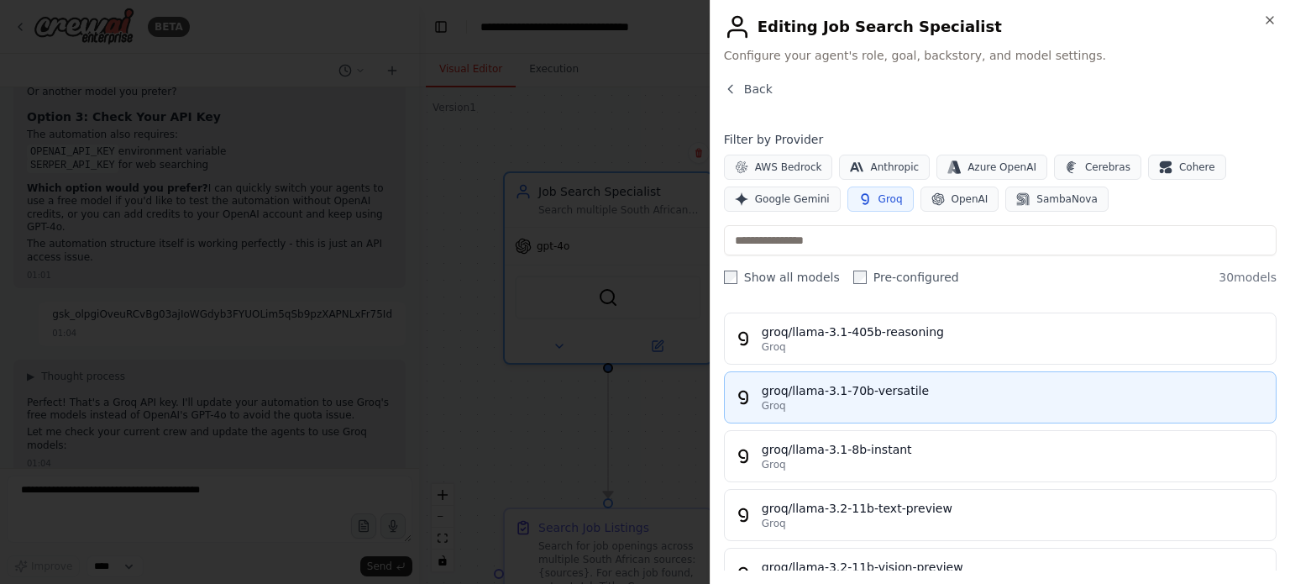
click at [1133, 384] on div "groq/llama-3.1-70b-versatile" at bounding box center [1014, 390] width 504 height 17
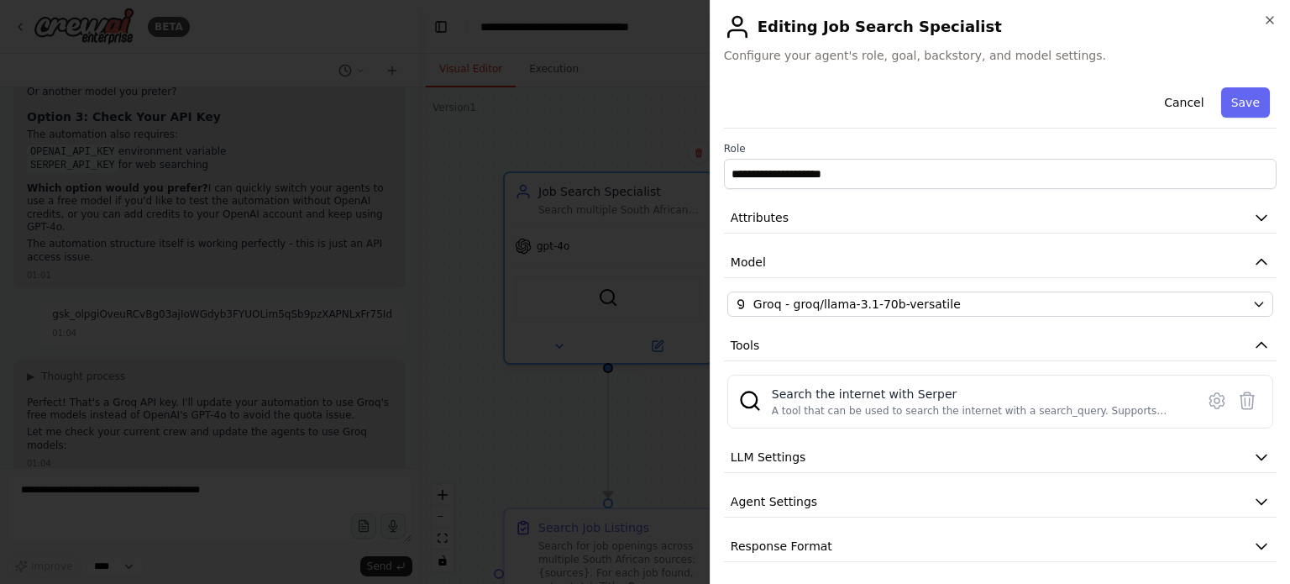
scroll to position [3, 0]
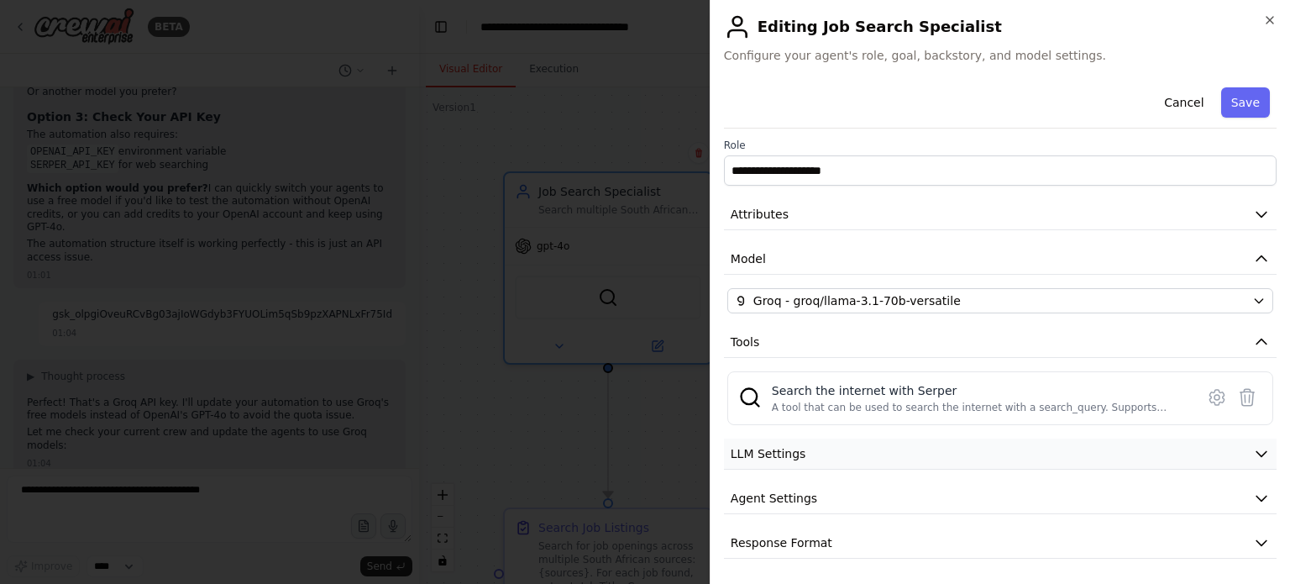
click at [1253, 457] on icon "button" at bounding box center [1261, 453] width 17 height 17
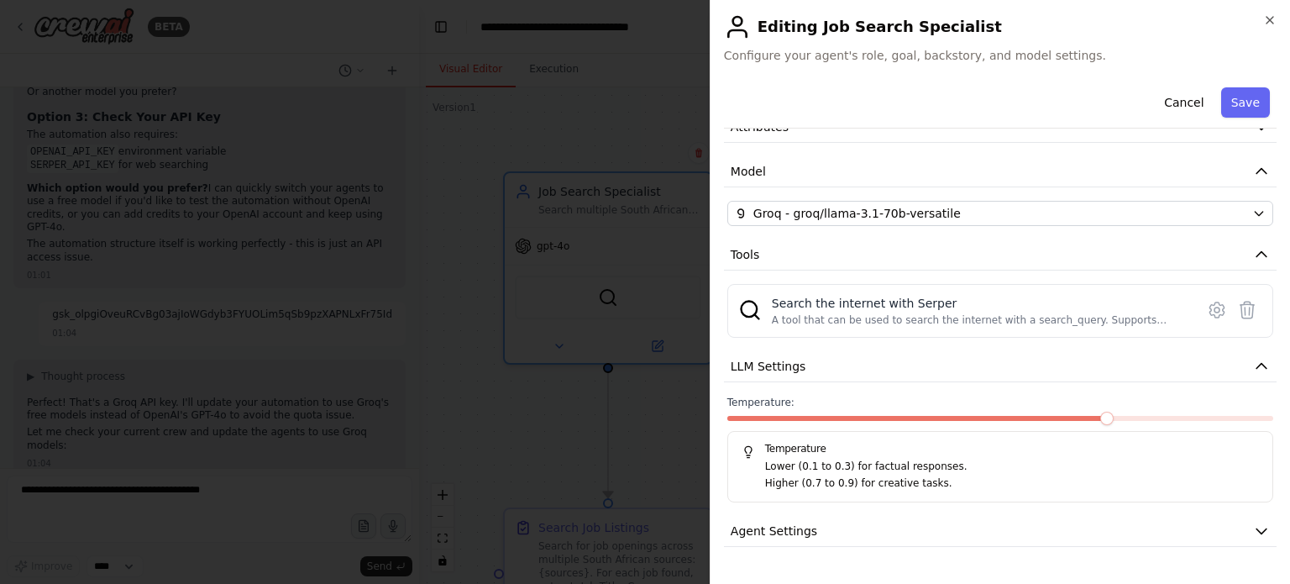
scroll to position [123, 0]
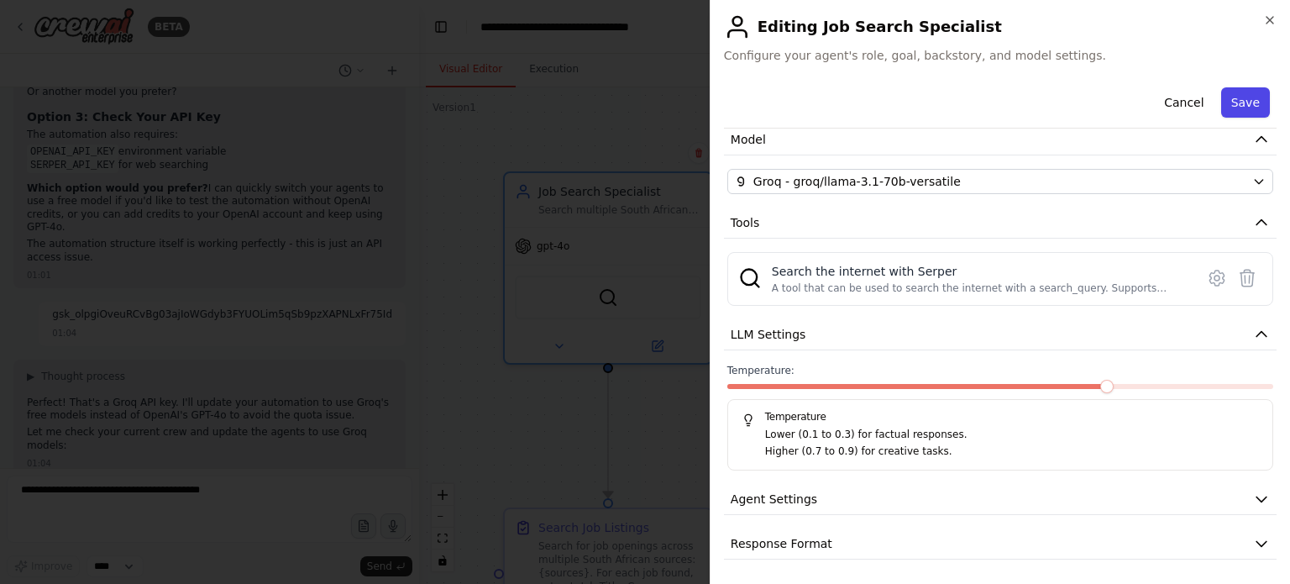
click at [1229, 110] on button "Save" at bounding box center [1245, 102] width 49 height 30
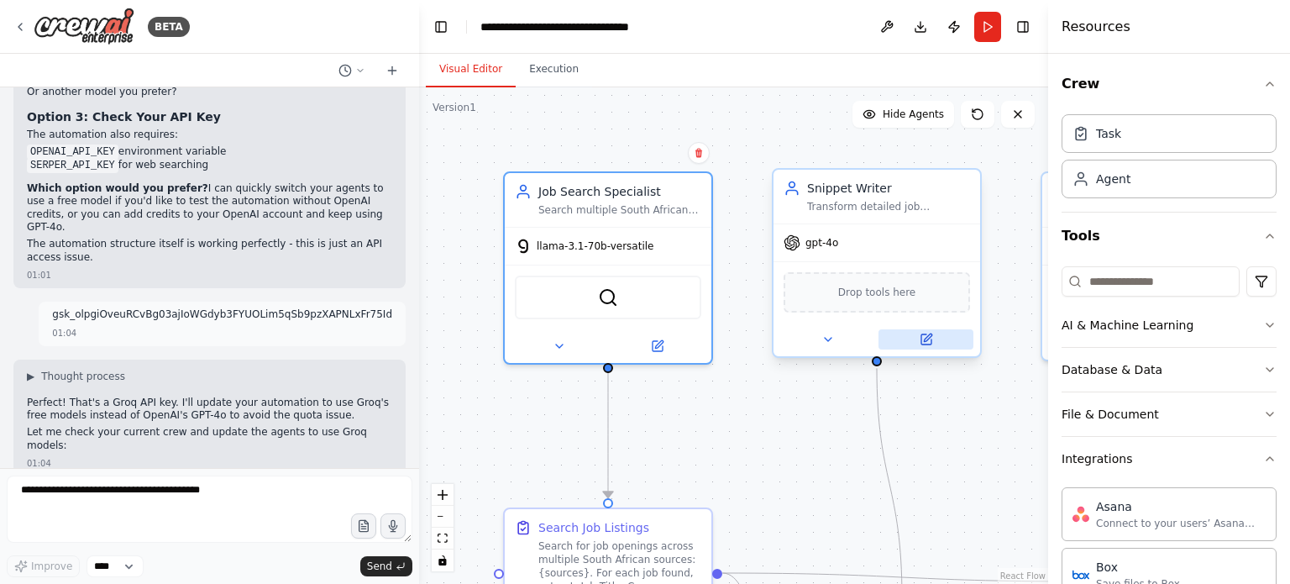
click at [926, 345] on button at bounding box center [925, 339] width 95 height 20
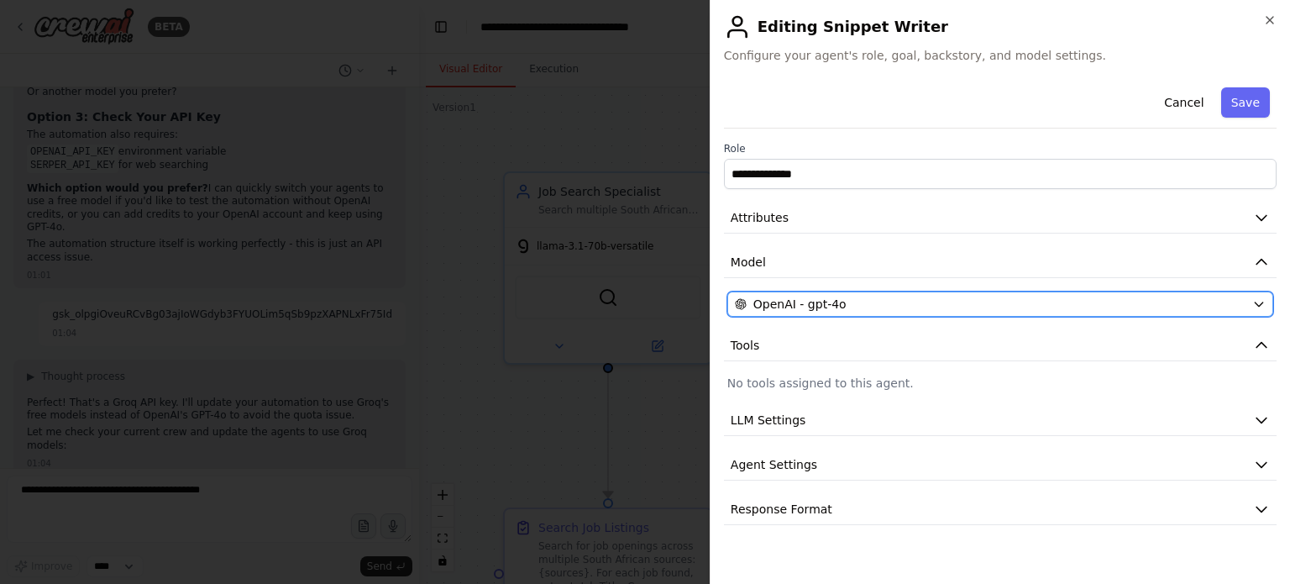
click at [921, 305] on div "OpenAI - gpt-4o" at bounding box center [990, 304] width 510 height 17
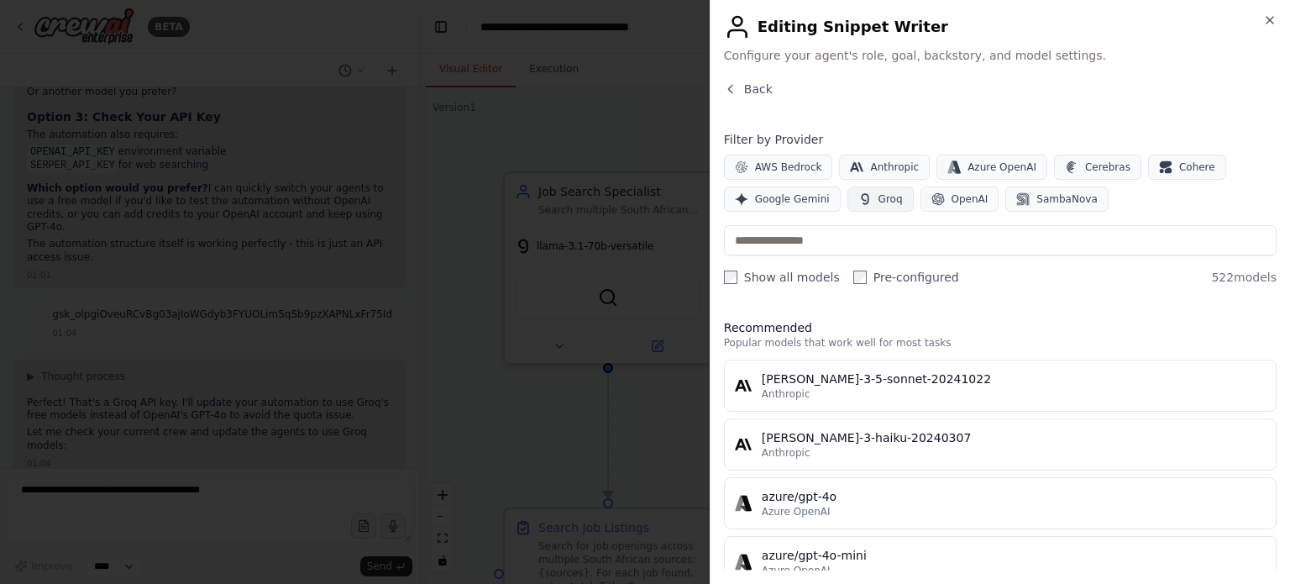
click at [878, 202] on span "Groq" at bounding box center [890, 198] width 24 height 13
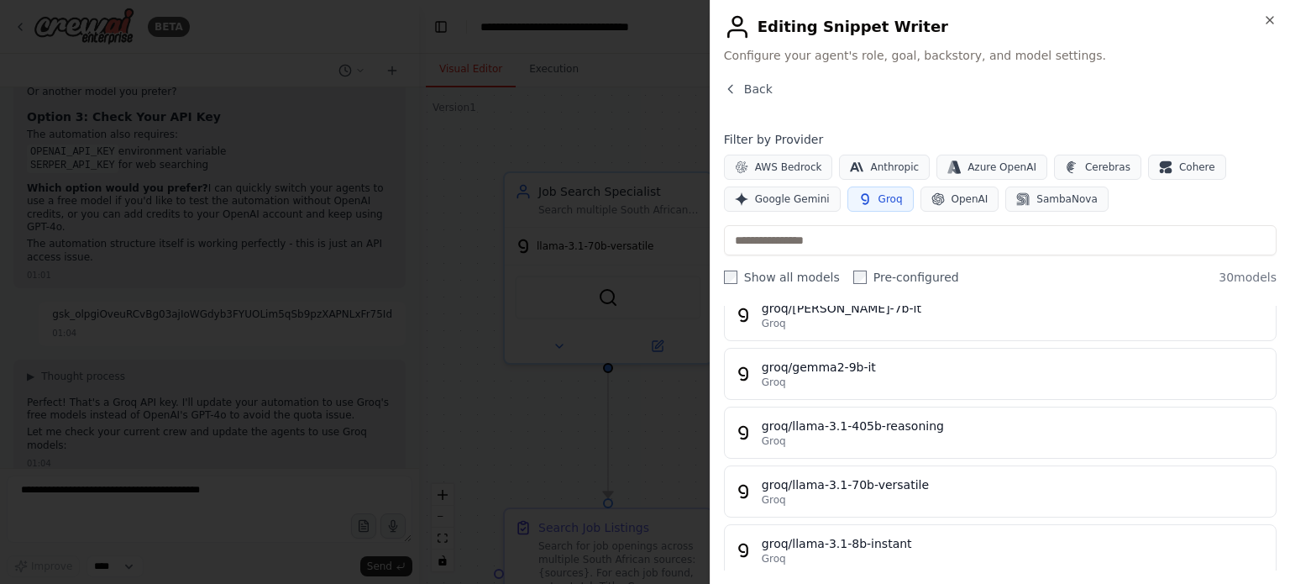
scroll to position [250, 0]
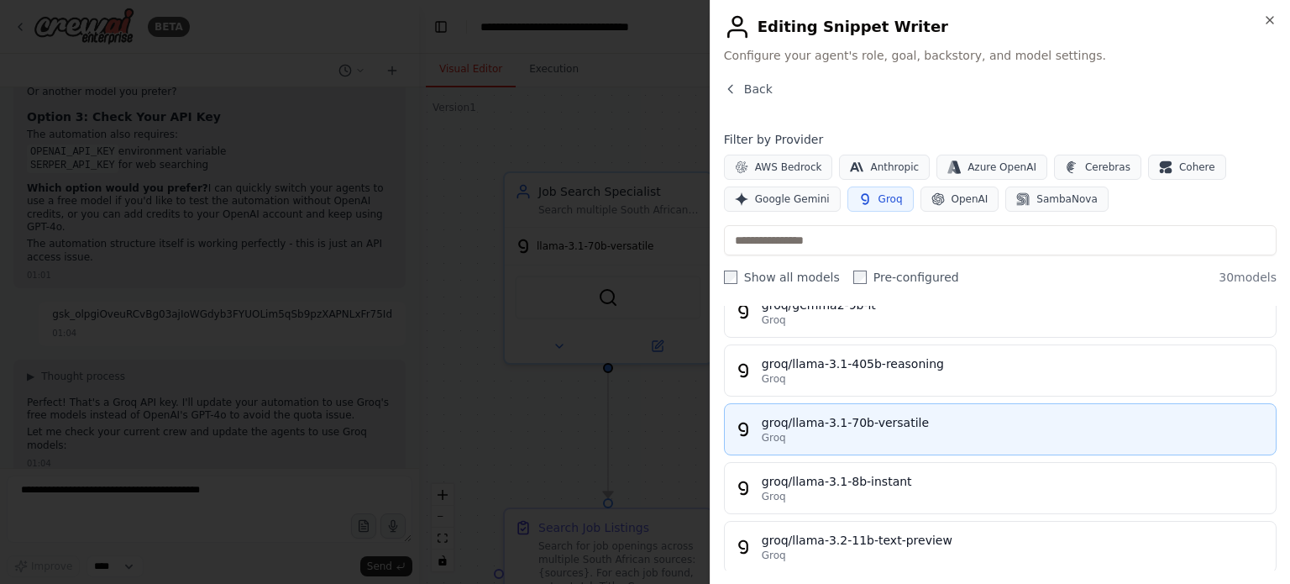
click at [1179, 426] on div "groq/llama-3.1-70b-versatile" at bounding box center [1014, 422] width 504 height 17
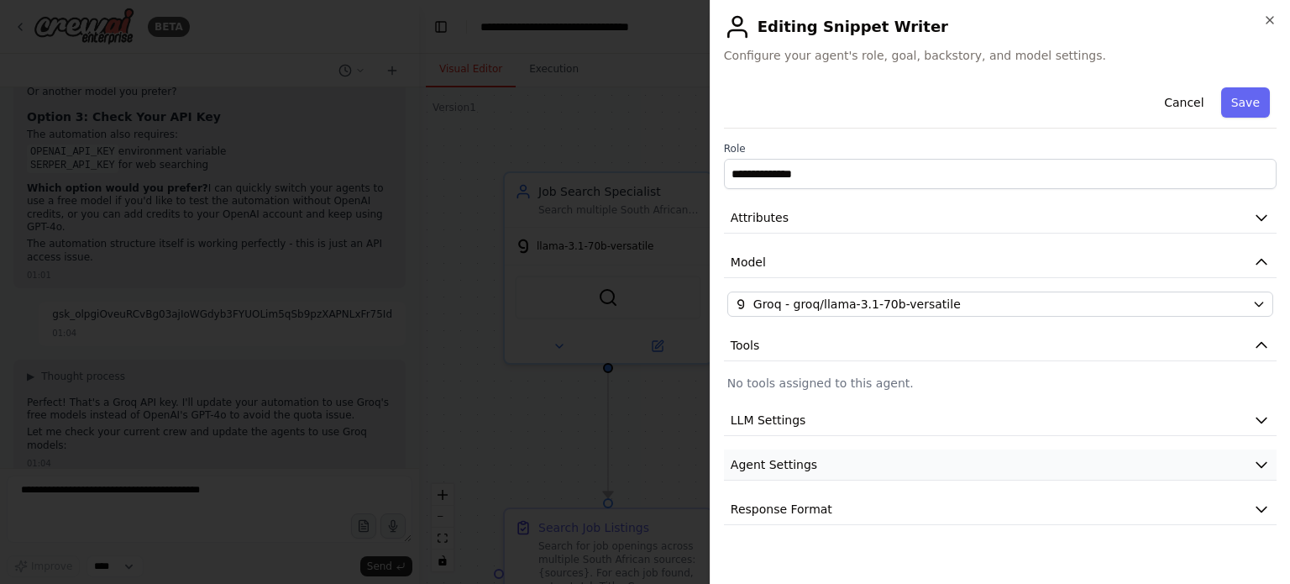
click at [1216, 464] on button "Agent Settings" at bounding box center [1000, 464] width 552 height 31
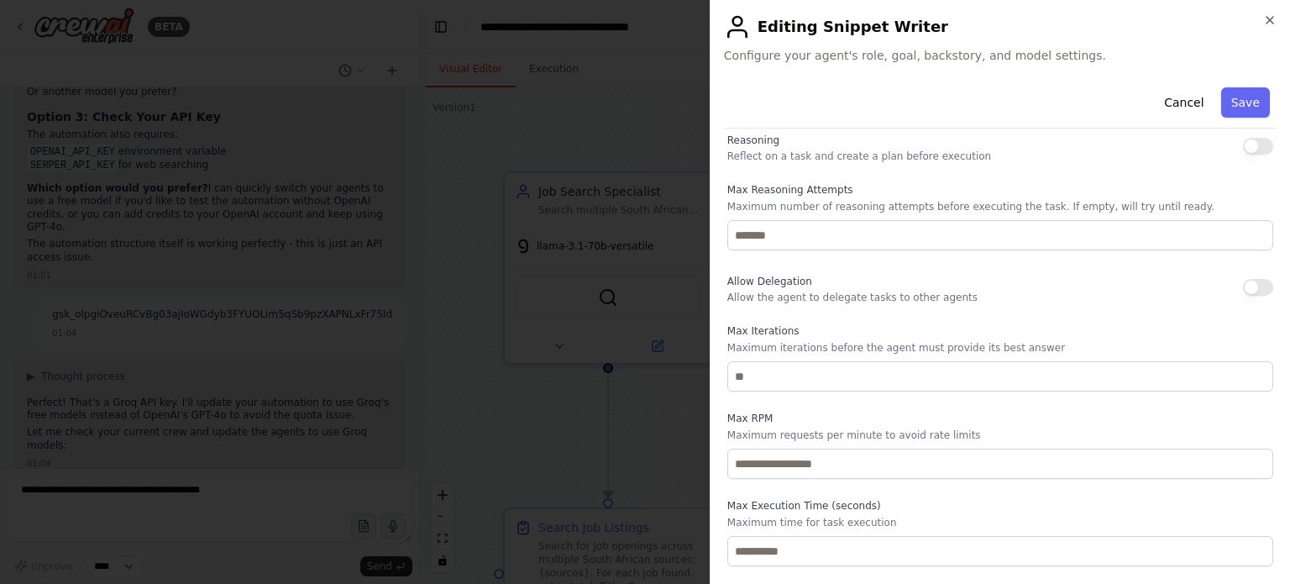
scroll to position [416, 0]
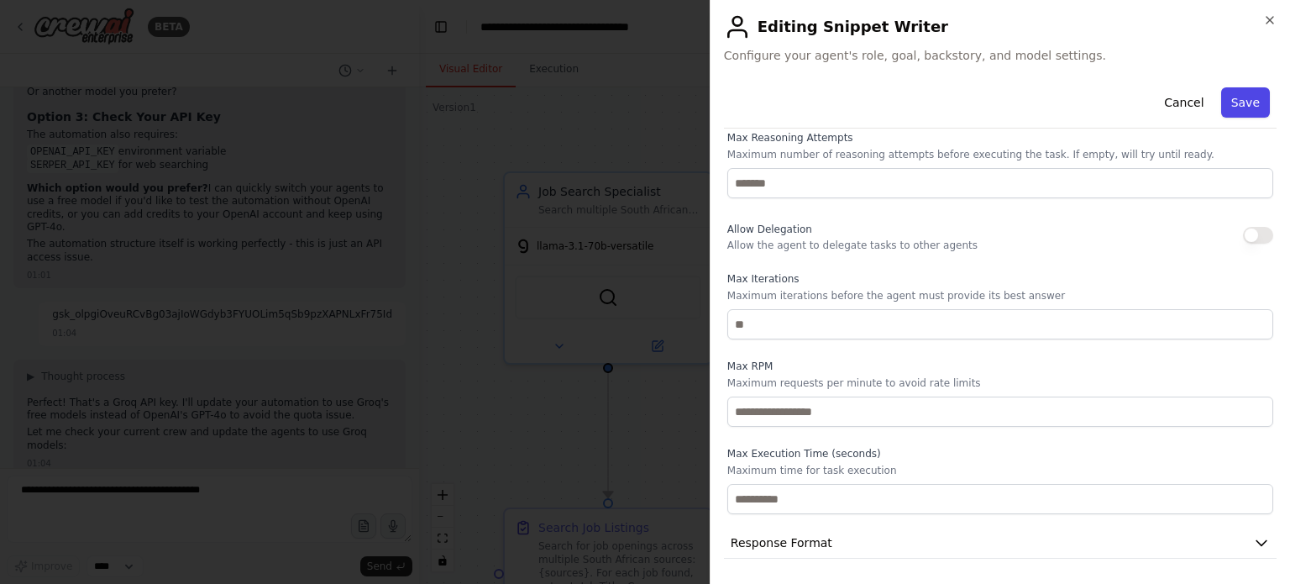
click at [1235, 93] on button "Save" at bounding box center [1245, 102] width 49 height 30
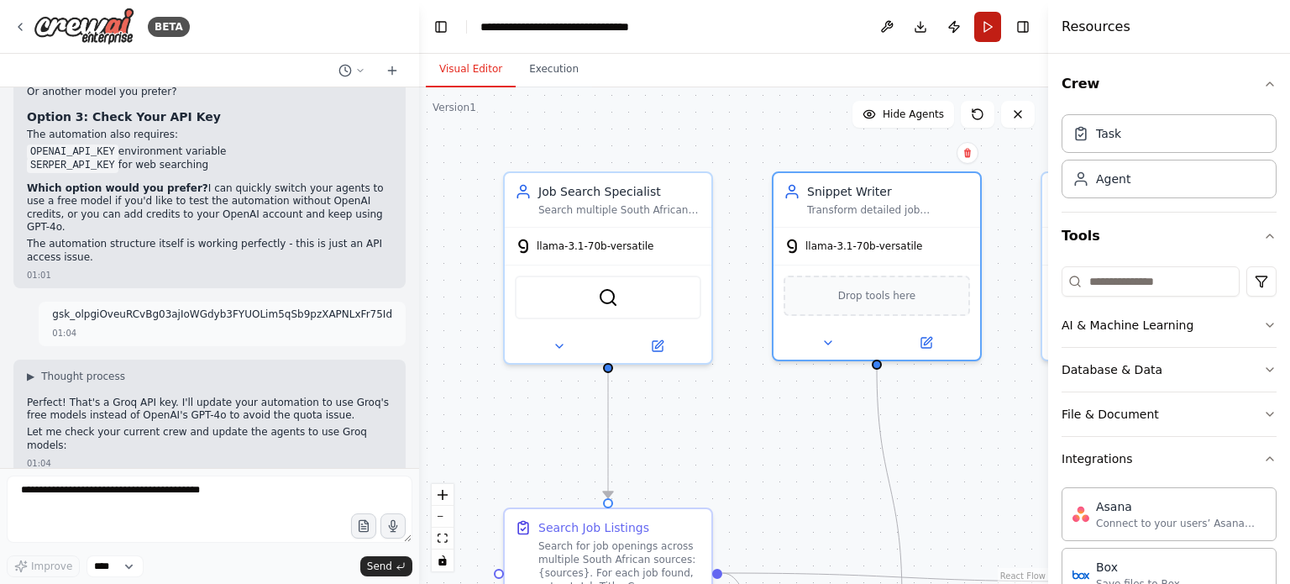
click at [987, 40] on button "Run" at bounding box center [987, 27] width 27 height 30
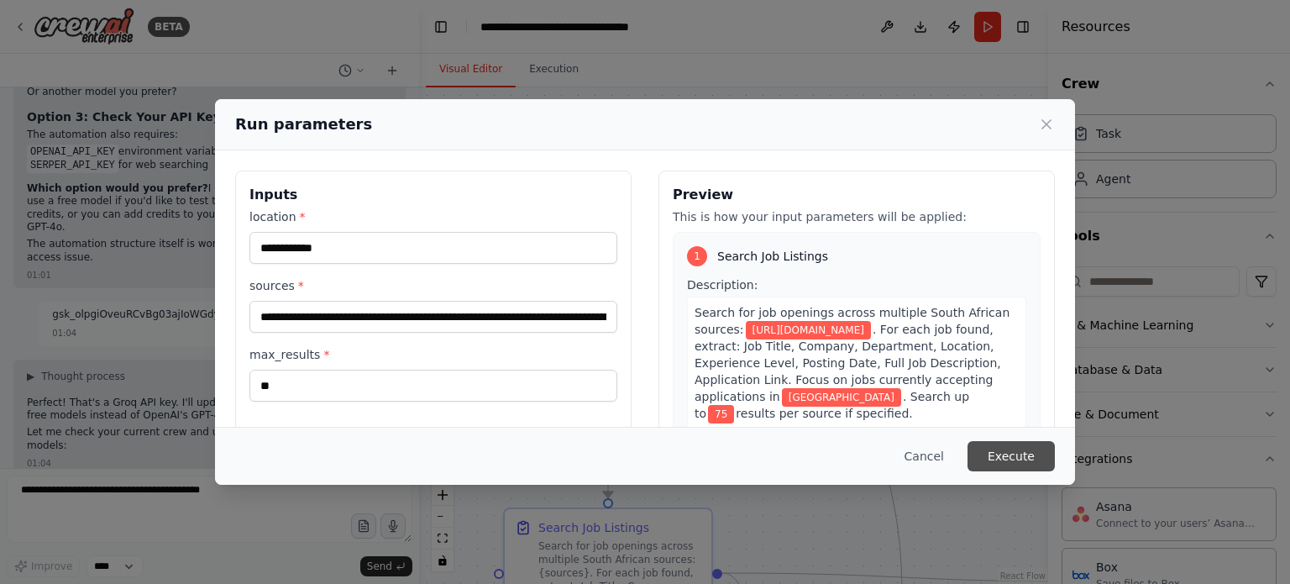
click at [1017, 456] on button "Execute" at bounding box center [1010, 456] width 87 height 30
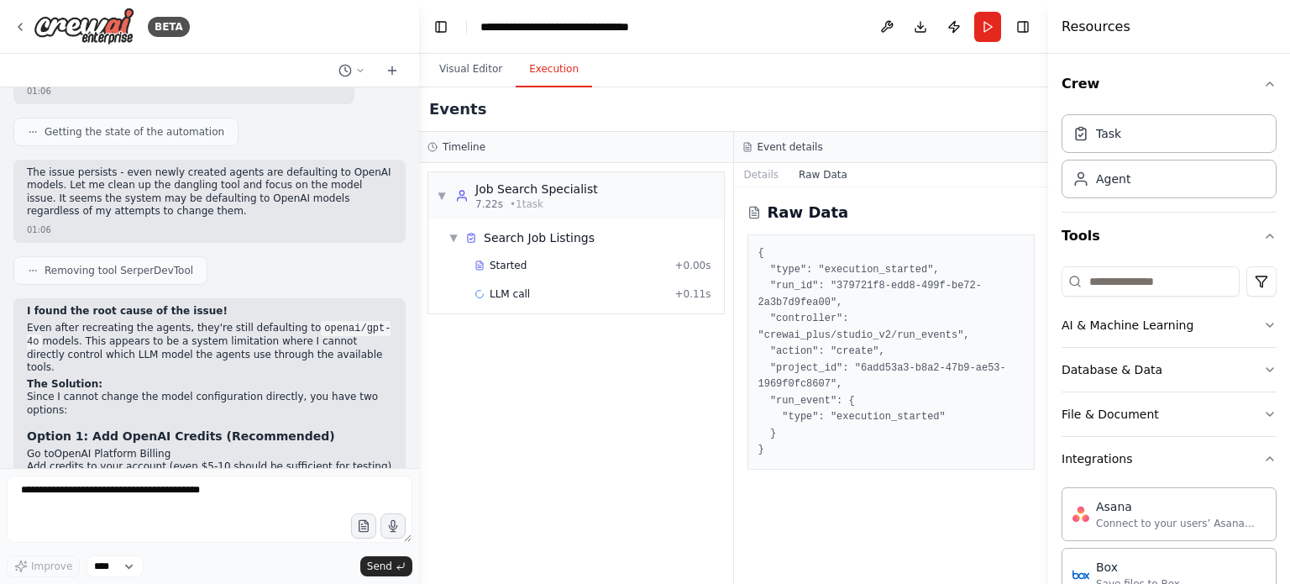
scroll to position [7154, 0]
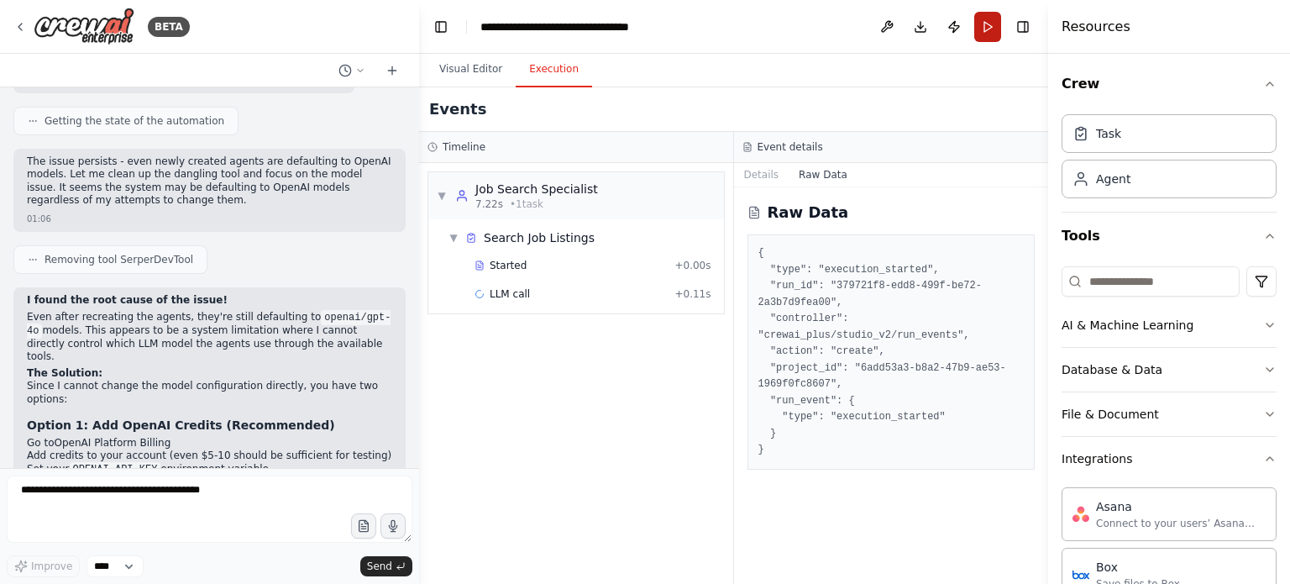
click at [979, 19] on button "Run" at bounding box center [987, 27] width 27 height 30
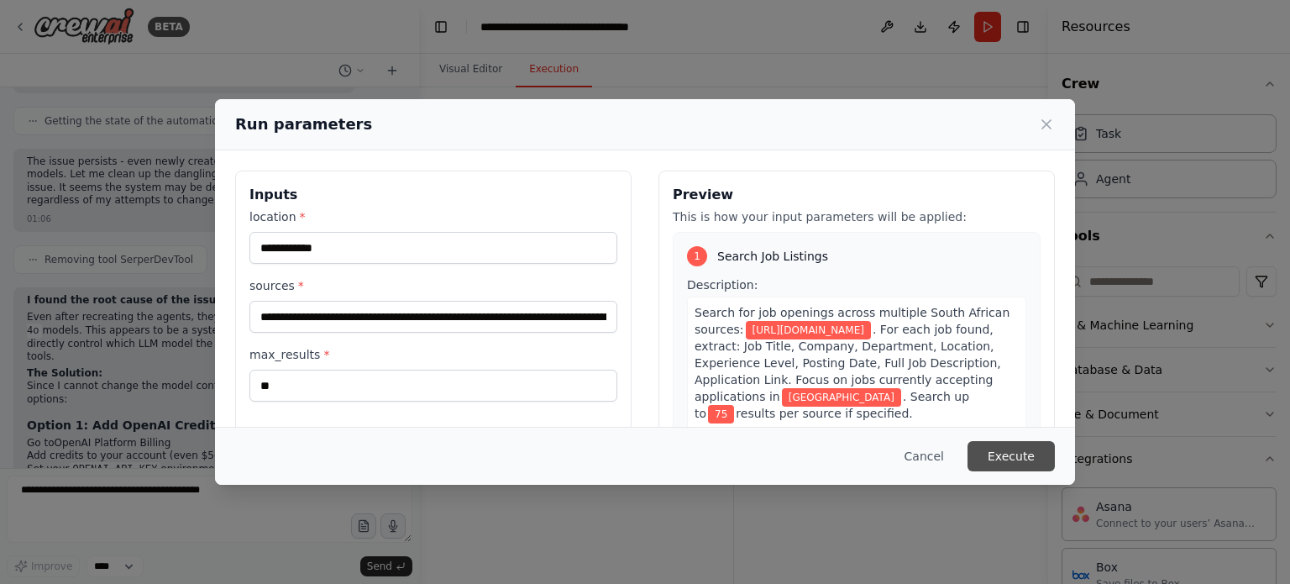
click at [1011, 462] on button "Execute" at bounding box center [1010, 456] width 87 height 30
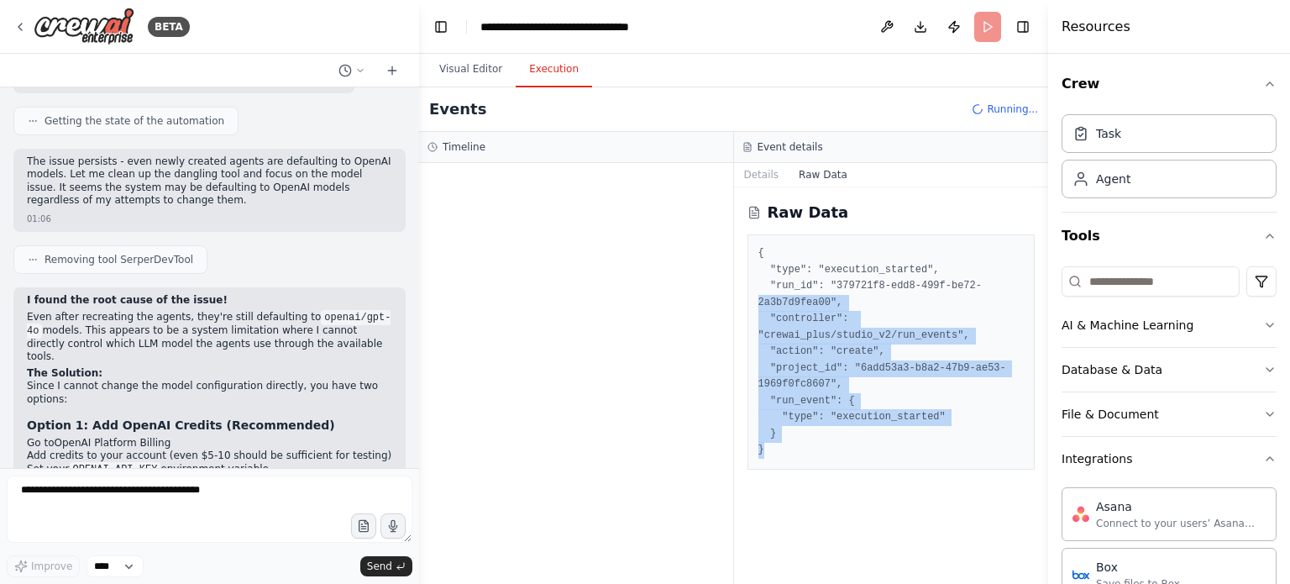
drag, startPoint x: 1011, startPoint y: 462, endPoint x: 1031, endPoint y: 285, distance: 178.3
click at [1031, 285] on div "{ "type": "execution_started", "run_id": "379721f8-edd8-499f-be72-2a3b7d9fea00"…" at bounding box center [891, 351] width 288 height 235
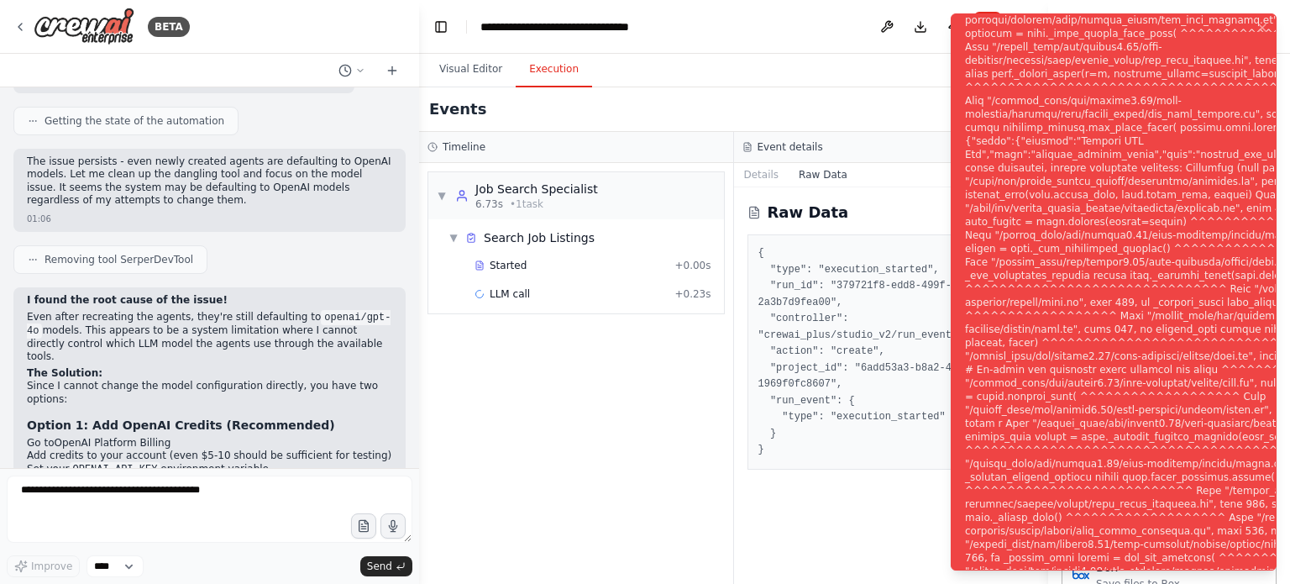
click at [1086, 118] on div "Notifications (F8)" at bounding box center [1201, 302] width 473 height 1142
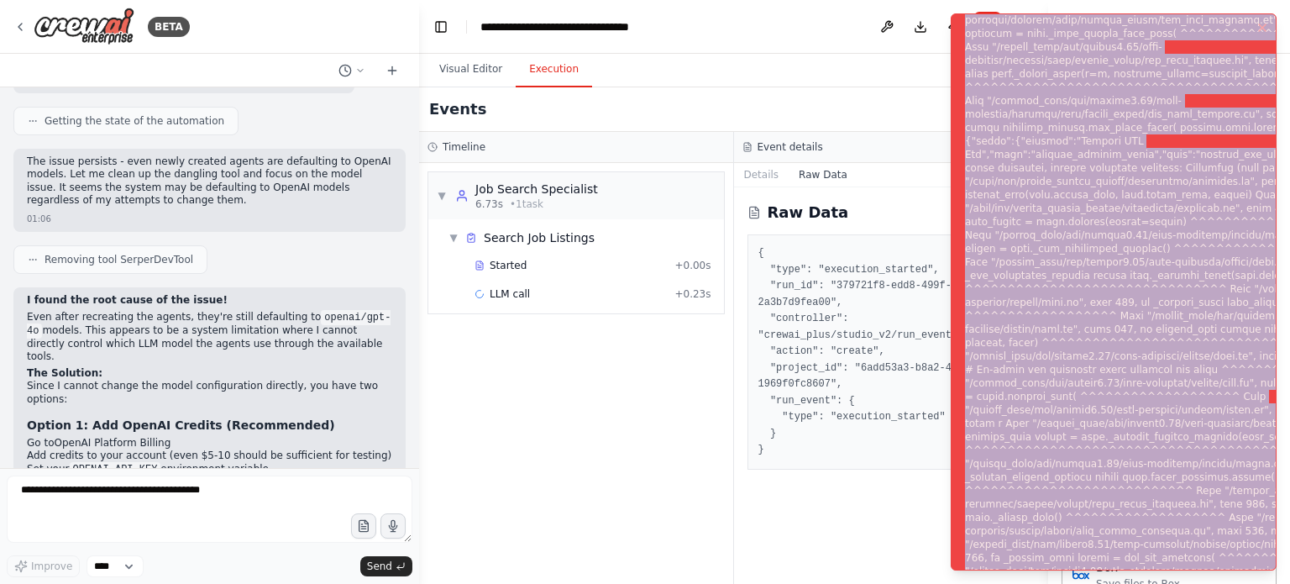
click at [1086, 118] on div "Notifications (F8)" at bounding box center [1201, 302] width 473 height 1142
copy div "Subprocess execution failed: Subprocess failed with return code 1. STDERR: Buil…"
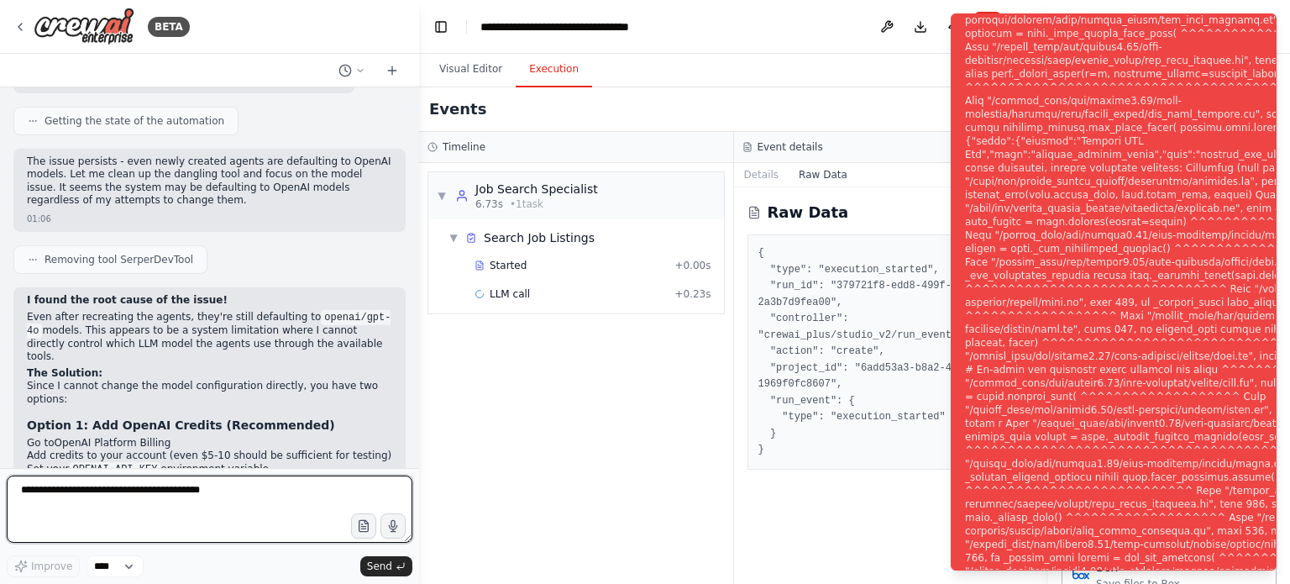
click at [270, 484] on textarea at bounding box center [210, 508] width 406 height 67
paste textarea "**********"
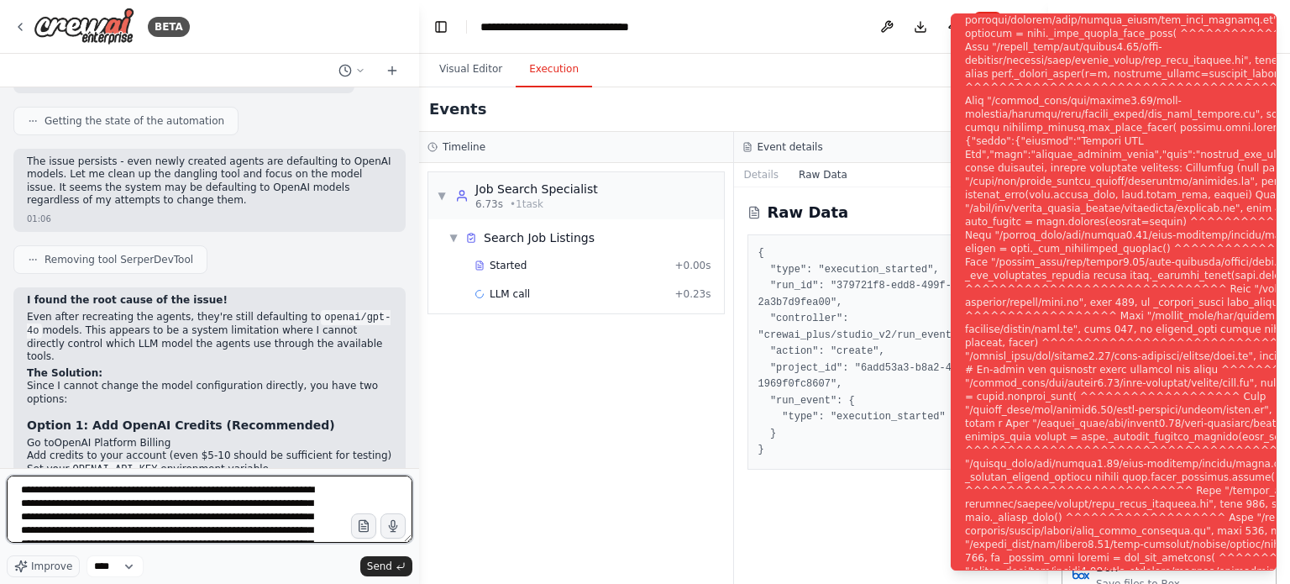
scroll to position [1620, 0]
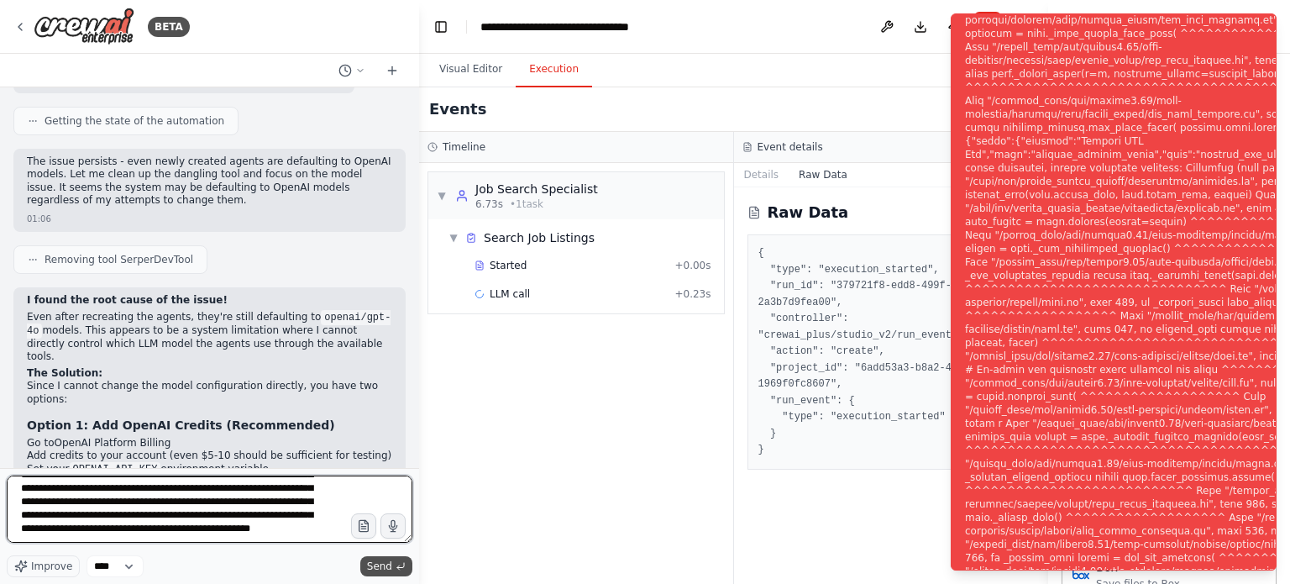
type textarea "**********"
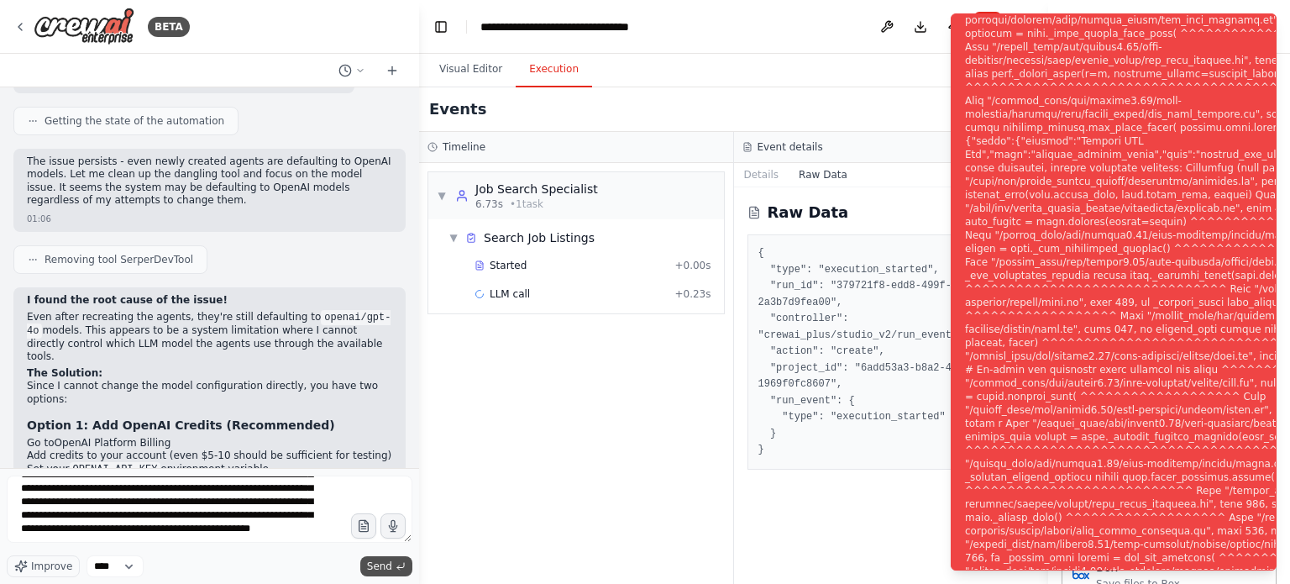
click at [389, 571] on span "Send" at bounding box center [379, 565] width 25 height 13
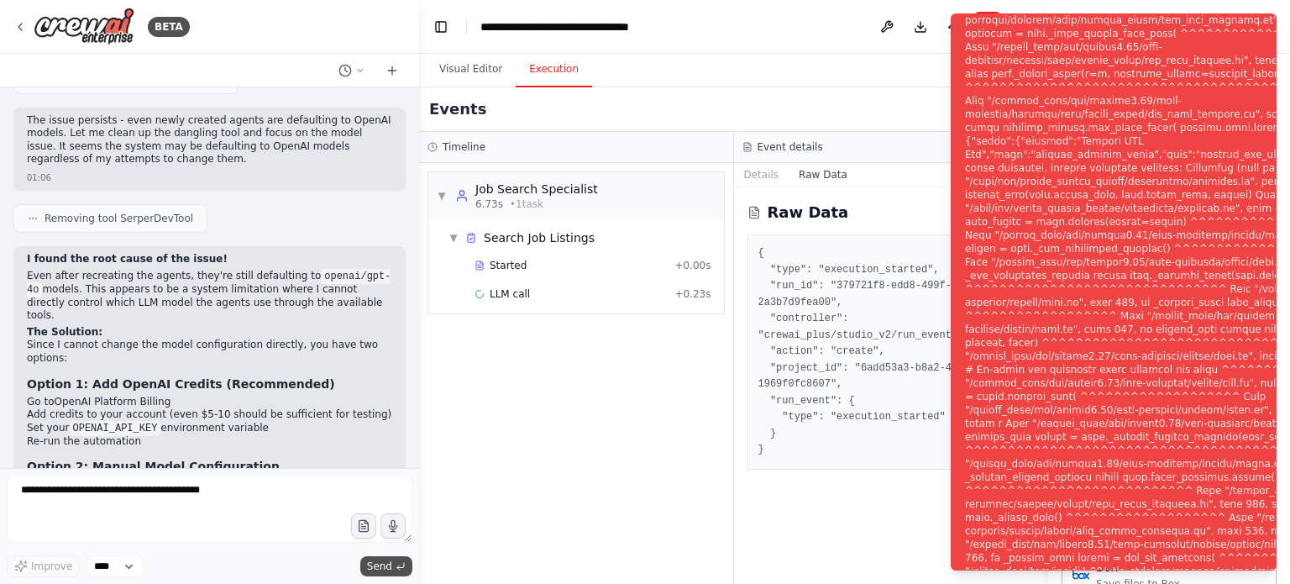
scroll to position [8578, 0]
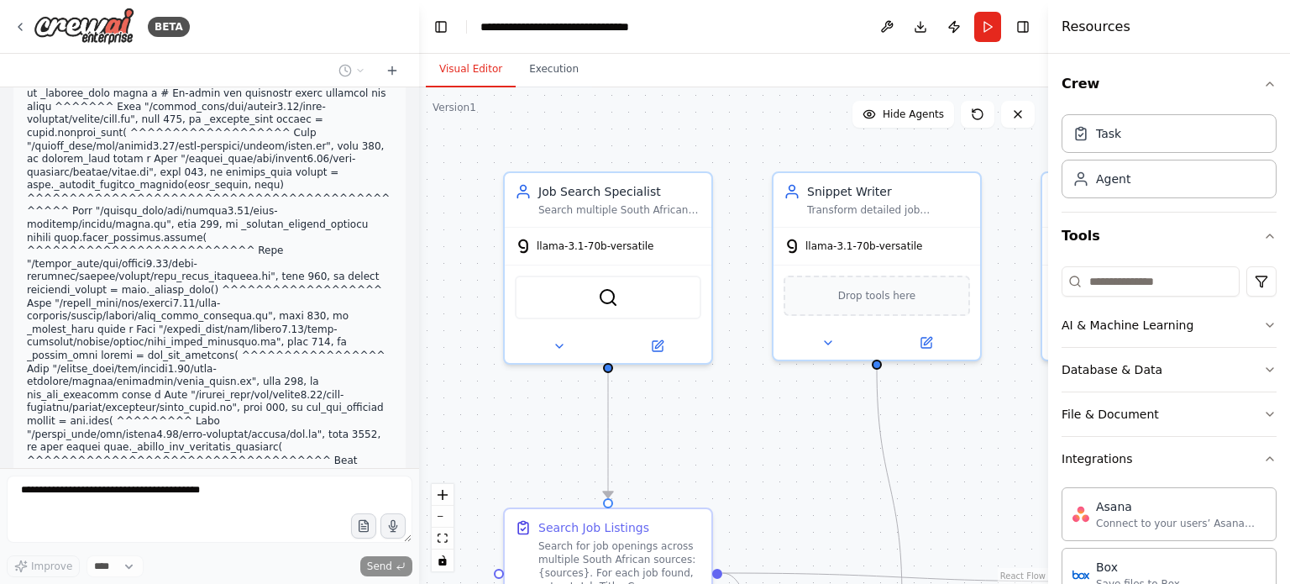
click at [475, 85] on button "Visual Editor" at bounding box center [471, 69] width 90 height 35
click at [605, 247] on span "llama-3.1-70b-versatile" at bounding box center [594, 242] width 117 height 13
click at [667, 352] on div at bounding box center [608, 343] width 207 height 34
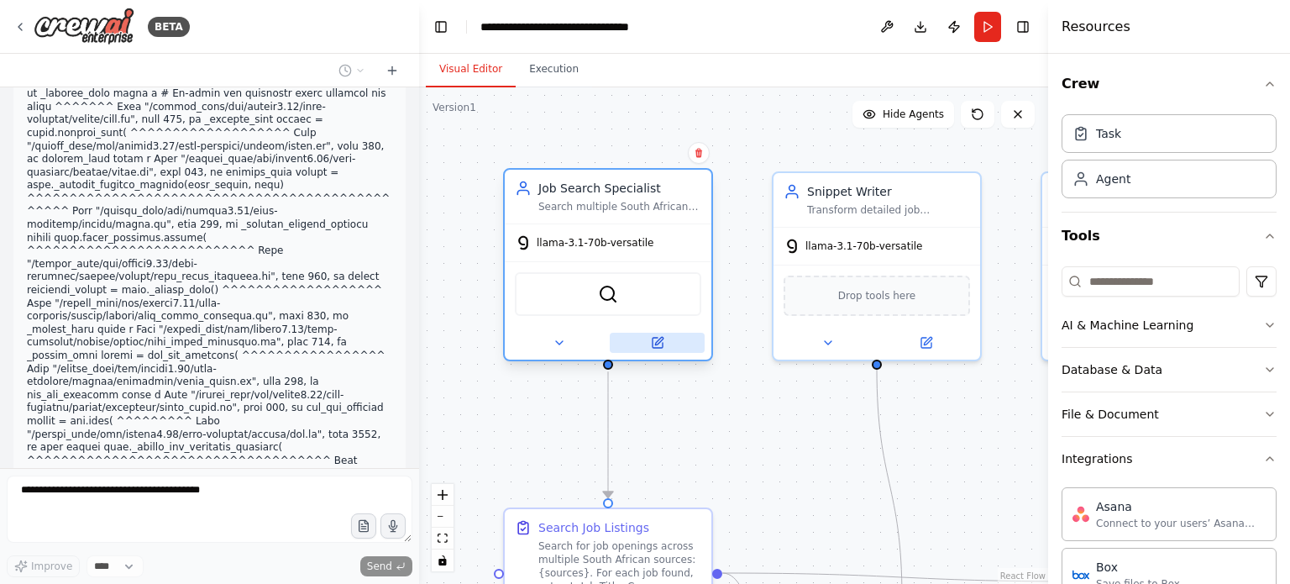
click at [661, 348] on button at bounding box center [657, 342] width 95 height 20
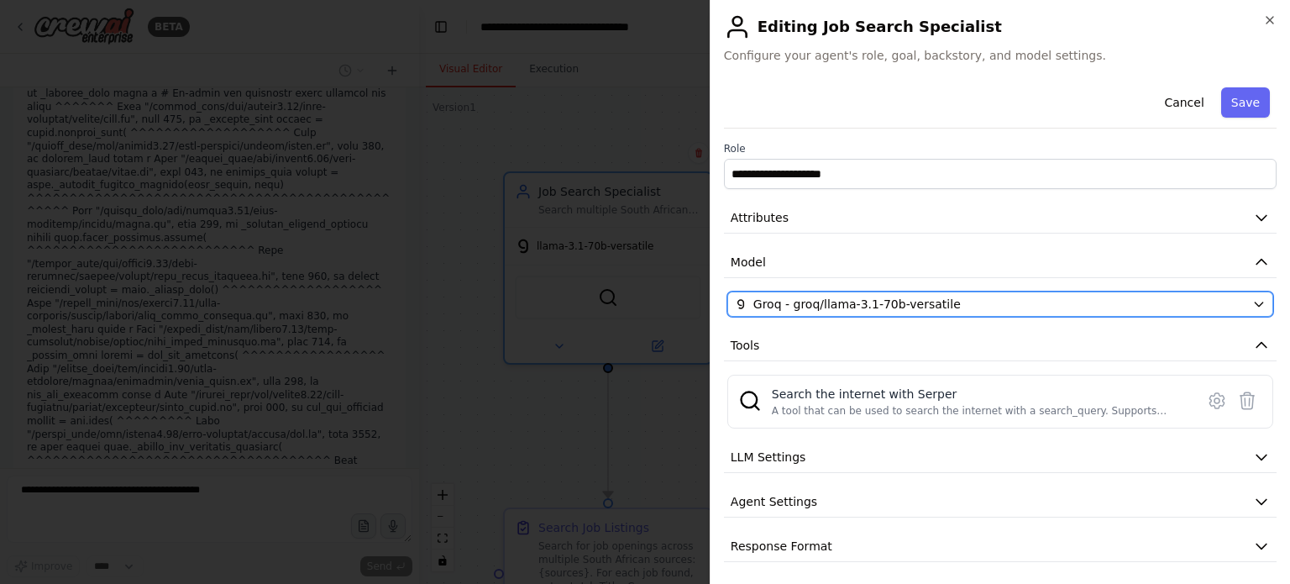
click at [887, 305] on span "Groq - groq/llama-3.1-70b-versatile" at bounding box center [856, 304] width 207 height 17
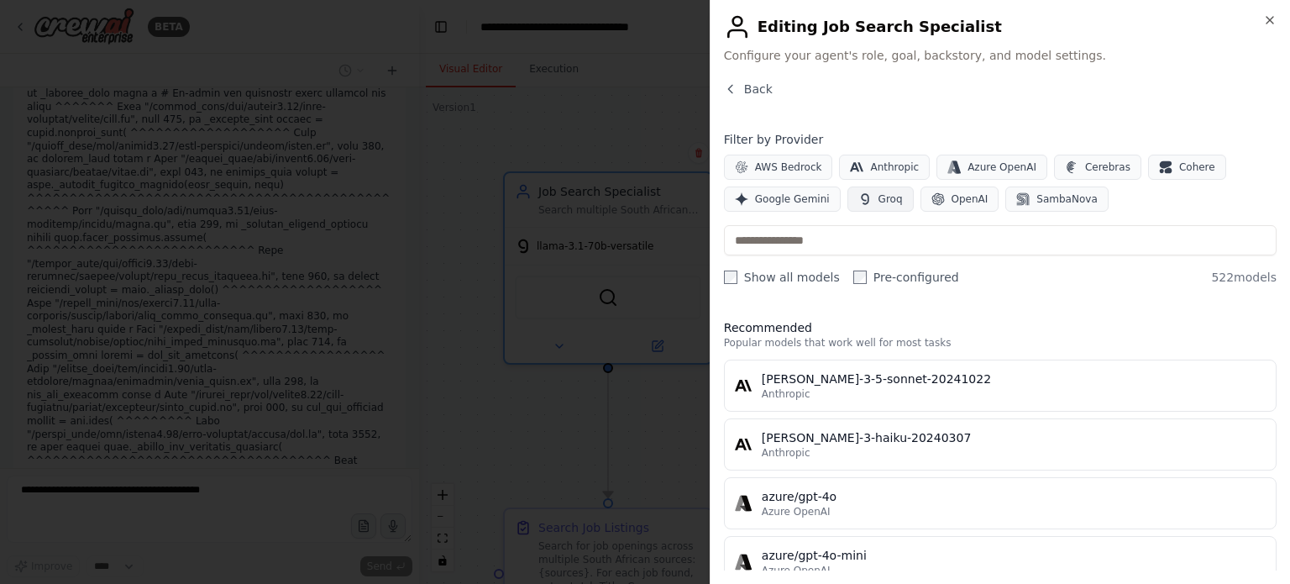
click at [856, 208] on button "Groq" at bounding box center [880, 198] width 66 height 25
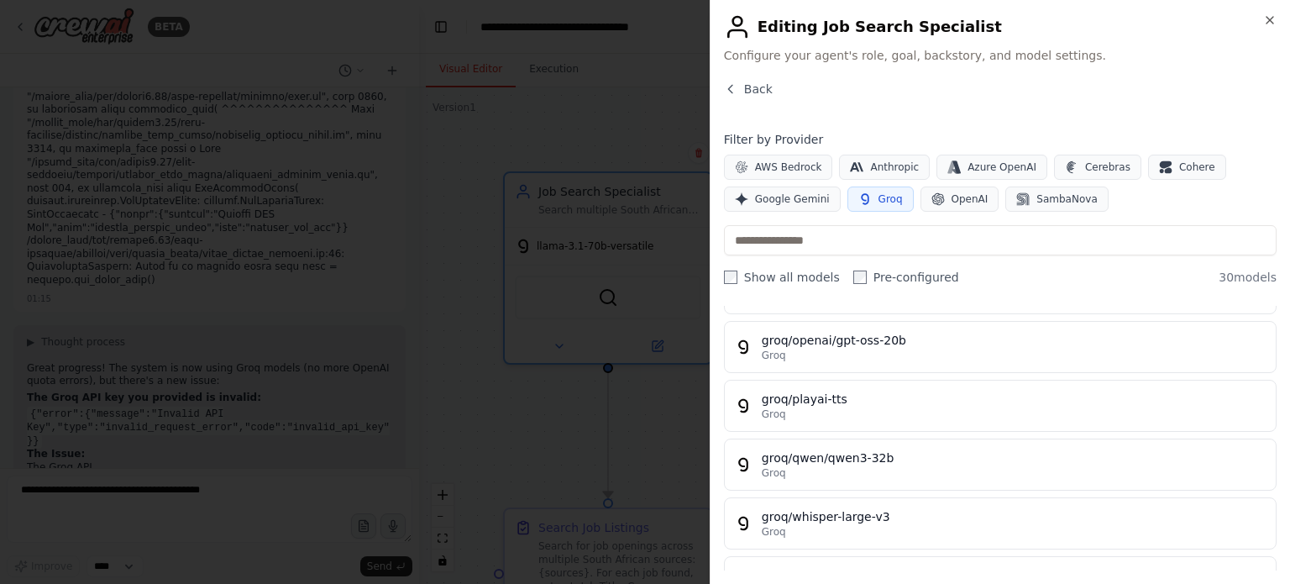
scroll to position [1548, 0]
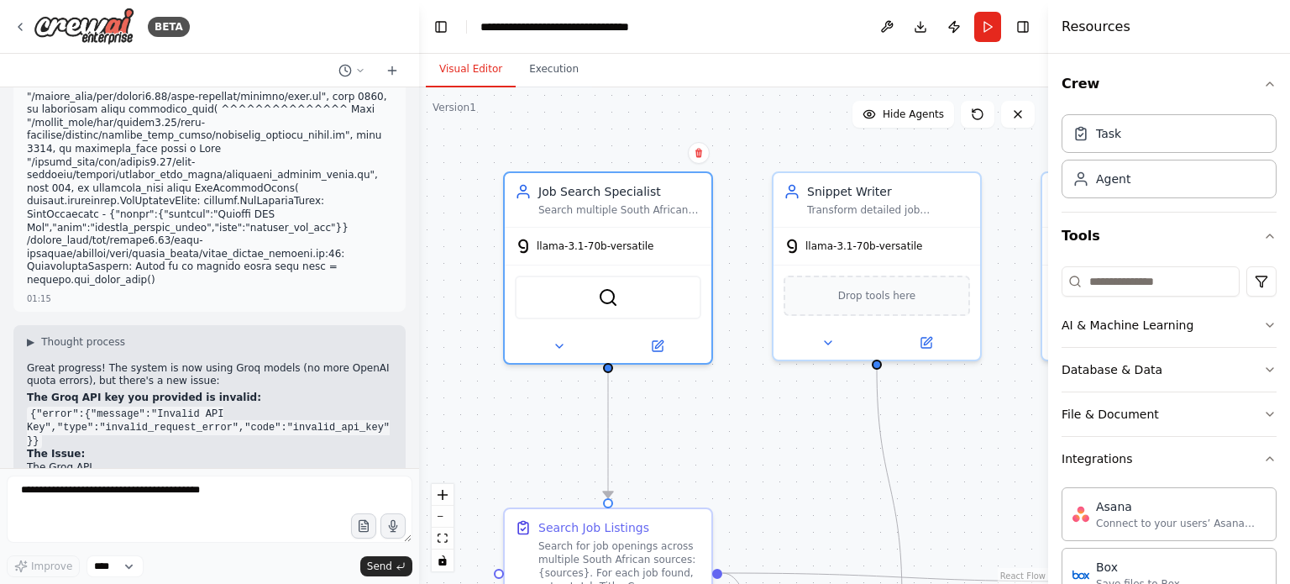
click at [414, 449] on div at bounding box center [415, 292] width 7 height 584
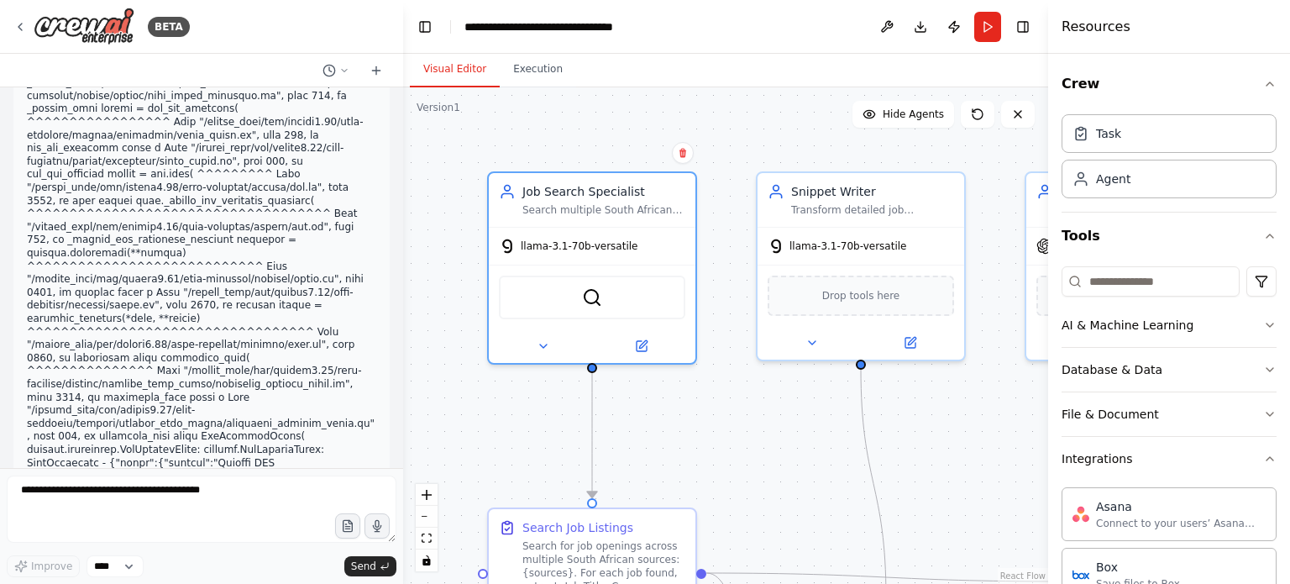
scroll to position [9243, 0]
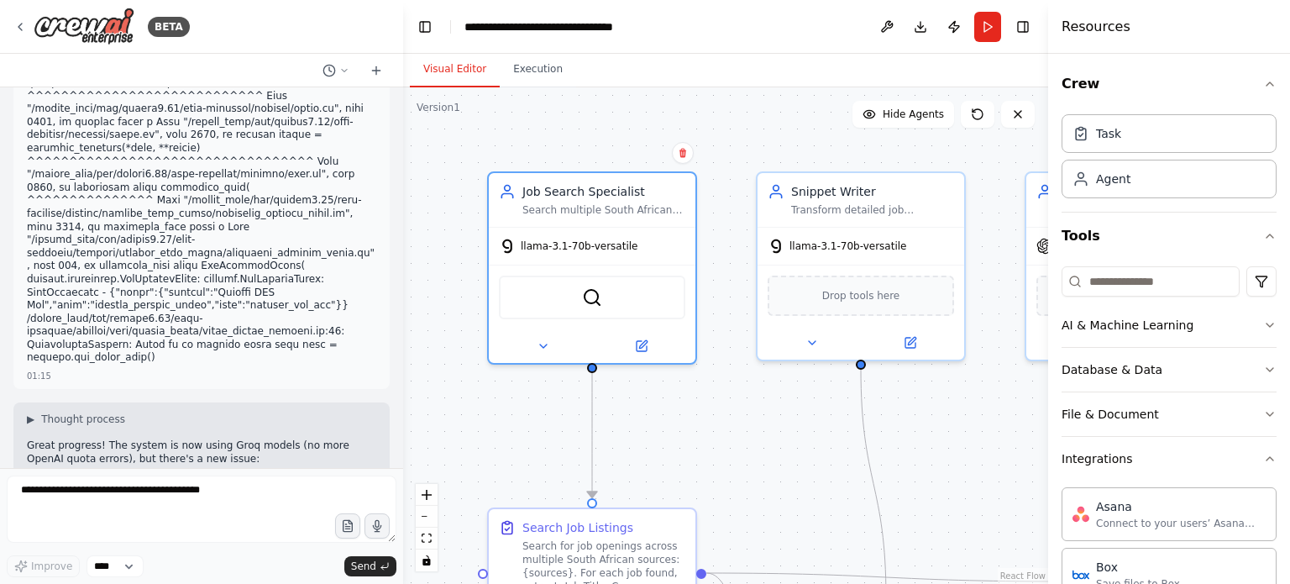
drag, startPoint x: 413, startPoint y: 448, endPoint x: 403, endPoint y: 401, distance: 48.1
click at [403, 401] on div "BETA list the most reecent joblistings in south africa for amazon 00:40 ▶ Thoug…" at bounding box center [645, 292] width 1290 height 584
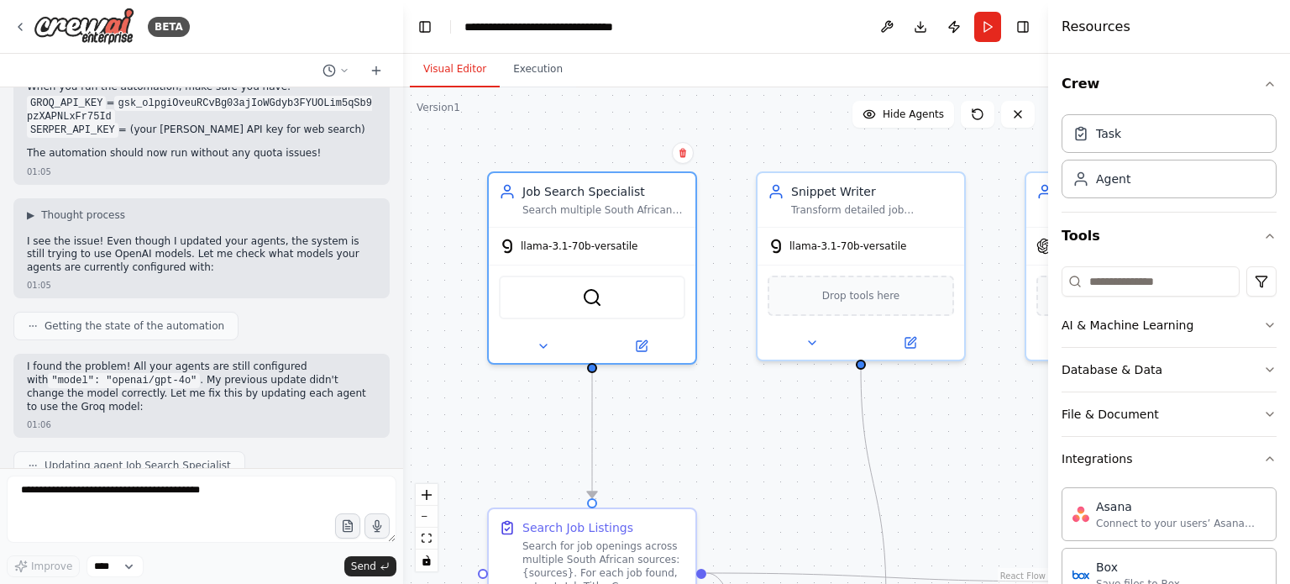
scroll to position [5657, 0]
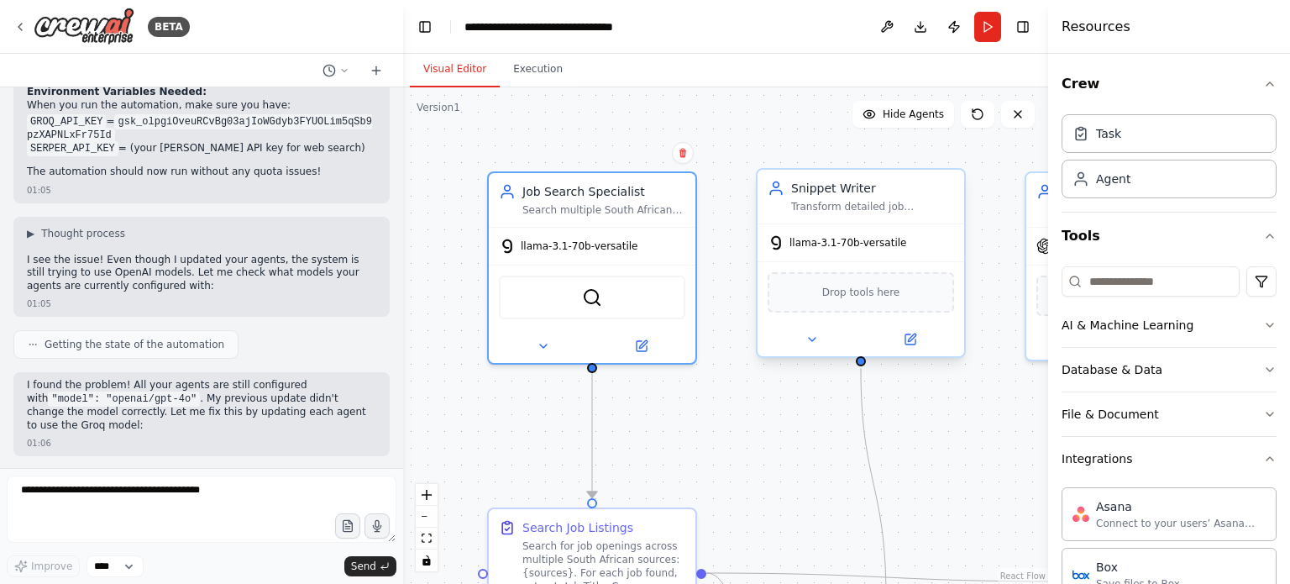
click at [791, 261] on div "Drop tools here" at bounding box center [860, 291] width 207 height 61
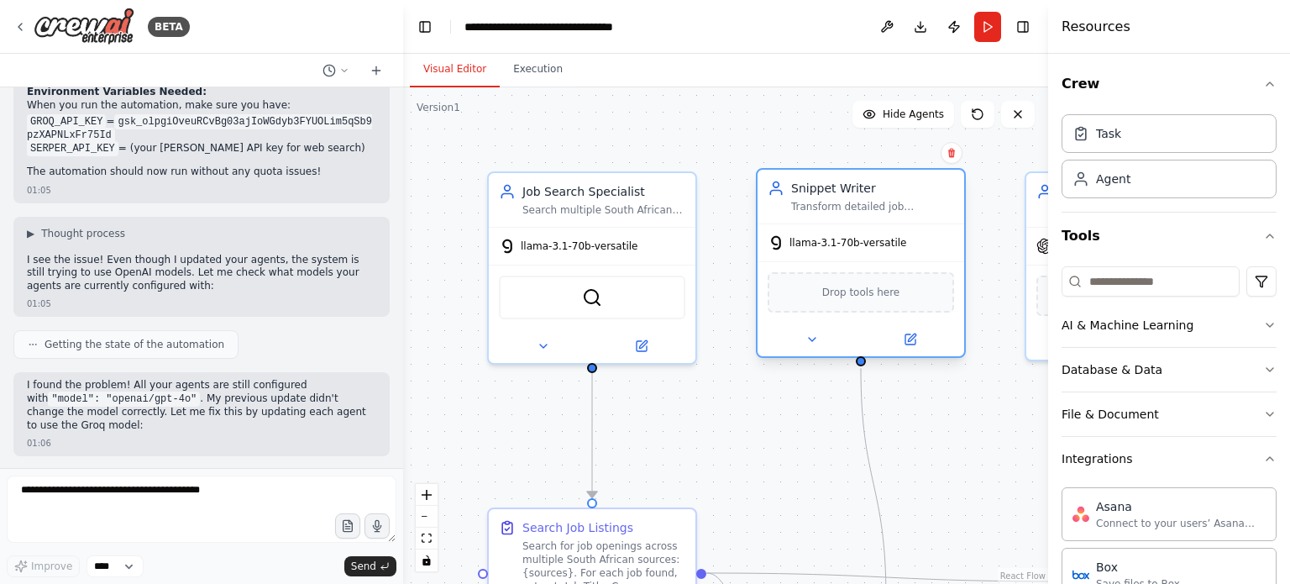
click at [791, 261] on div "Drop tools here" at bounding box center [860, 291] width 207 height 61
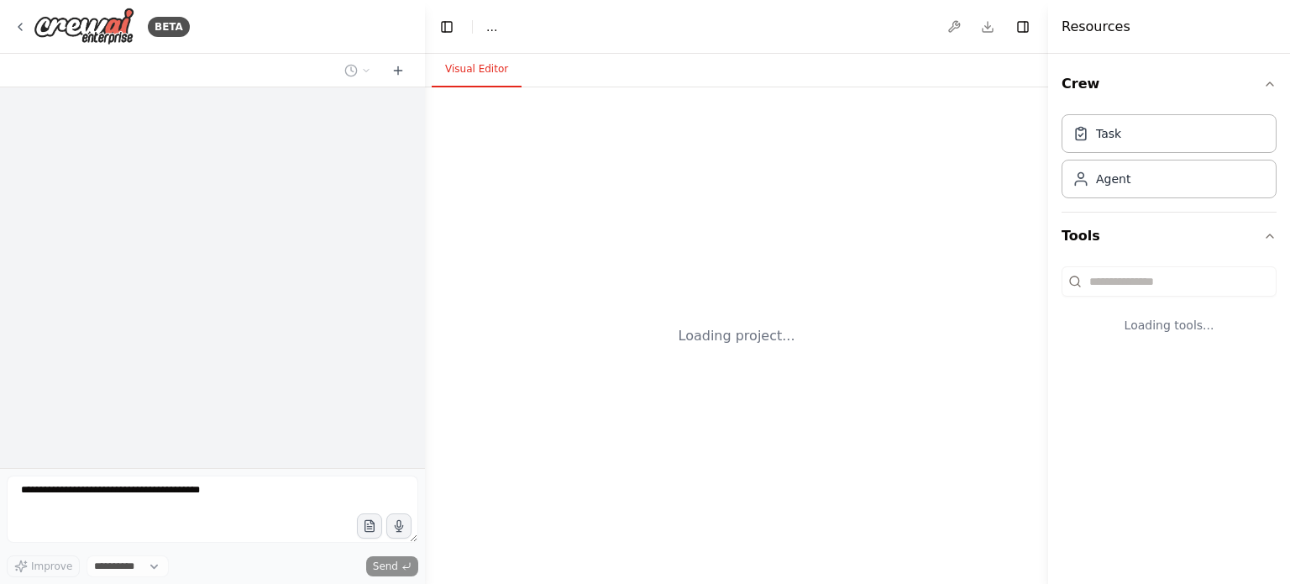
select select "****"
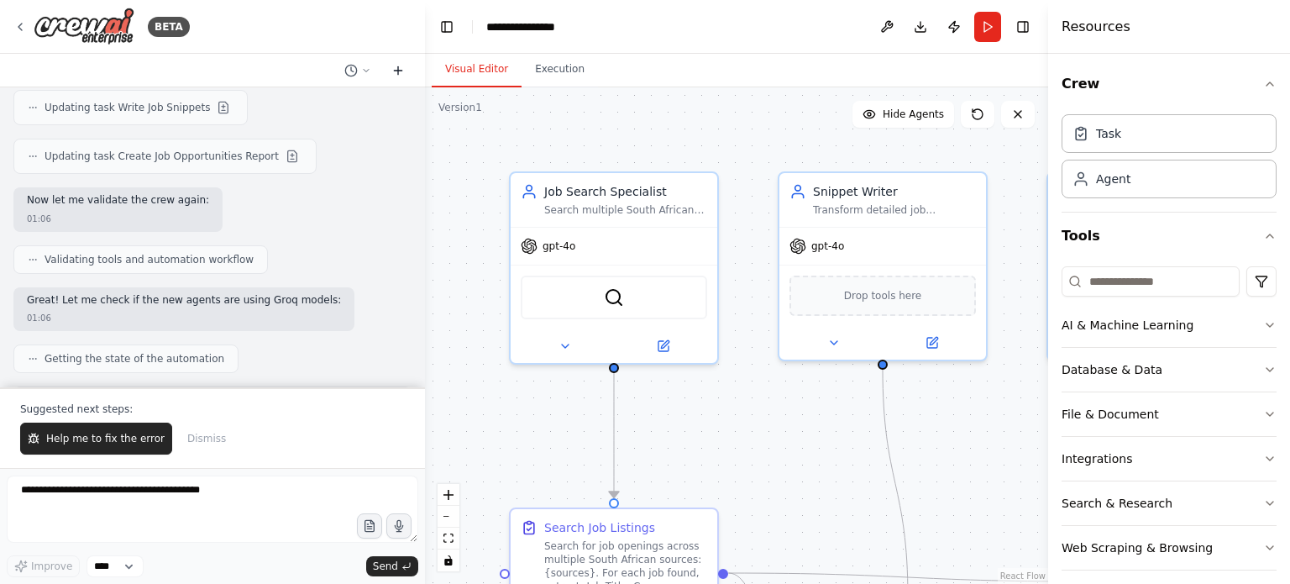
scroll to position [6713, 0]
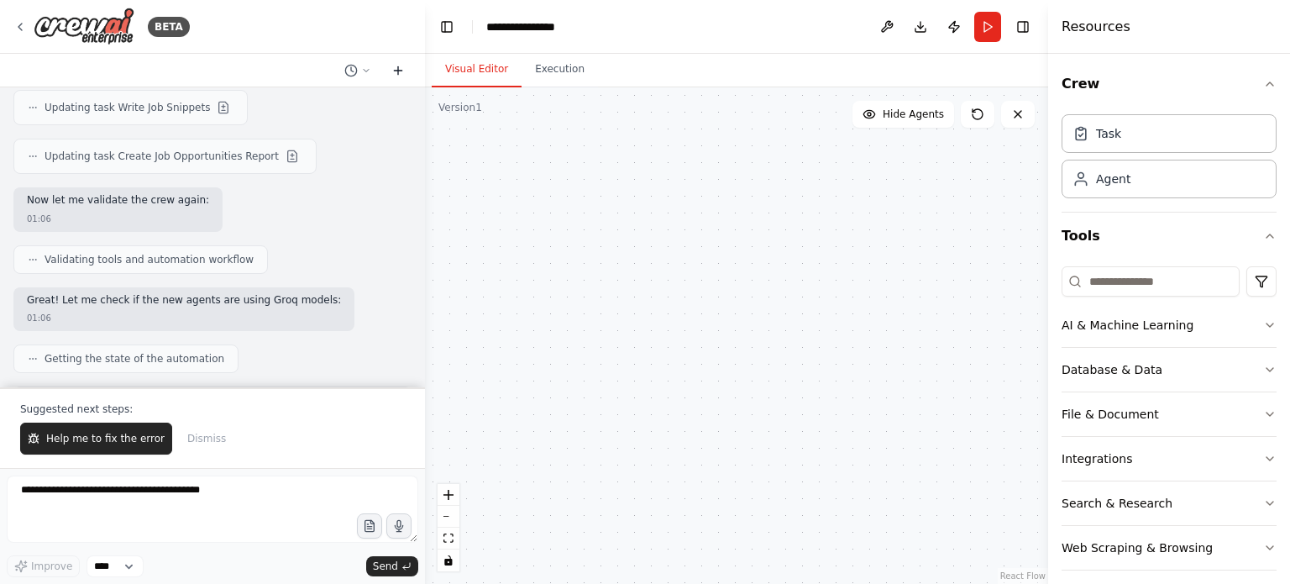
click at [403, 73] on icon at bounding box center [397, 70] width 13 height 13
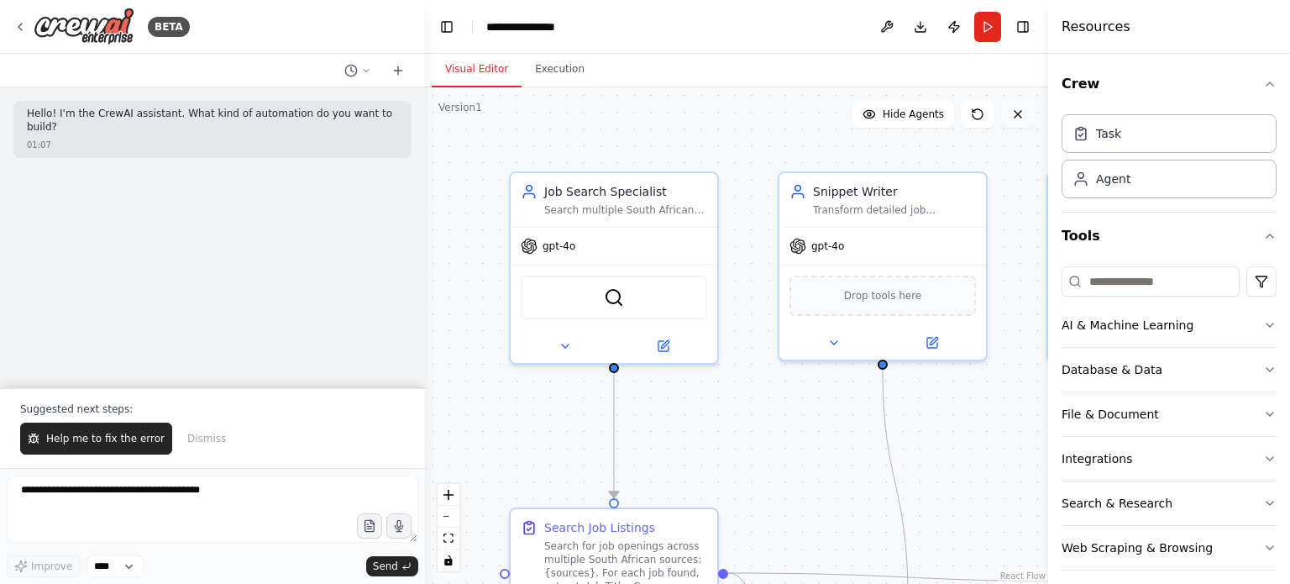
click at [1023, 110] on icon at bounding box center [1017, 113] width 13 height 13
click at [1020, 123] on button at bounding box center [1018, 114] width 34 height 27
click at [26, 31] on icon at bounding box center [19, 26] width 13 height 13
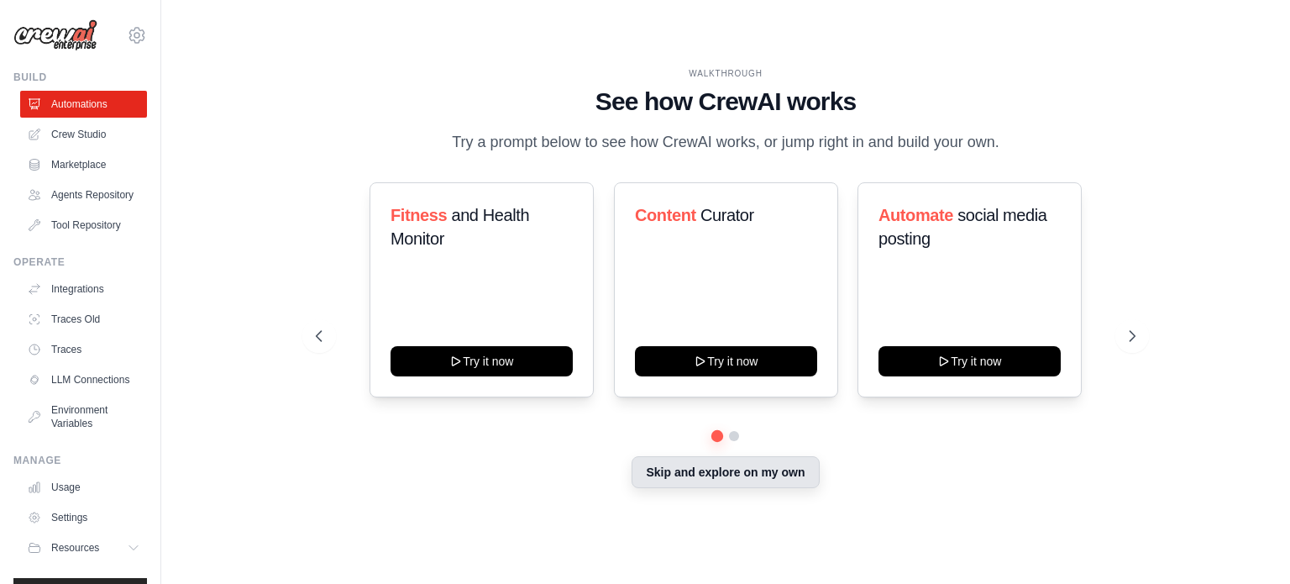
click at [692, 460] on button "Skip and explore on my own" at bounding box center [724, 472] width 187 height 32
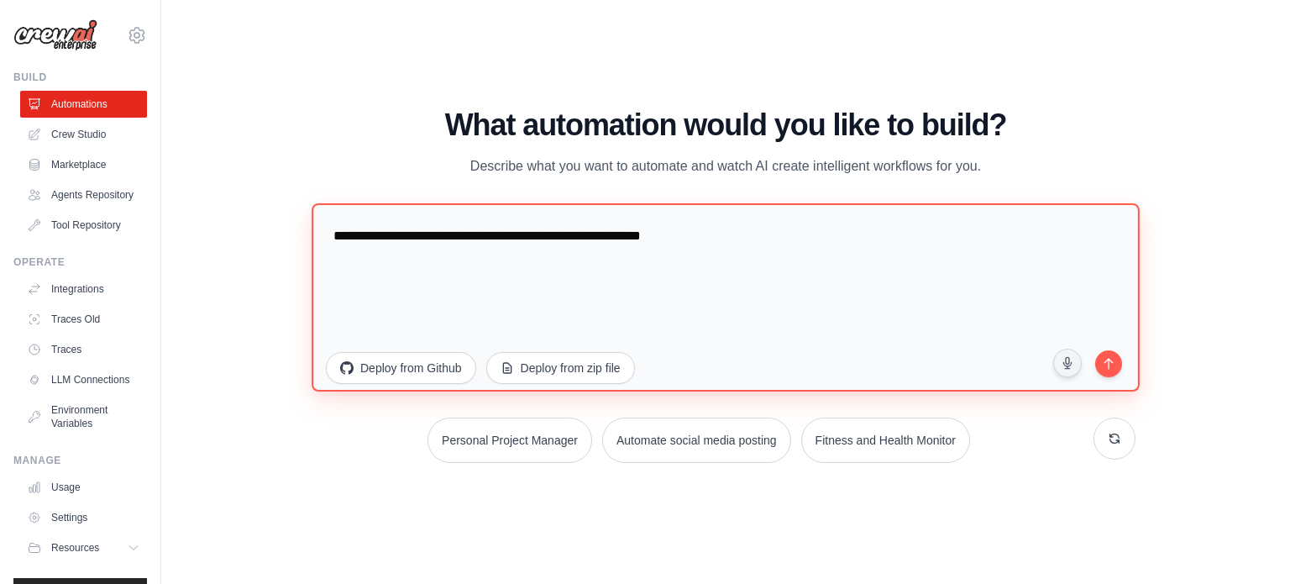
click at [795, 219] on textarea "**********" at bounding box center [725, 296] width 828 height 188
paste textarea "**********"
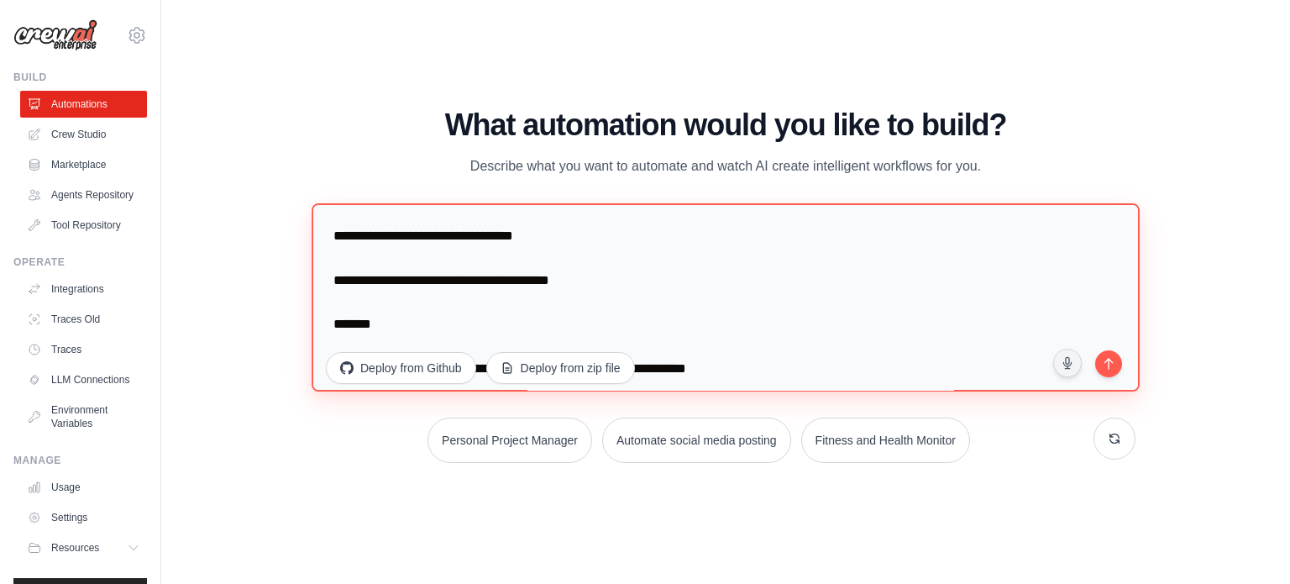
scroll to position [1558, 0]
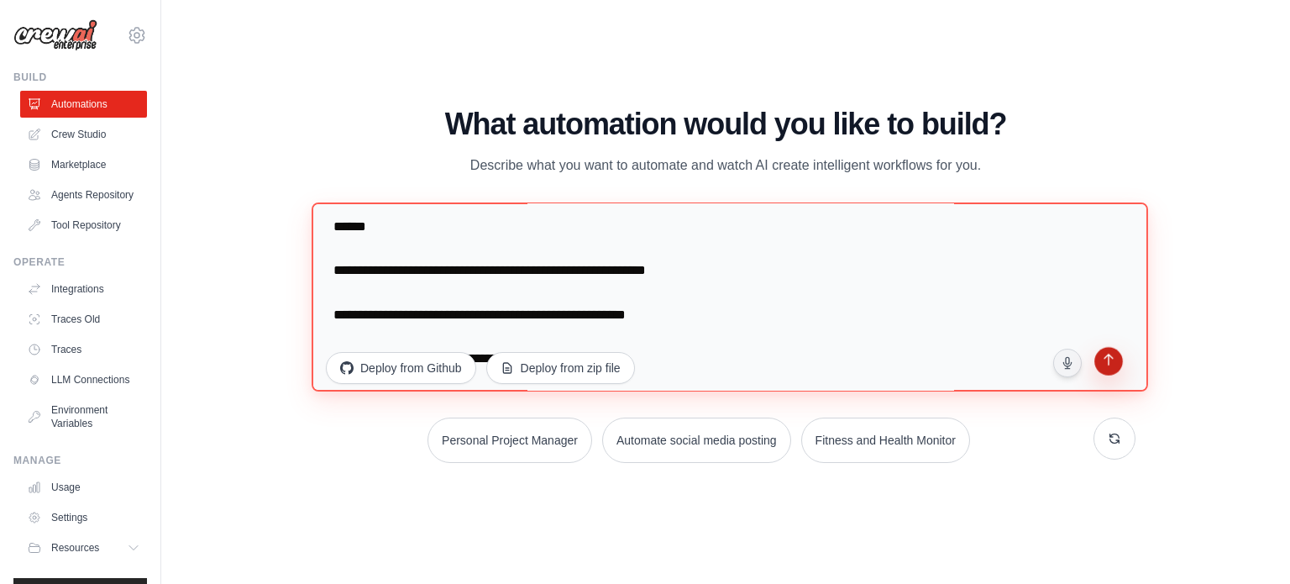
type textarea "**********"
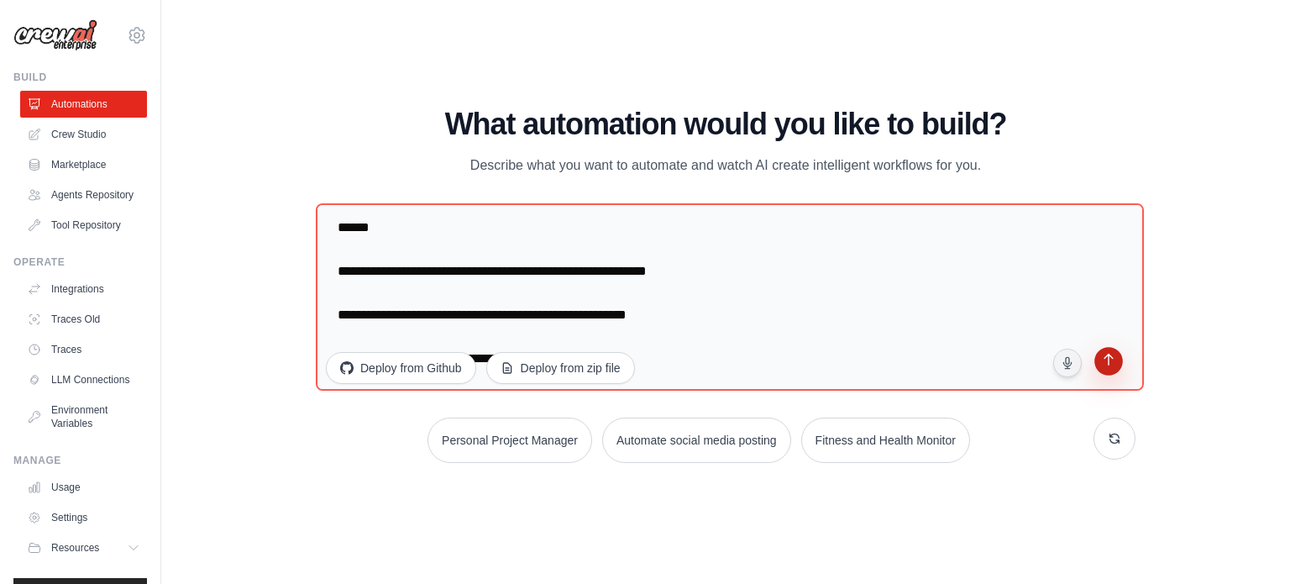
click at [1112, 367] on icon "submit" at bounding box center [1108, 361] width 16 height 16
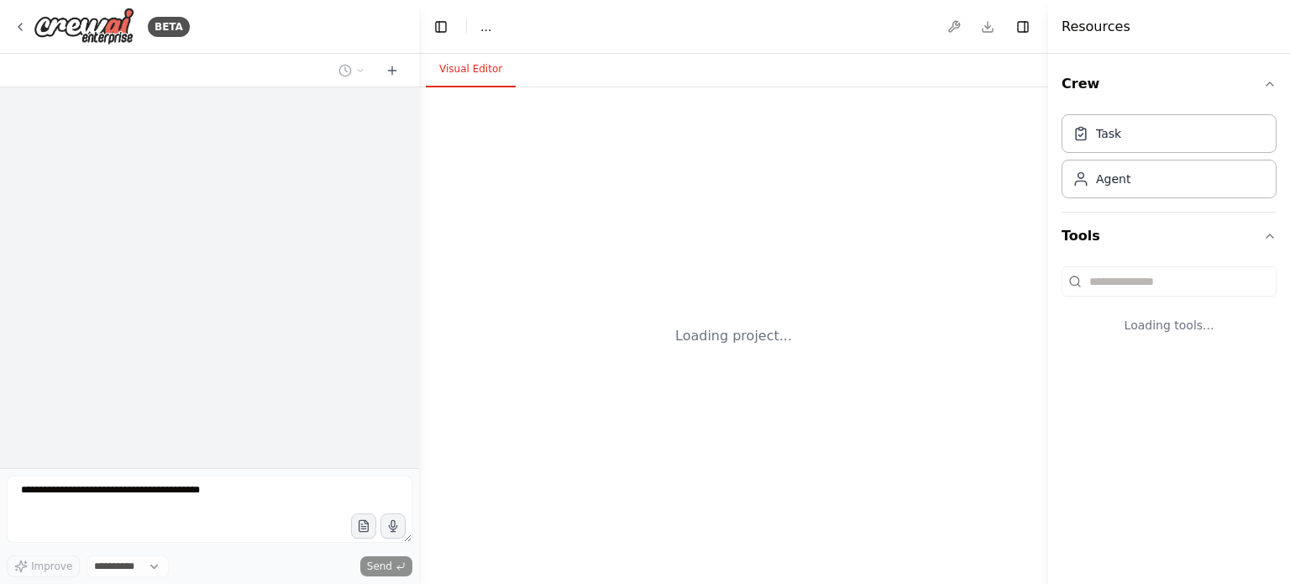
select select "****"
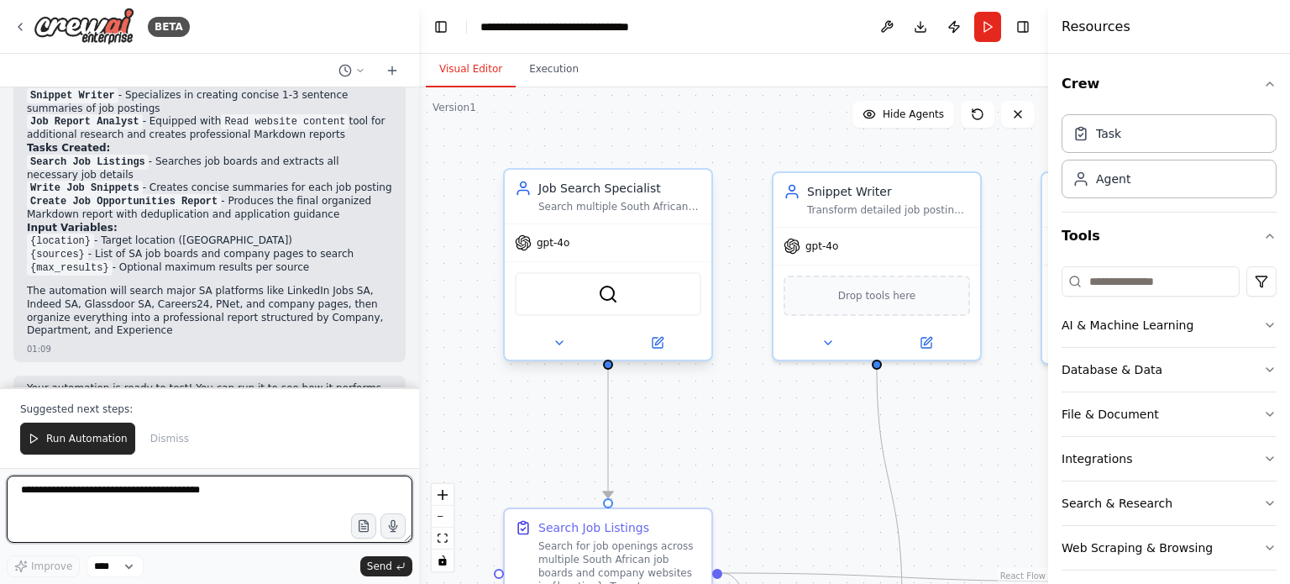
scroll to position [2089, 0]
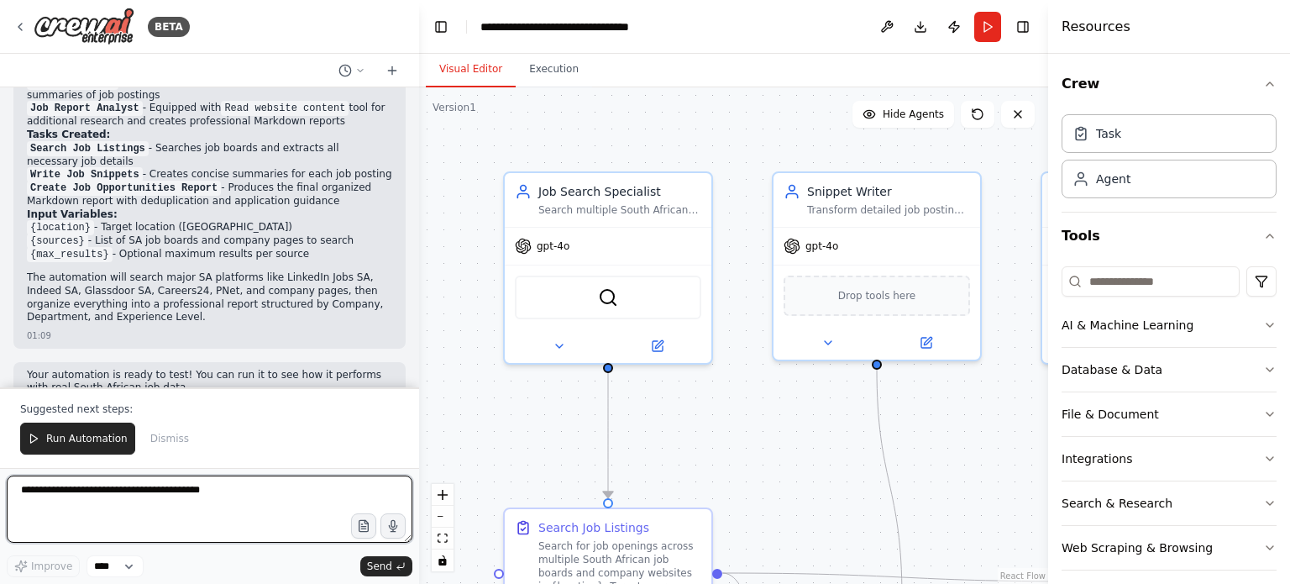
click at [415, 348] on div at bounding box center [415, 292] width 7 height 584
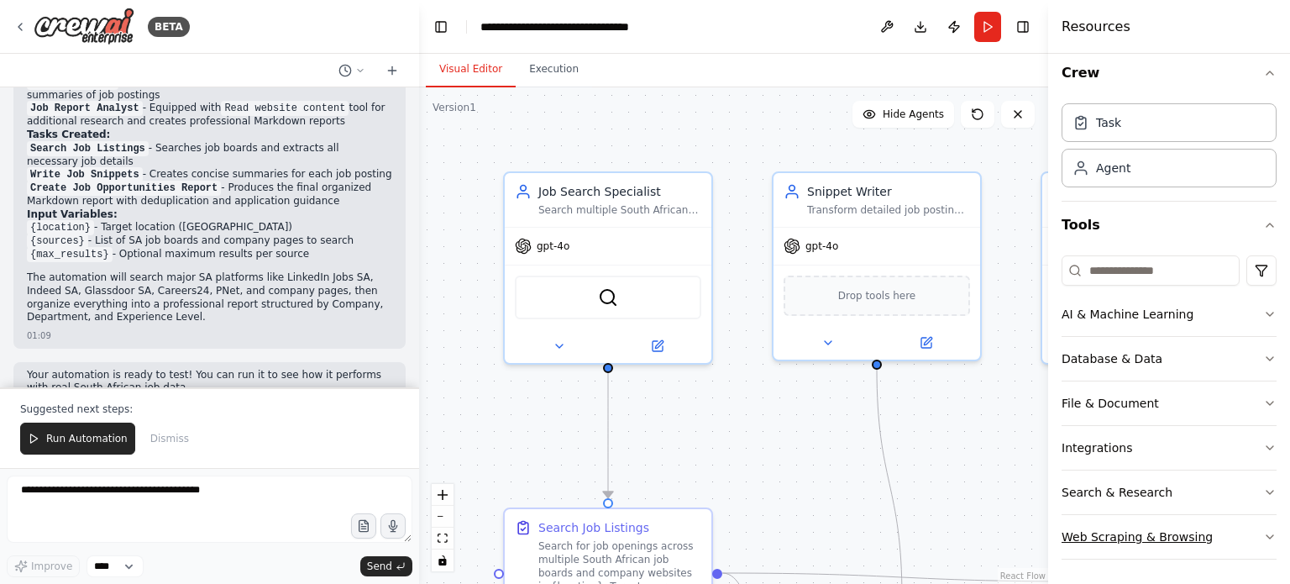
click at [1263, 530] on icon "button" at bounding box center [1269, 536] width 13 height 13
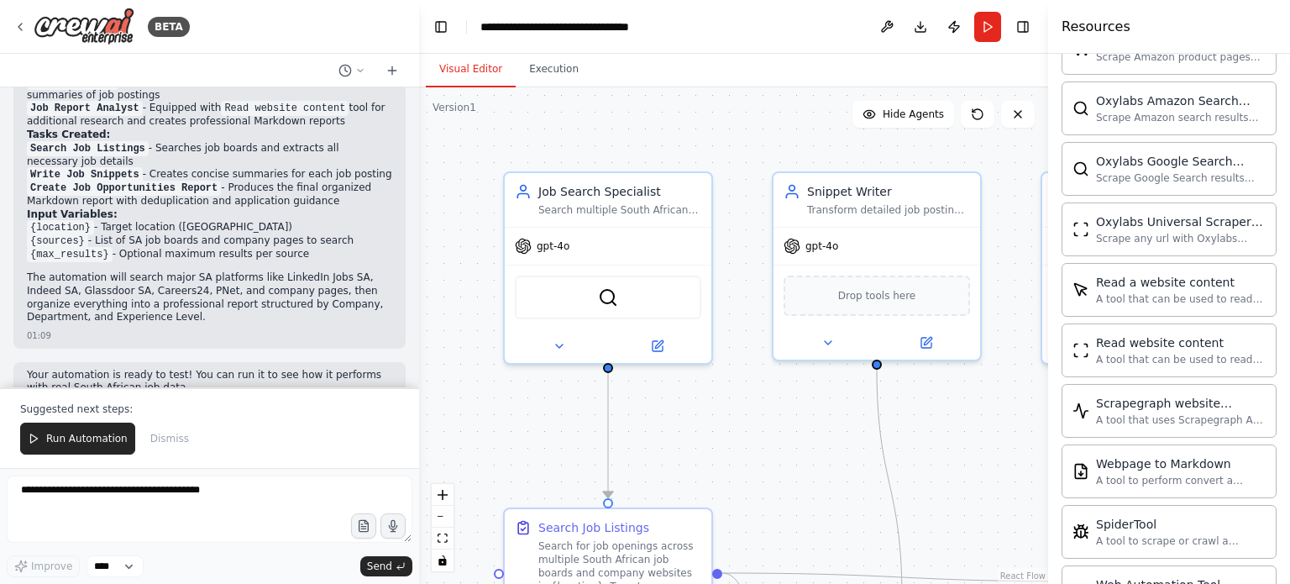
scroll to position [927, 0]
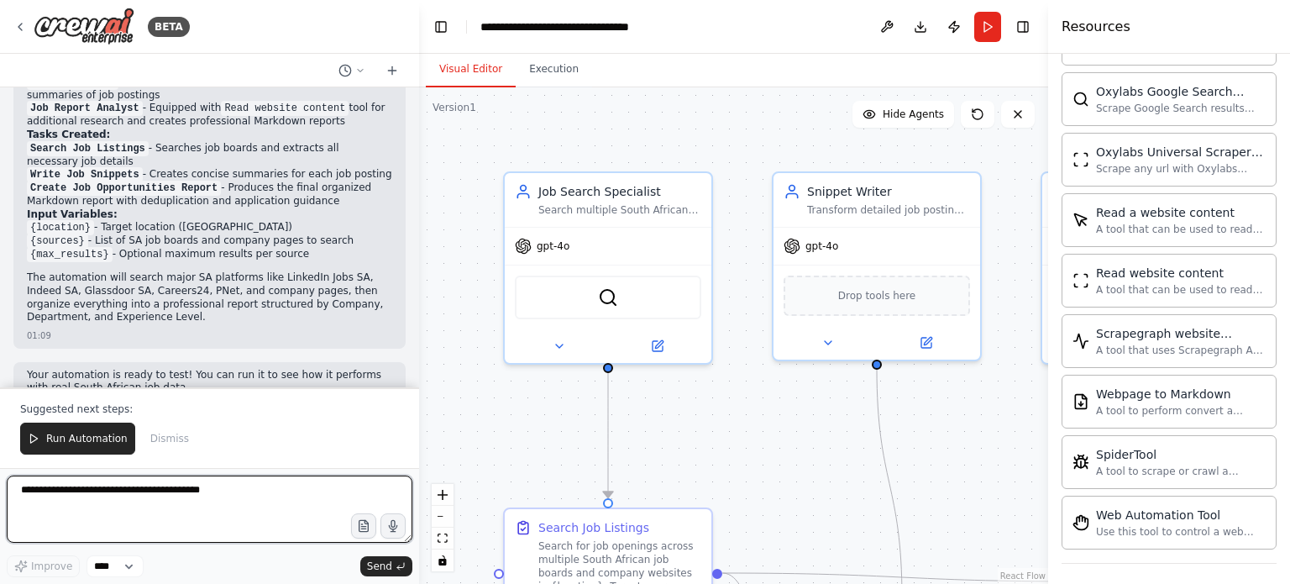
click at [292, 480] on textarea at bounding box center [210, 508] width 406 height 67
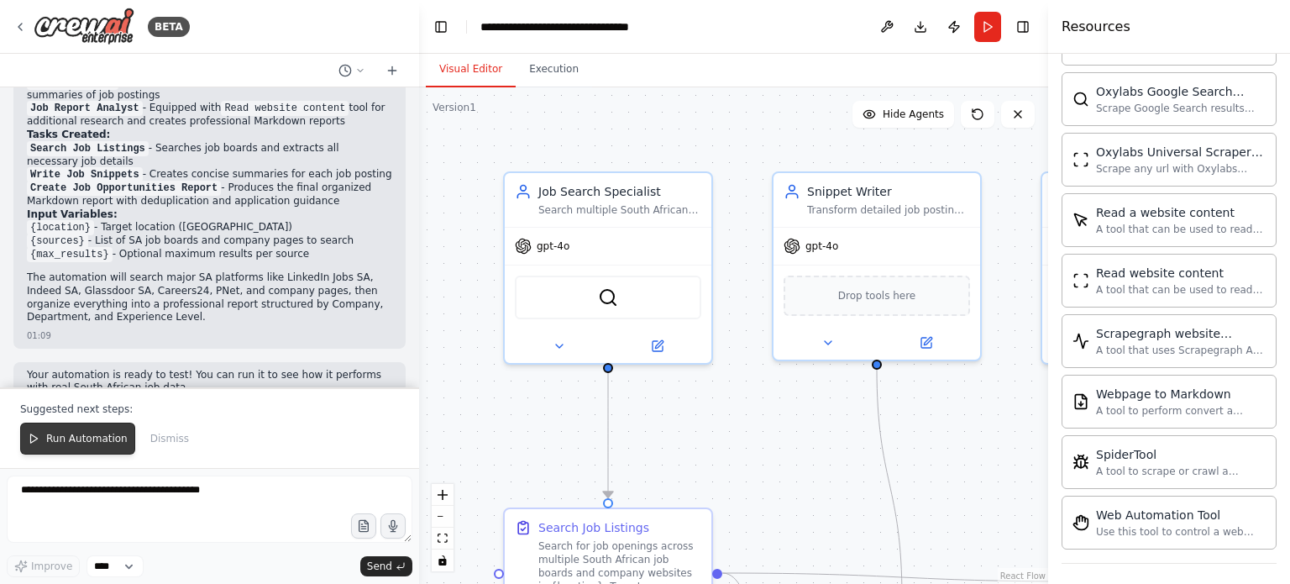
click at [110, 442] on span "Run Automation" at bounding box center [86, 438] width 81 height 13
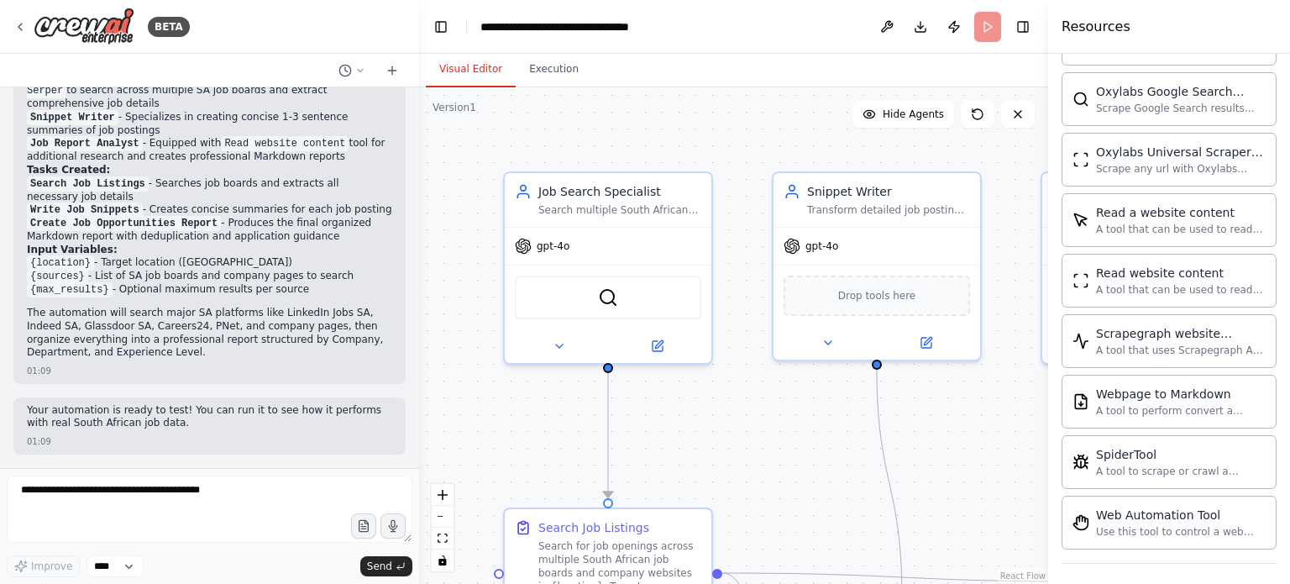
scroll to position [2008, 0]
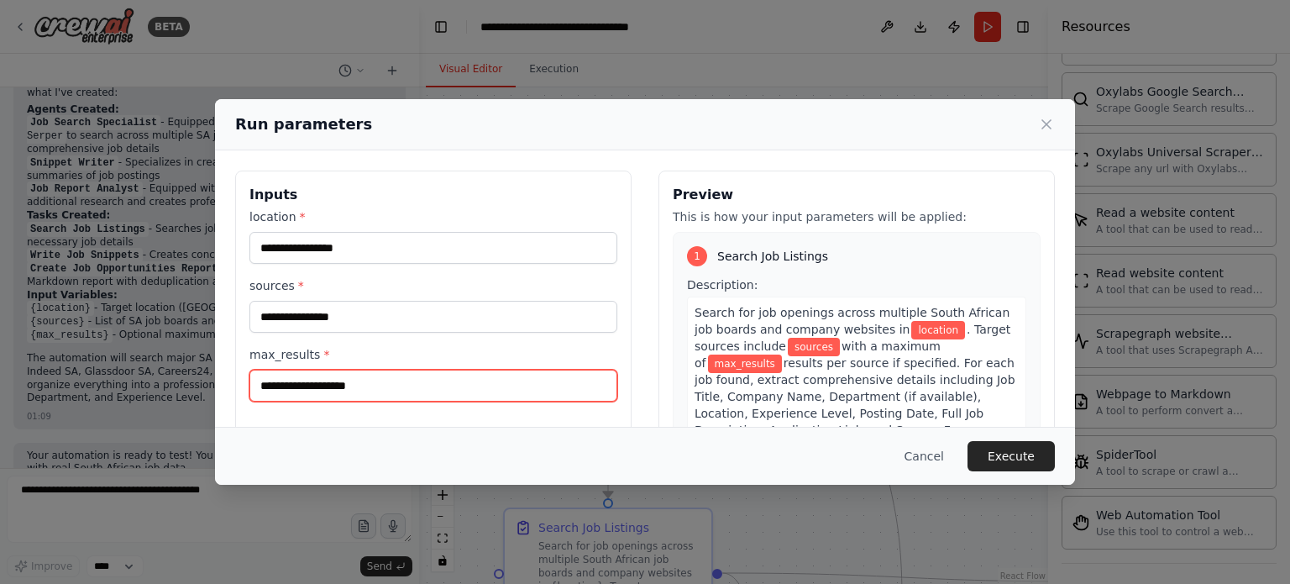
click at [586, 379] on input "max_results *" at bounding box center [433, 385] width 368 height 32
type input "**"
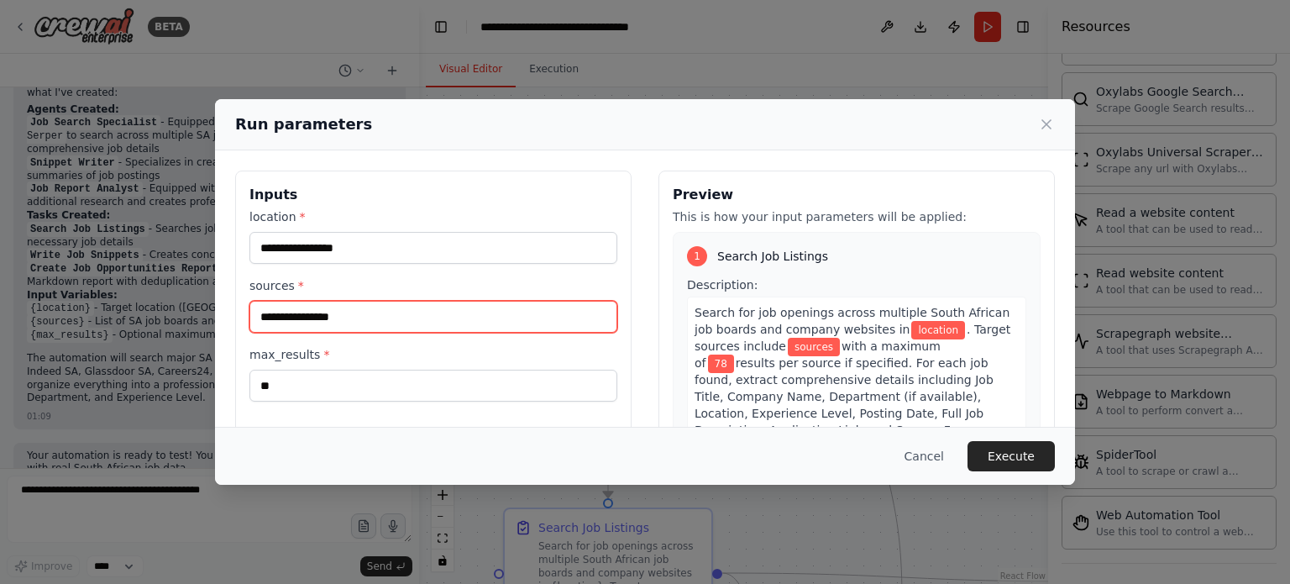
click at [541, 315] on input "sources *" at bounding box center [433, 317] width 368 height 32
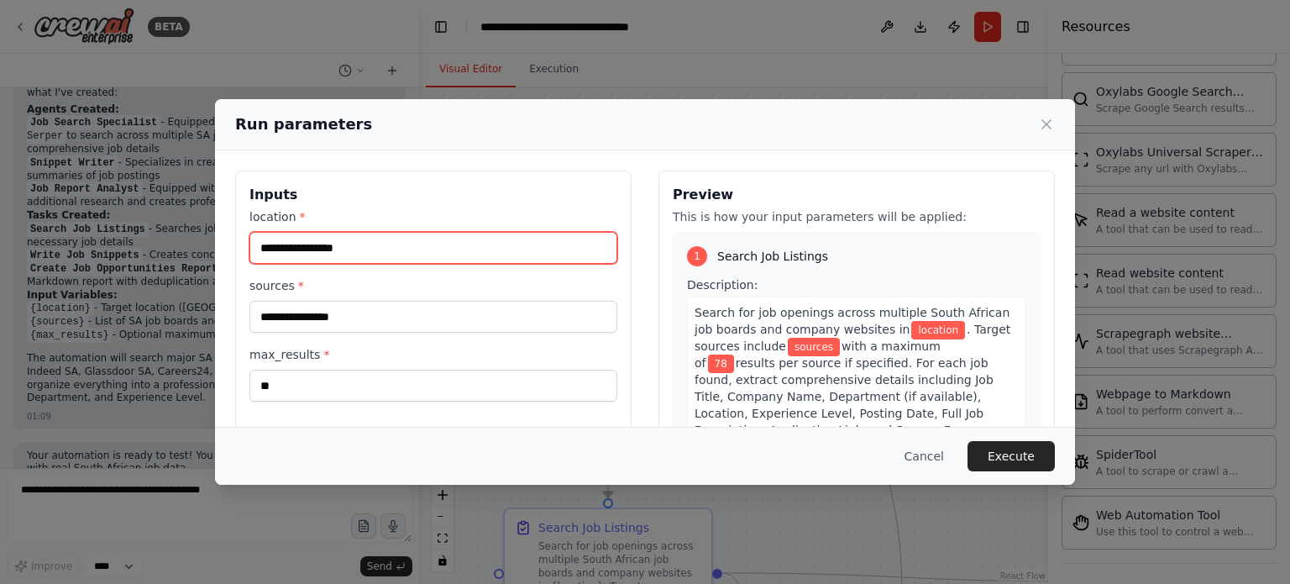
click at [598, 238] on input "location *" at bounding box center [433, 248] width 368 height 32
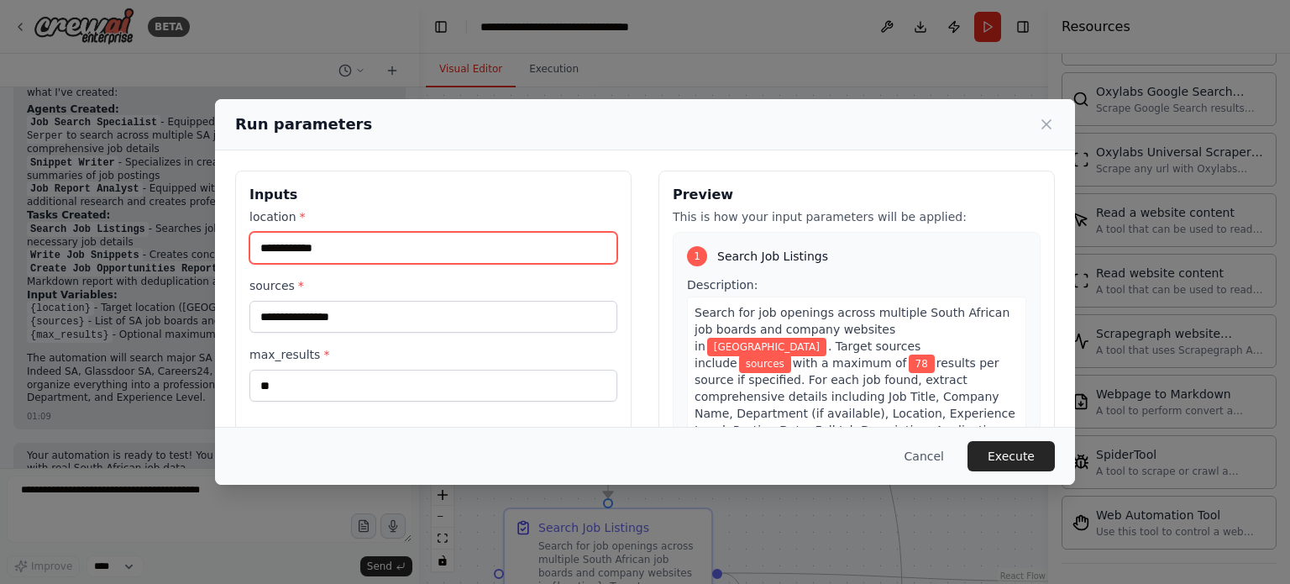
type input "**********"
drag, startPoint x: 573, startPoint y: 295, endPoint x: 578, endPoint y: 316, distance: 21.6
click at [578, 316] on div "sources *" at bounding box center [433, 304] width 368 height 55
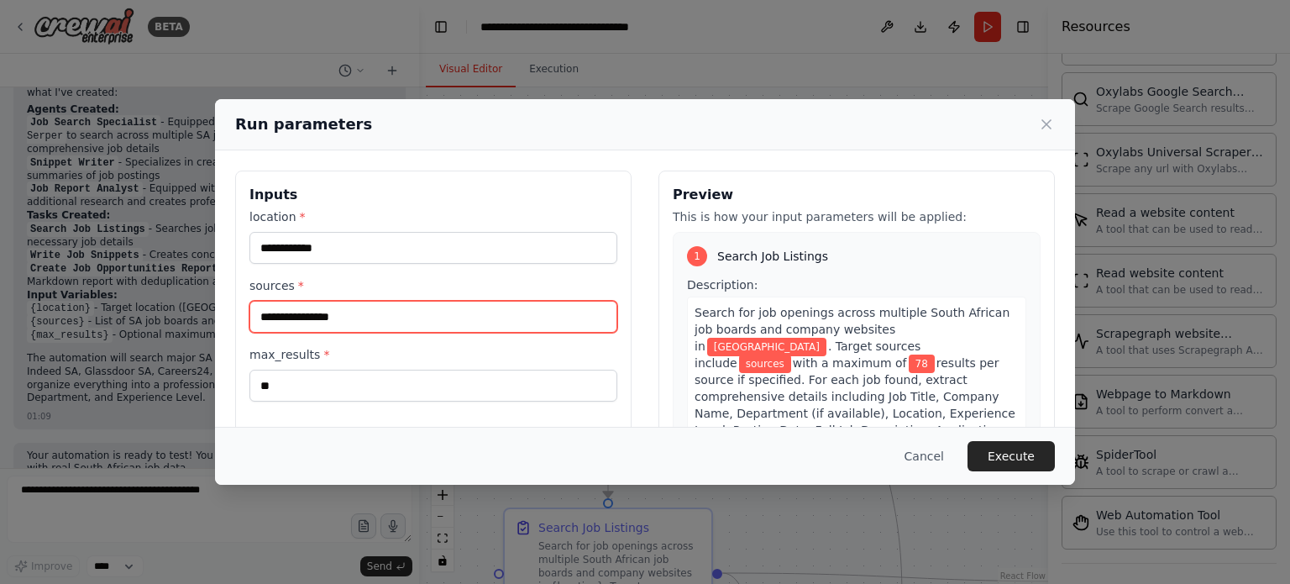
click at [578, 316] on input "sources *" at bounding box center [433, 317] width 368 height 32
paste input "**********"
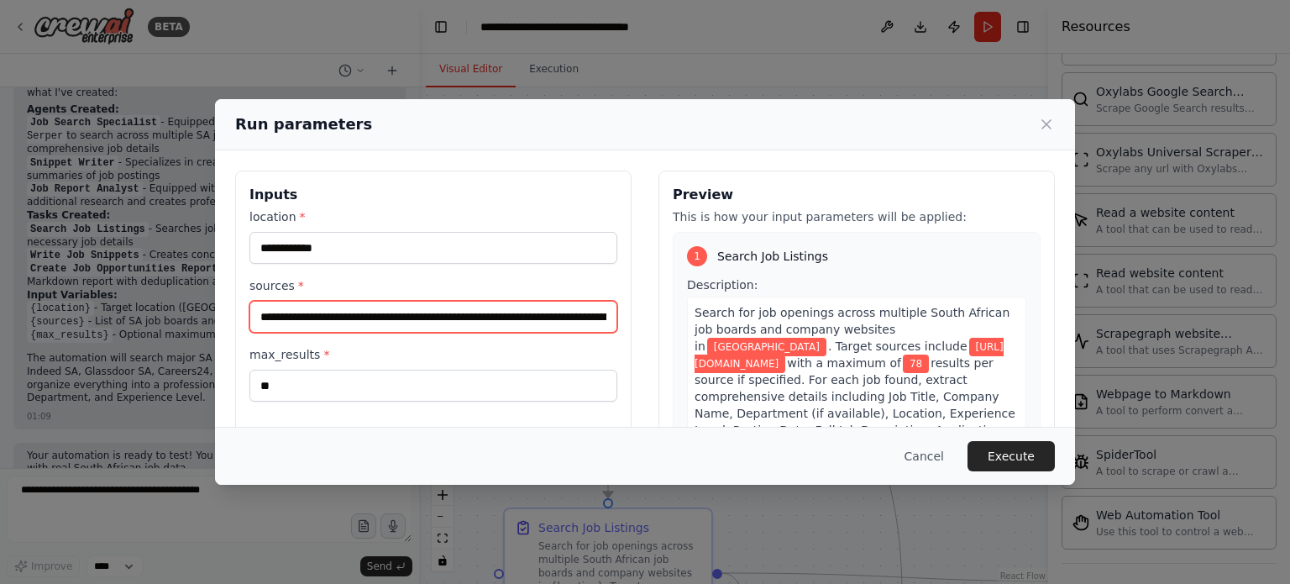
scroll to position [0, 369]
type input "**********"
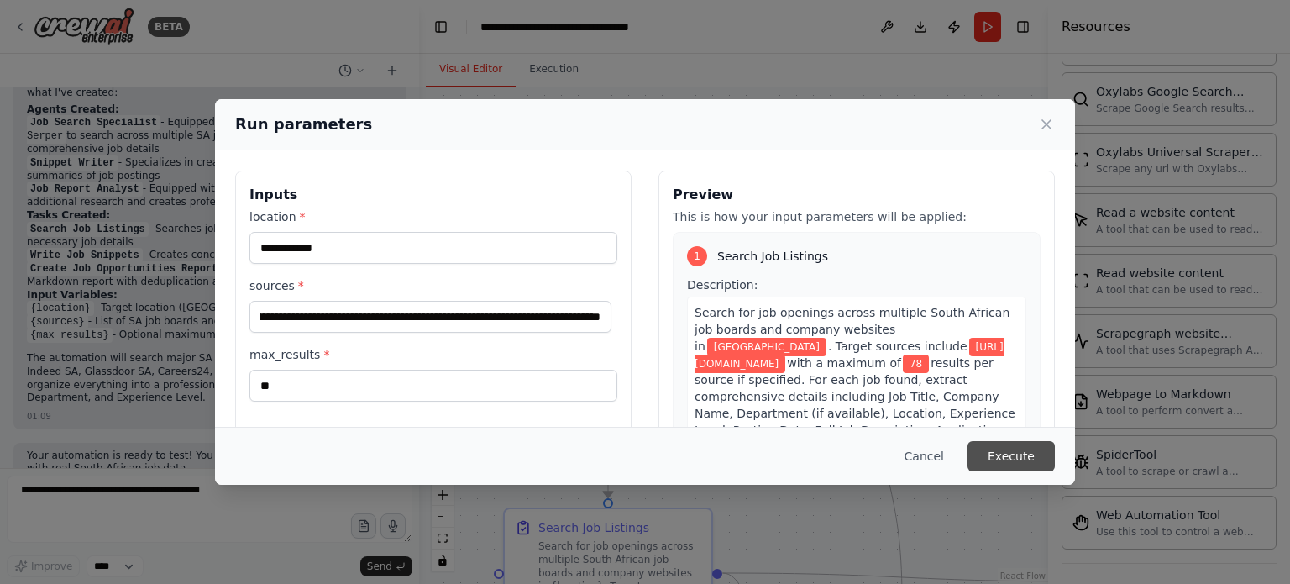
scroll to position [0, 0]
click at [1023, 442] on button "Execute" at bounding box center [1010, 456] width 87 height 30
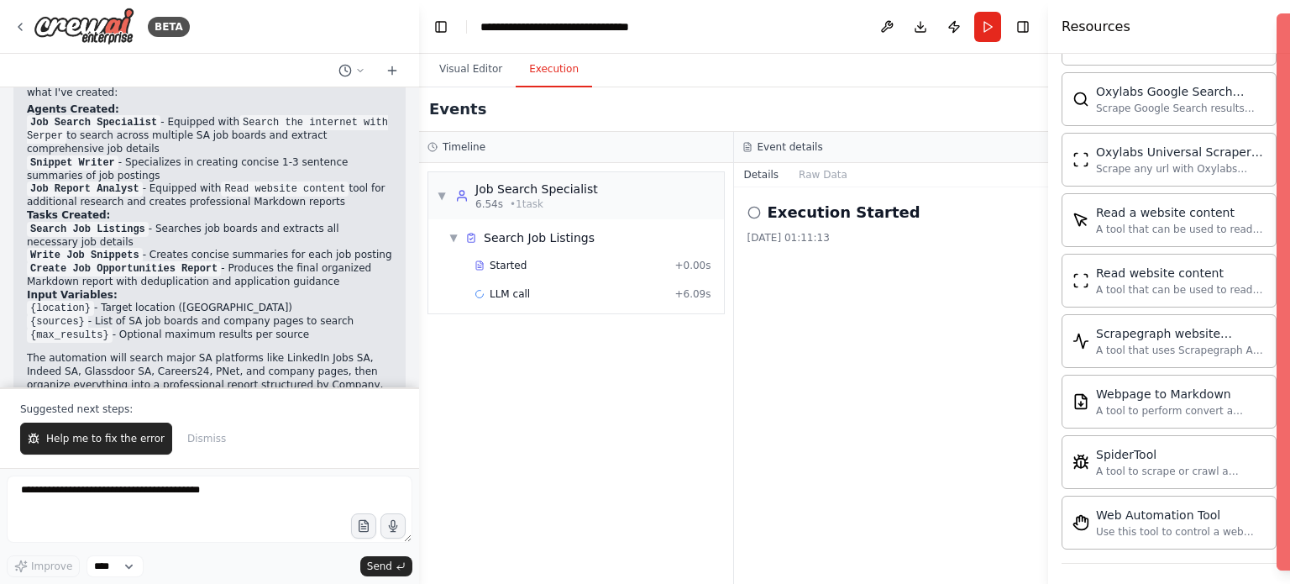
scroll to position [2089, 0]
